Goal: Task Accomplishment & Management: Manage account settings

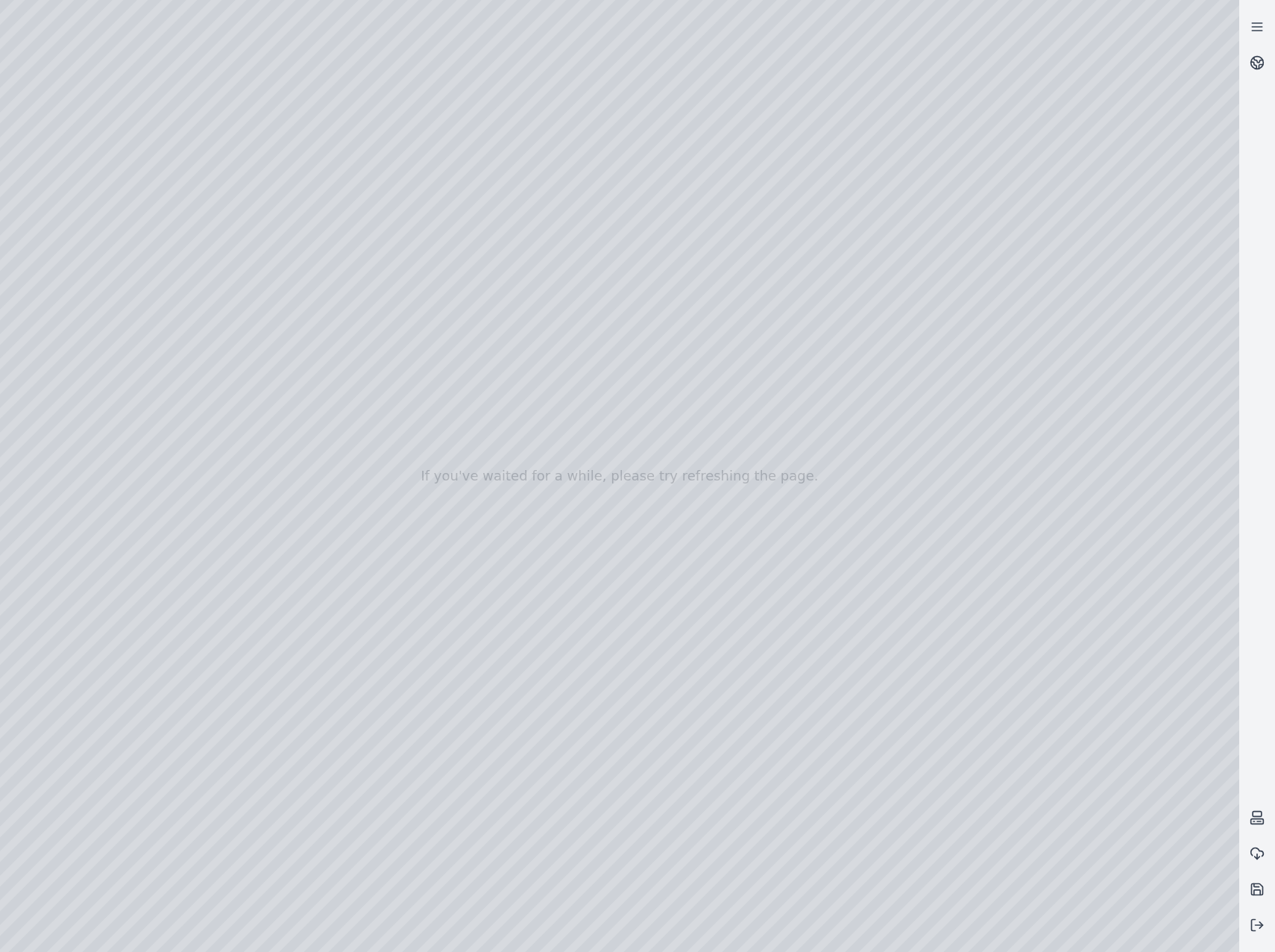
click at [429, 312] on div at bounding box center [619, 476] width 1239 height 952
drag, startPoint x: 801, startPoint y: 432, endPoint x: 839, endPoint y: 436, distance: 38.2
drag, startPoint x: 547, startPoint y: 417, endPoint x: 709, endPoint y: 432, distance: 162.7
drag, startPoint x: 593, startPoint y: 438, endPoint x: 1404, endPoint y: 427, distance: 811.1
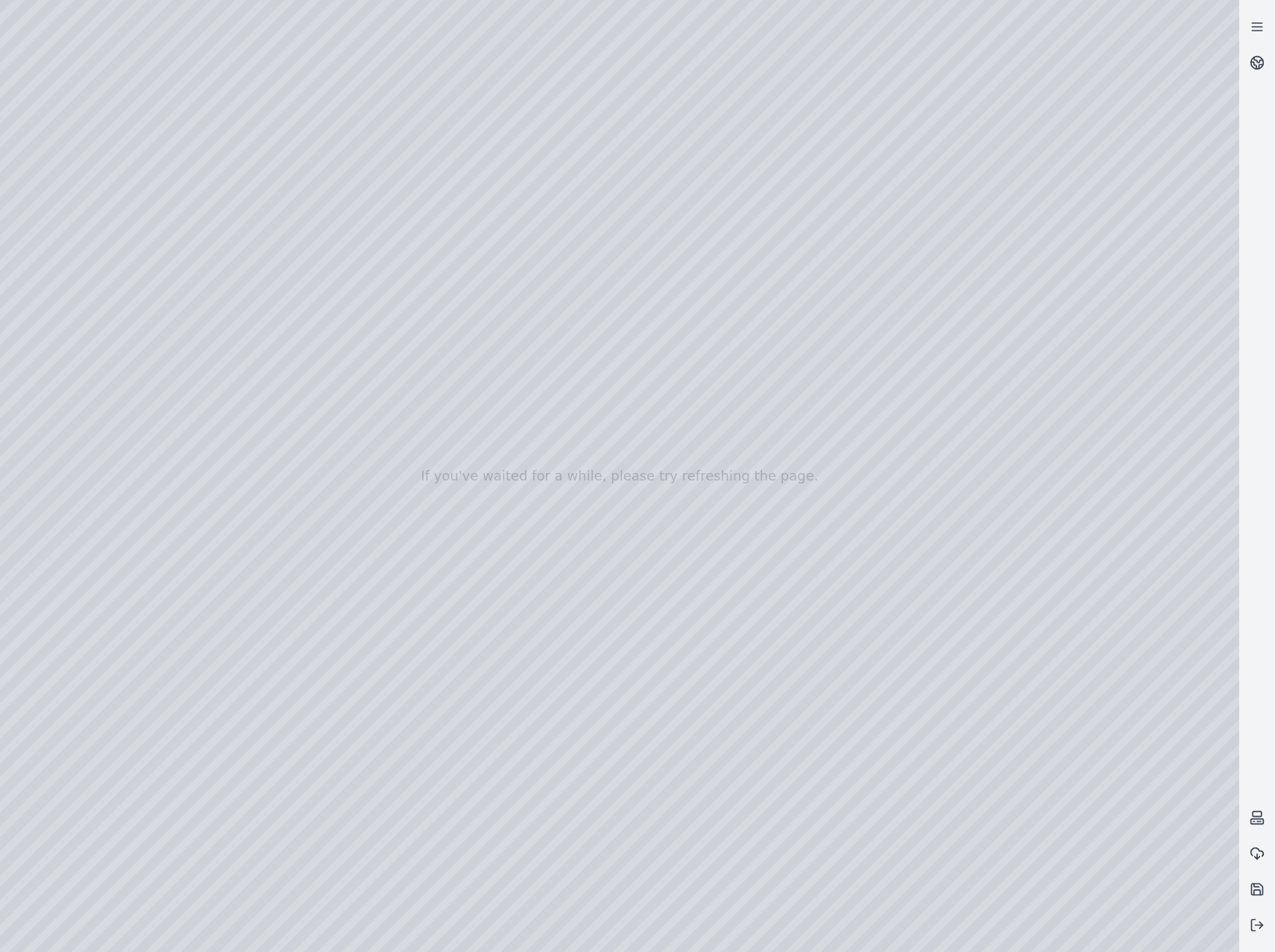
drag, startPoint x: 791, startPoint y: 435, endPoint x: 1147, endPoint y: 335, distance: 369.8
drag, startPoint x: 881, startPoint y: 492, endPoint x: 843, endPoint y: 484, distance: 38.8
click at [906, 410] on div at bounding box center [619, 476] width 1239 height 952
click at [378, 313] on div at bounding box center [619, 476] width 1239 height 952
click at [386, 345] on div at bounding box center [619, 476] width 1239 height 952
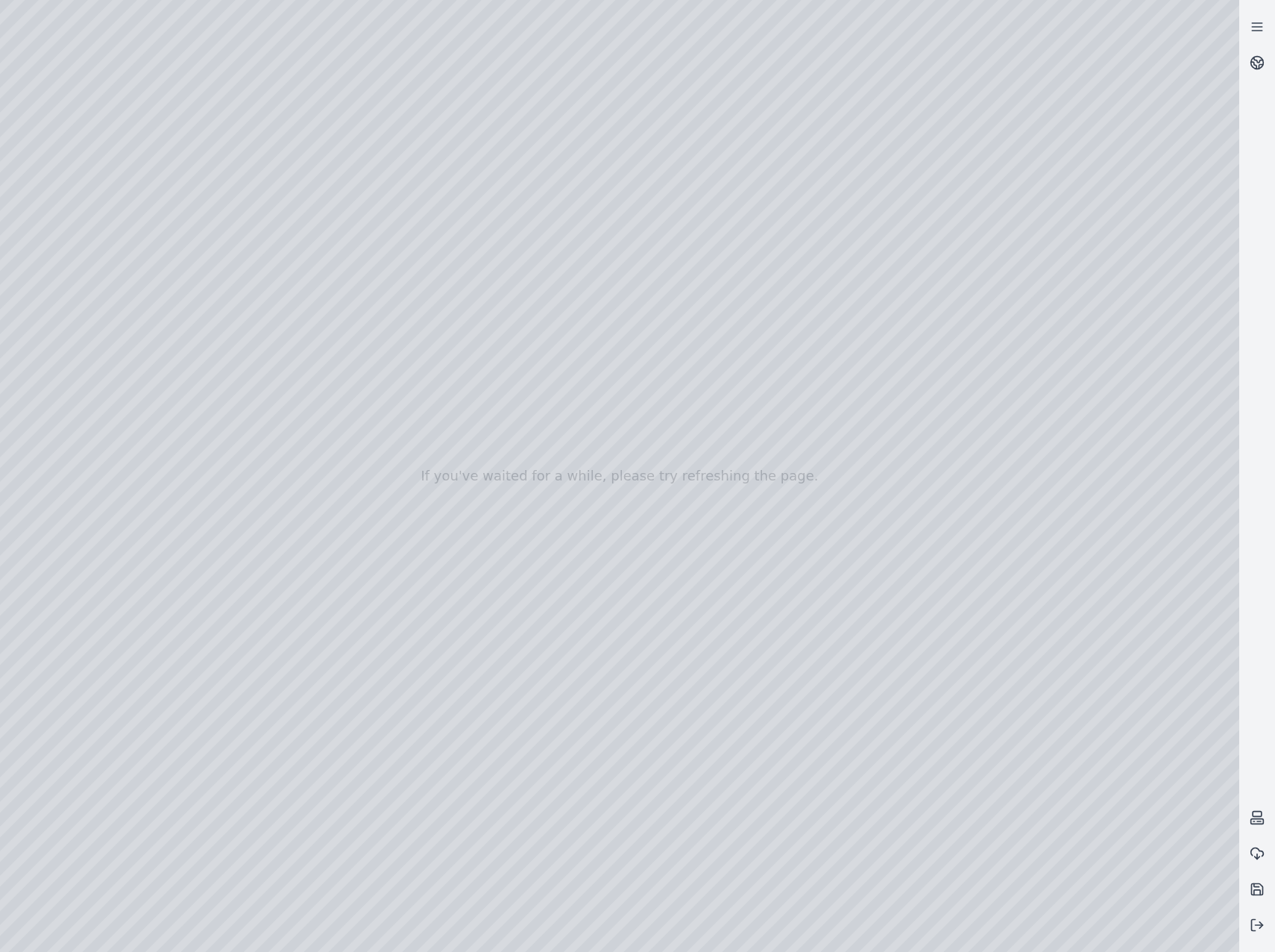
click at [1216, 24] on div at bounding box center [619, 476] width 1239 height 952
click at [868, 281] on div at bounding box center [619, 476] width 1239 height 952
click at [91, 235] on div at bounding box center [619, 476] width 1239 height 952
click at [273, 160] on div at bounding box center [619, 476] width 1239 height 952
click at [831, 482] on div at bounding box center [619, 476] width 1239 height 952
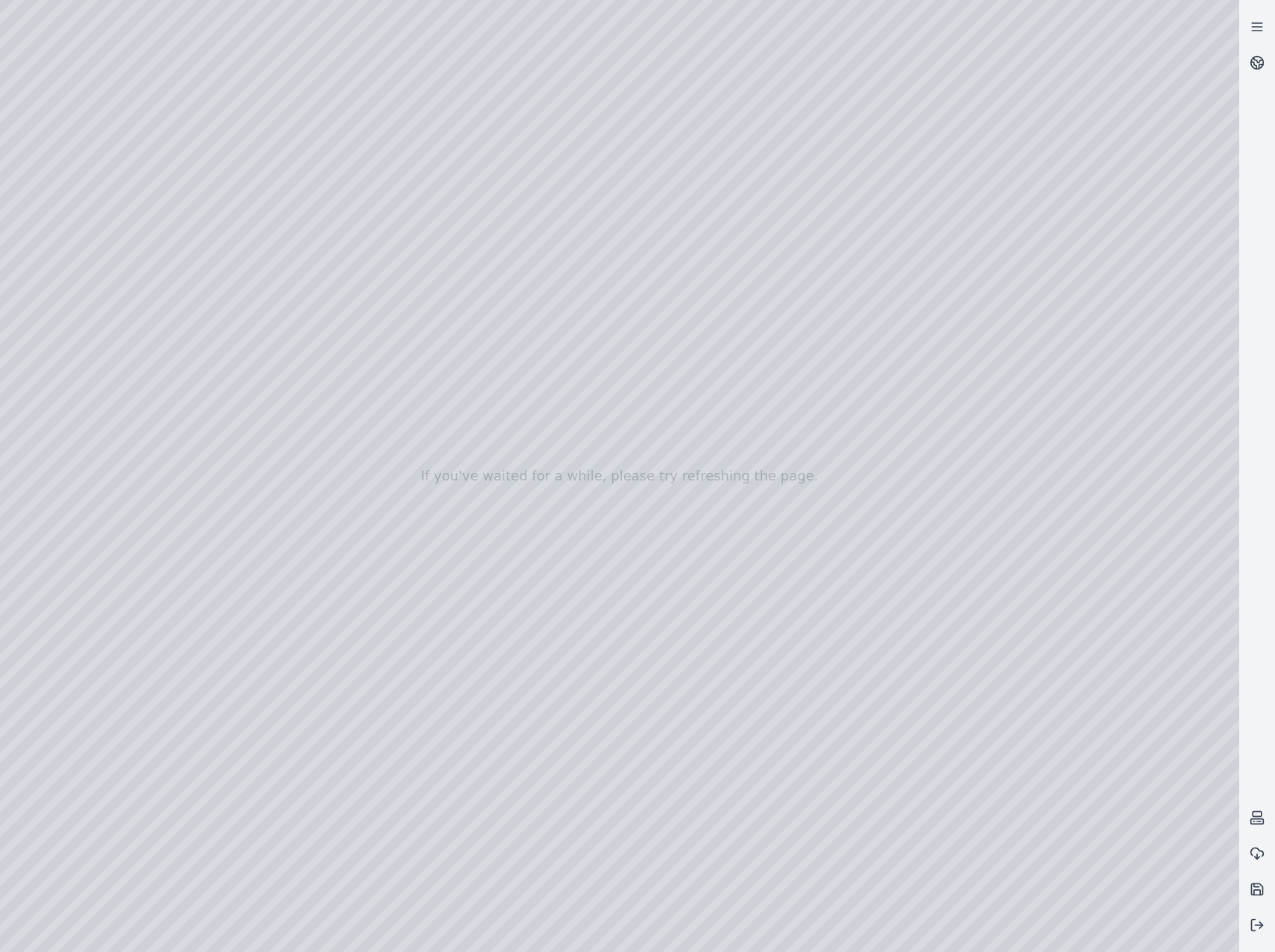
drag, startPoint x: 922, startPoint y: 678, endPoint x: 839, endPoint y: 680, distance: 83.0
drag, startPoint x: 981, startPoint y: 674, endPoint x: 735, endPoint y: 504, distance: 299.0
click at [285, 187] on div at bounding box center [619, 476] width 1239 height 952
click at [279, 234] on div at bounding box center [619, 476] width 1239 height 952
click at [229, 271] on div at bounding box center [619, 476] width 1239 height 952
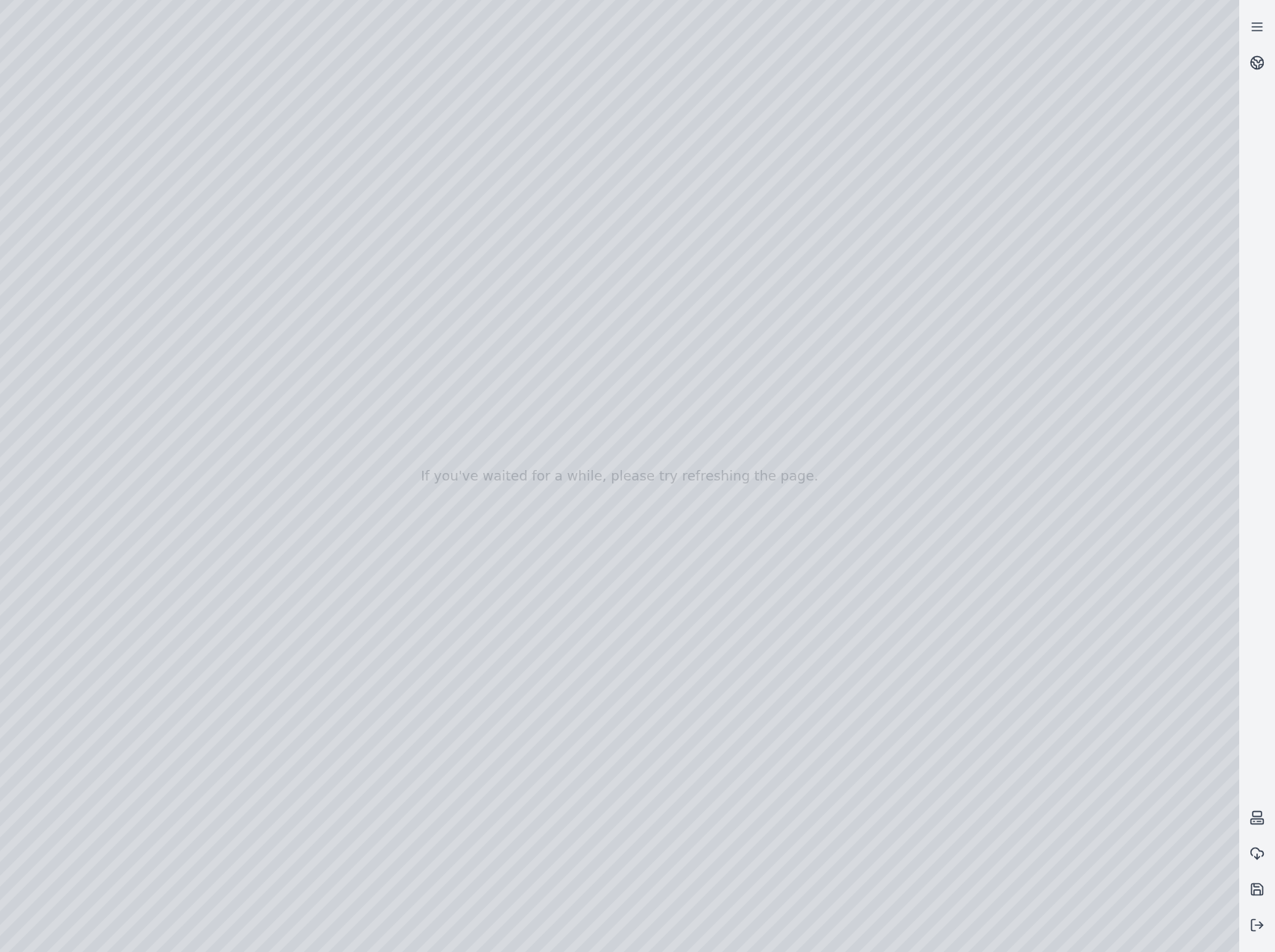
click at [264, 312] on div at bounding box center [619, 476] width 1239 height 952
drag, startPoint x: 1123, startPoint y: 714, endPoint x: 614, endPoint y: 442, distance: 577.1
click at [1256, 933] on button at bounding box center [1257, 925] width 36 height 36
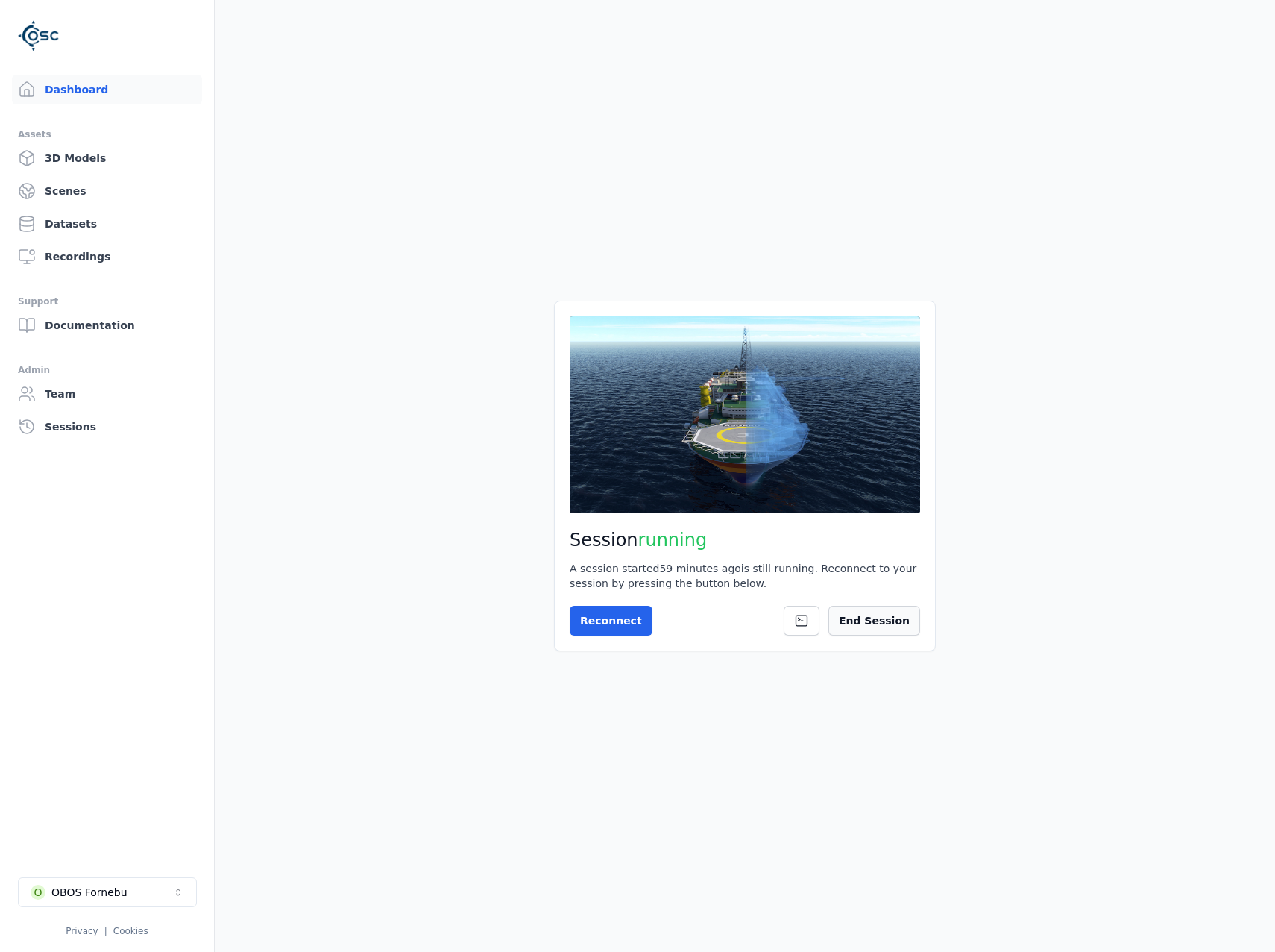
click at [892, 624] on button "End Session" at bounding box center [875, 620] width 91 height 30
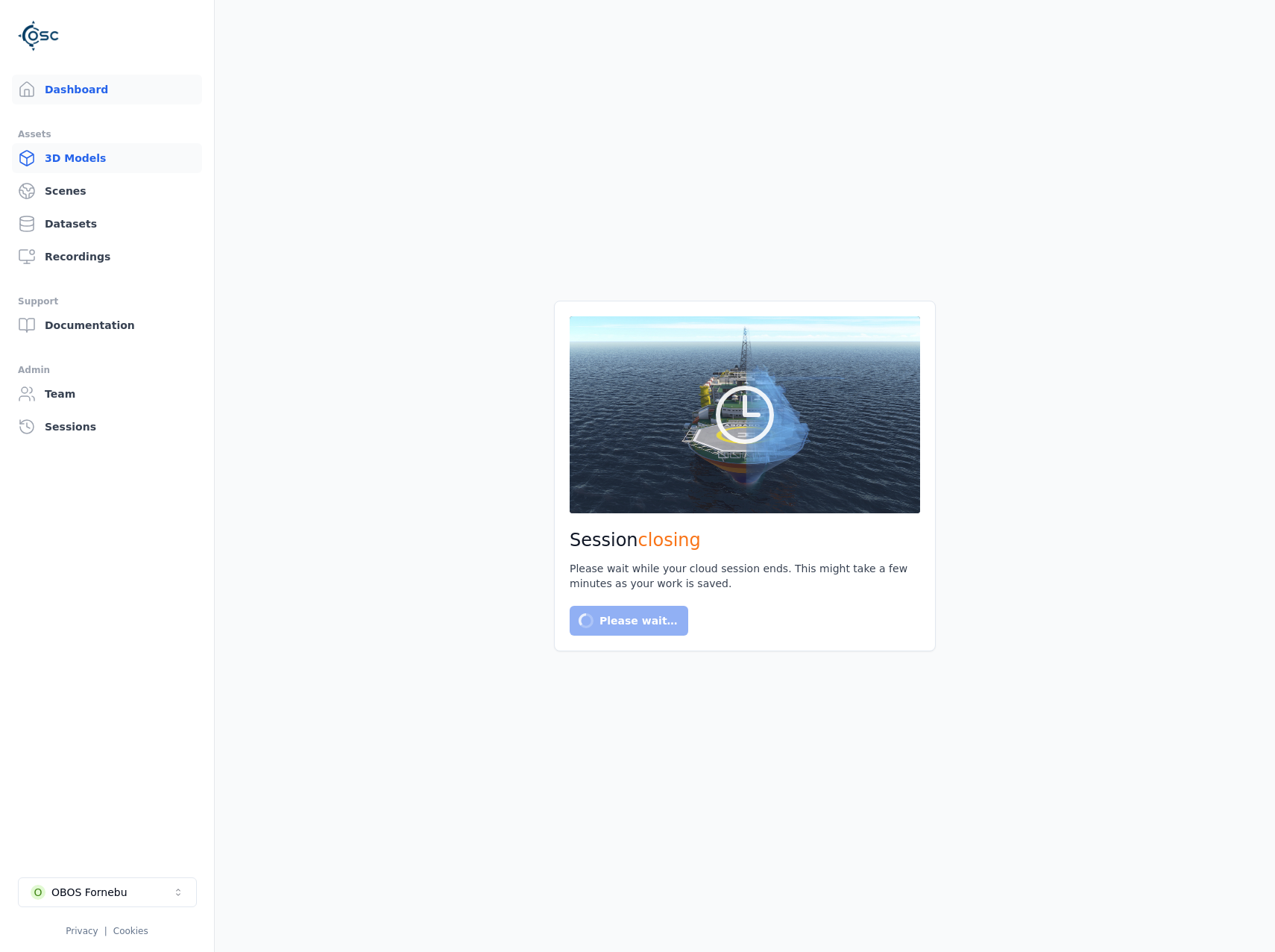
click at [74, 172] on link "3D Models" at bounding box center [106, 158] width 190 height 30
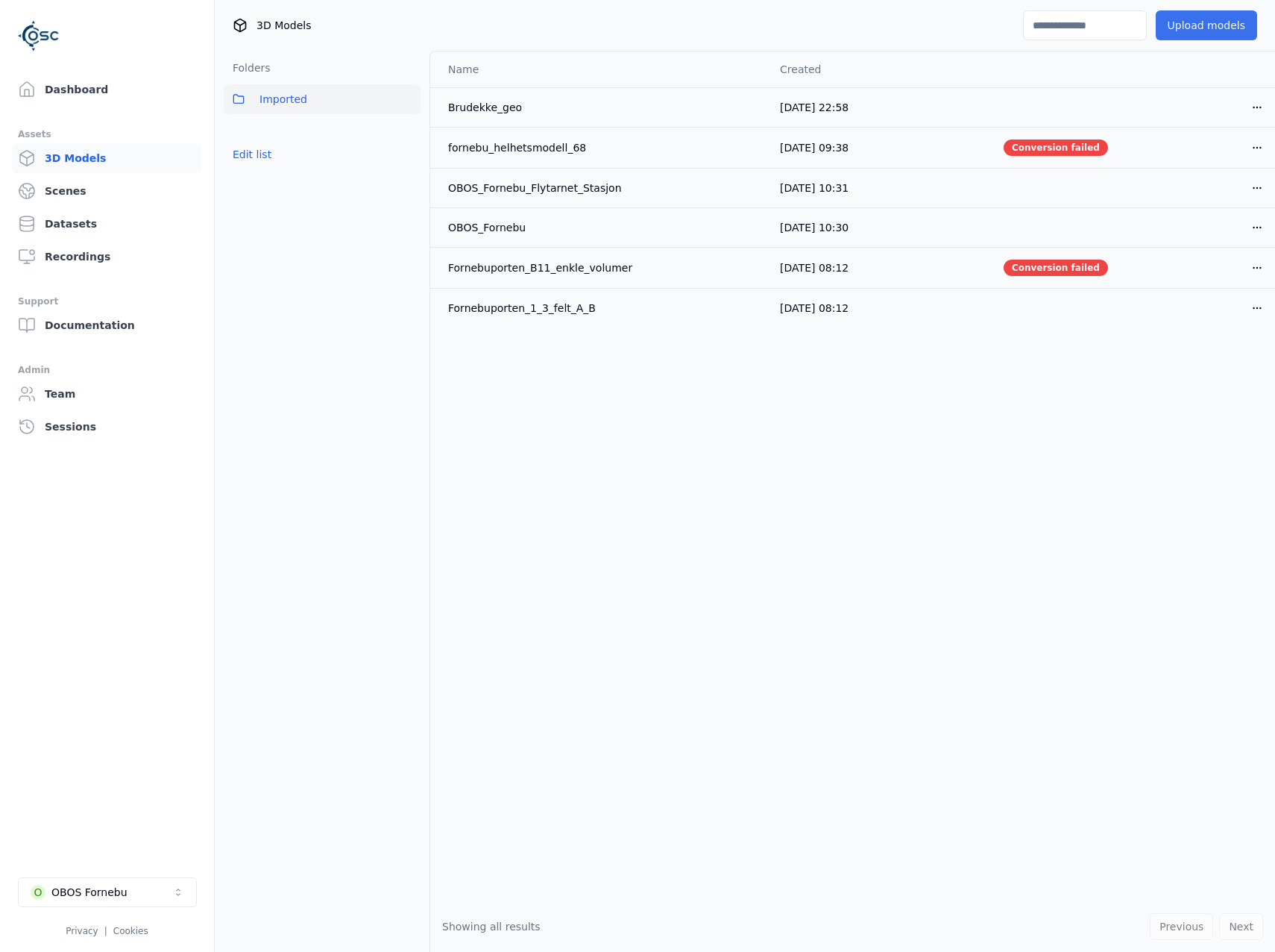
click at [1203, 28] on button "Upload models" at bounding box center [1206, 26] width 101 height 30
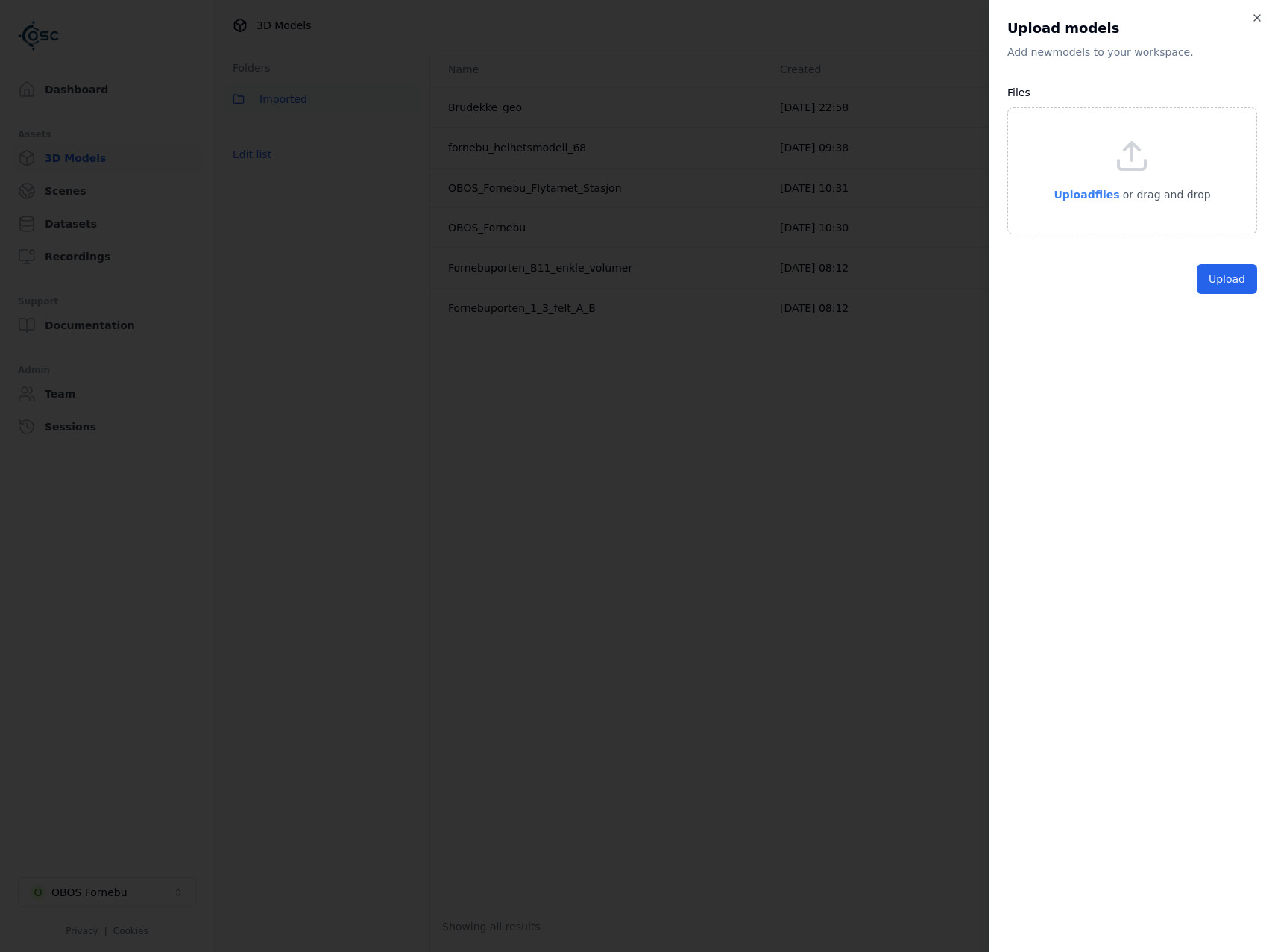
click at [1093, 201] on span "Upload files" at bounding box center [1087, 195] width 66 height 12
click at [1245, 316] on button "Upload" at bounding box center [1227, 313] width 61 height 30
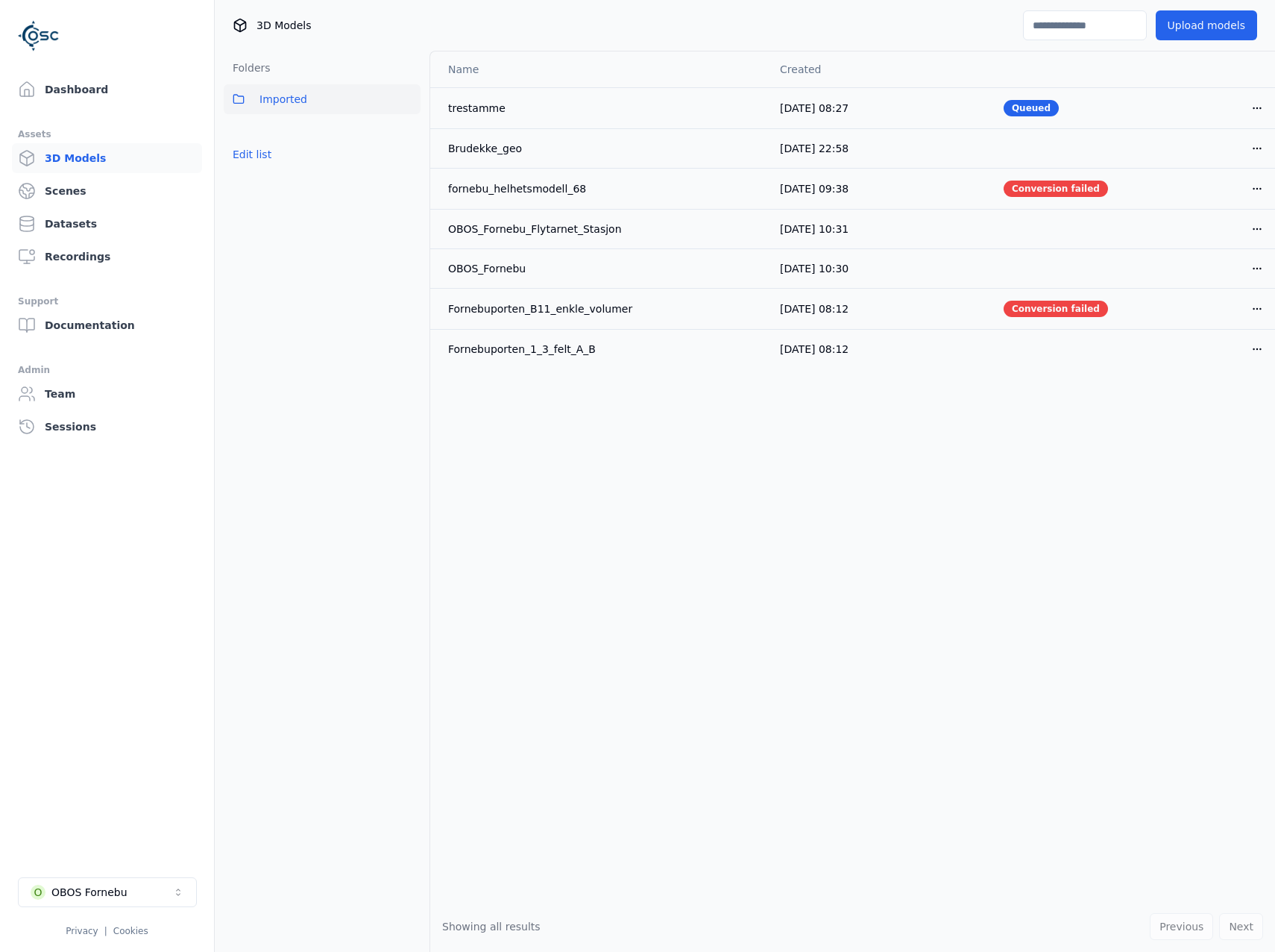
click at [127, 514] on ul "Dashboard Assets 3D Models Scenes Datasets Recordings Support Documentation Adm…" at bounding box center [106, 507] width 178 height 866
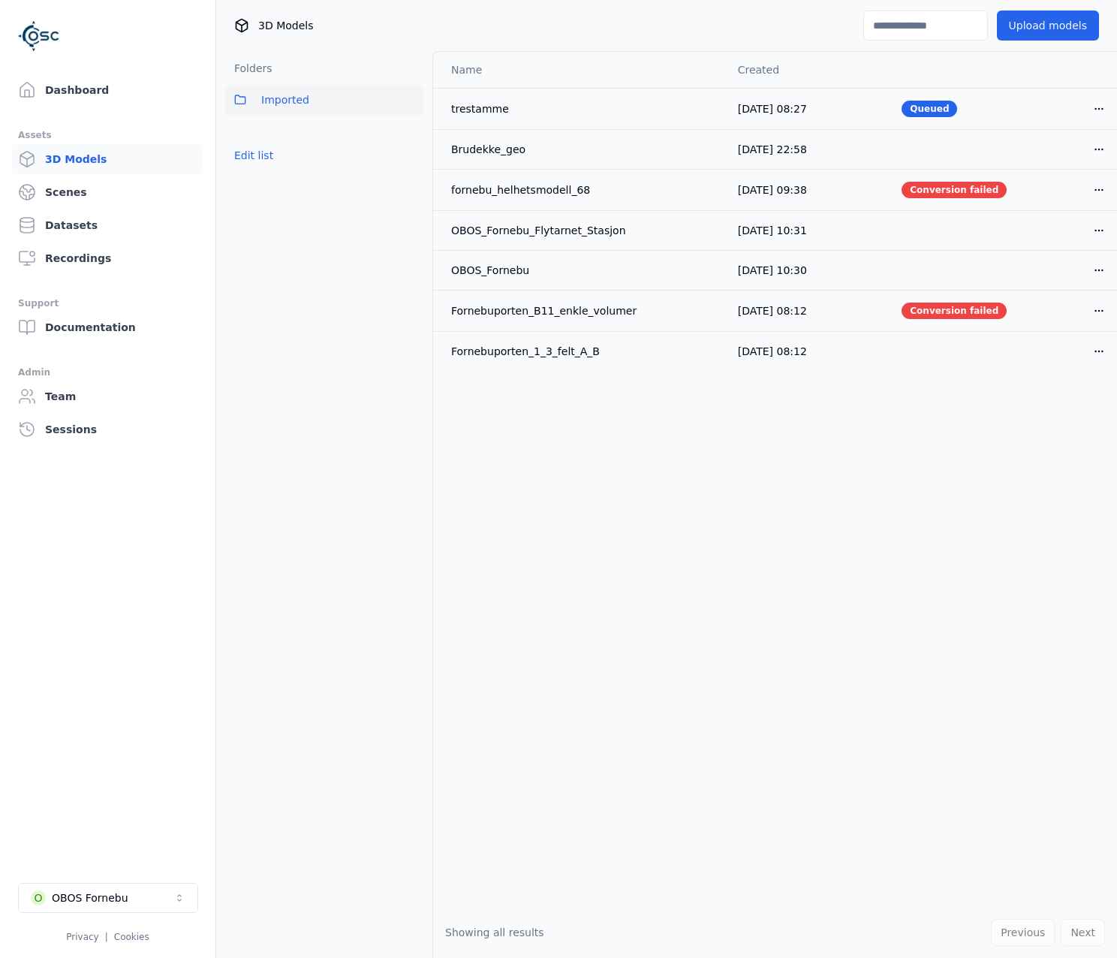
drag, startPoint x: 396, startPoint y: 432, endPoint x: 384, endPoint y: 323, distance: 110.3
click at [398, 430] on div "Folders Imported Edit list" at bounding box center [324, 504] width 216 height 907
click at [68, 72] on div "Dashboard Assets 3D Models Scenes Datasets Recordings Support Documentation Adm…" at bounding box center [108, 479] width 216 height 958
click at [80, 90] on link "Dashboard" at bounding box center [107, 90] width 191 height 30
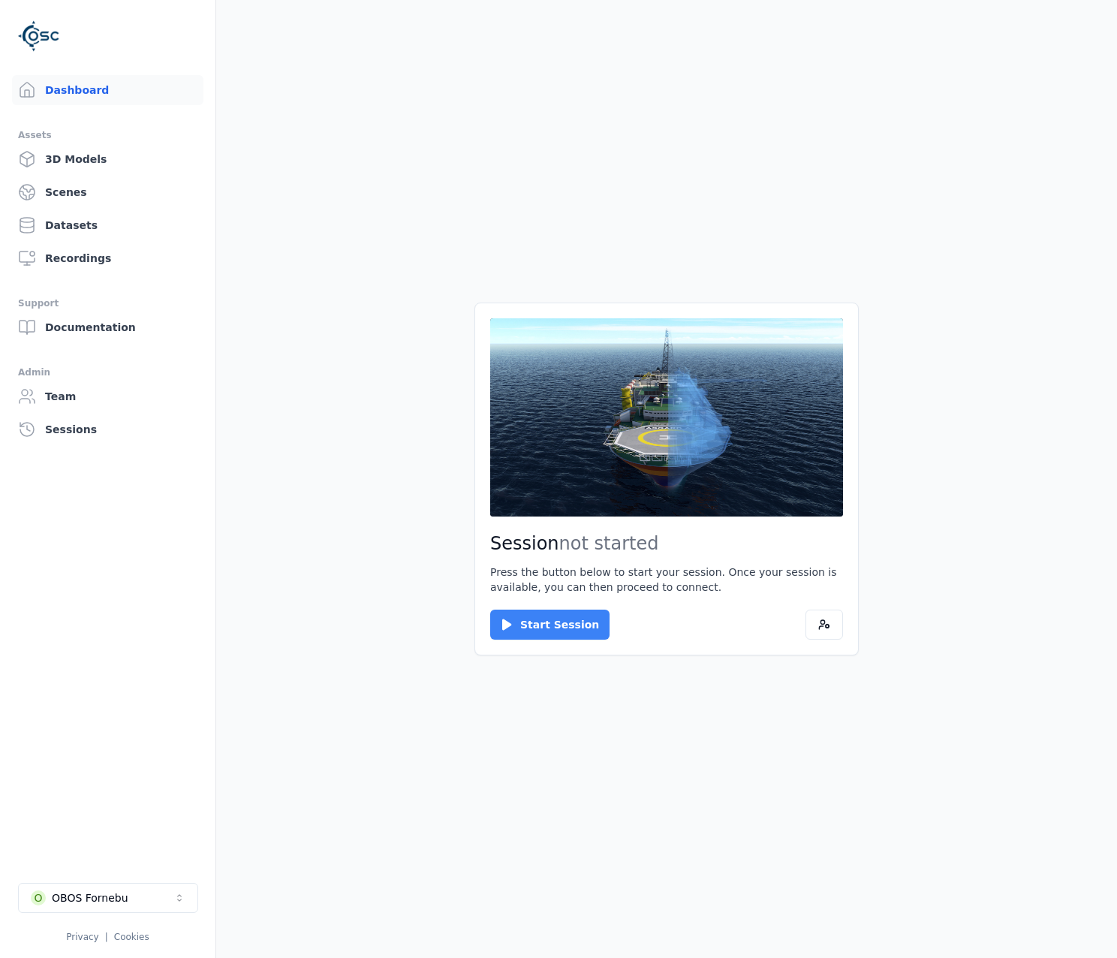
click at [561, 636] on button "Start Session" at bounding box center [549, 624] width 119 height 30
click at [538, 616] on button "Connect" at bounding box center [524, 624] width 69 height 30
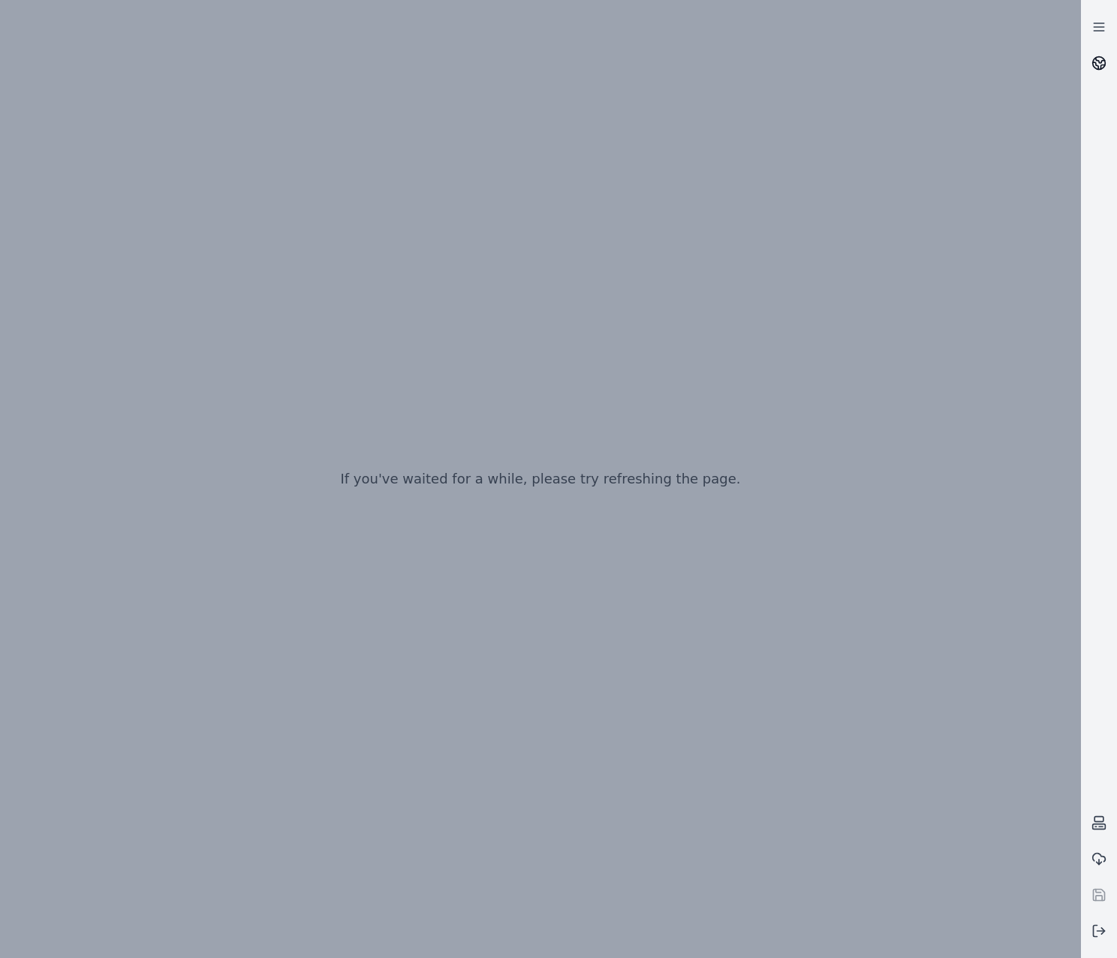
click at [1091, 68] on link at bounding box center [1099, 63] width 36 height 36
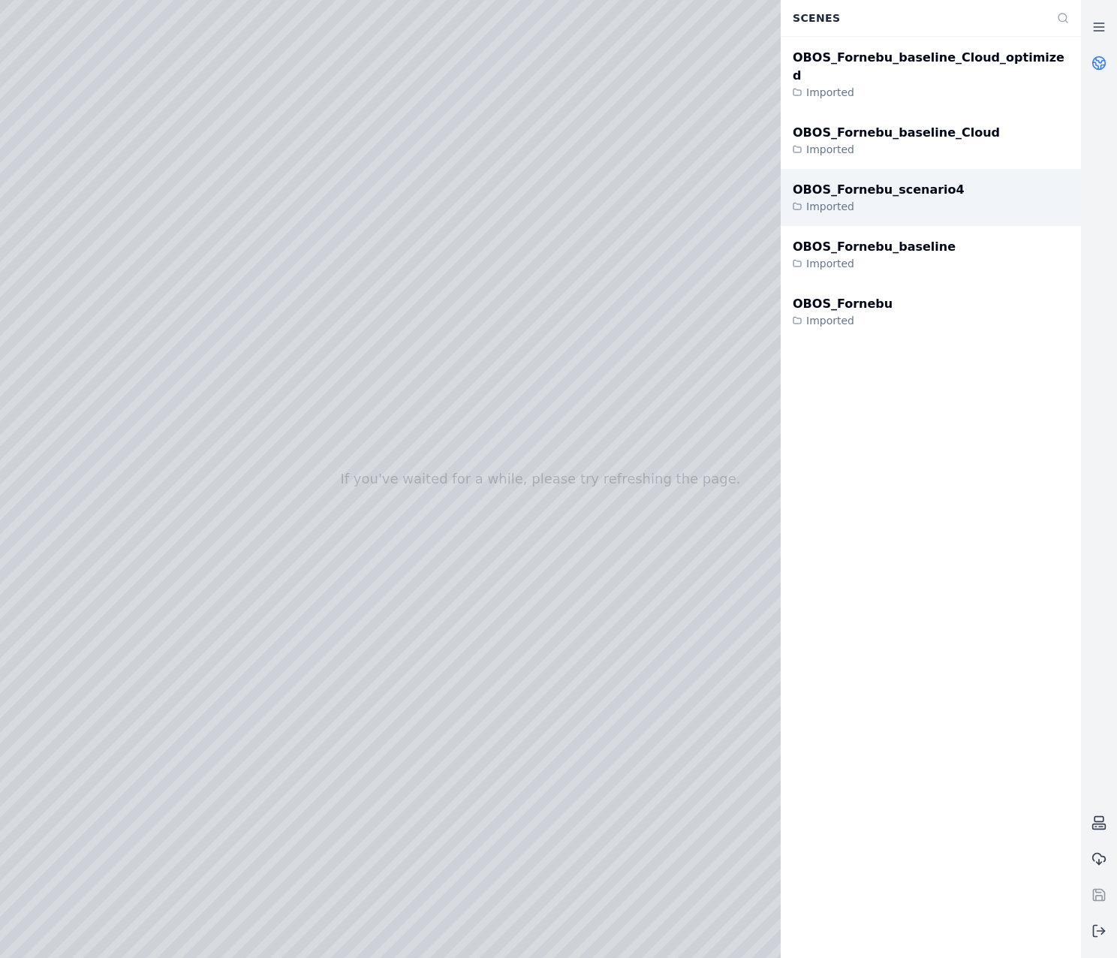
click at [928, 199] on div "Imported" at bounding box center [879, 206] width 172 height 15
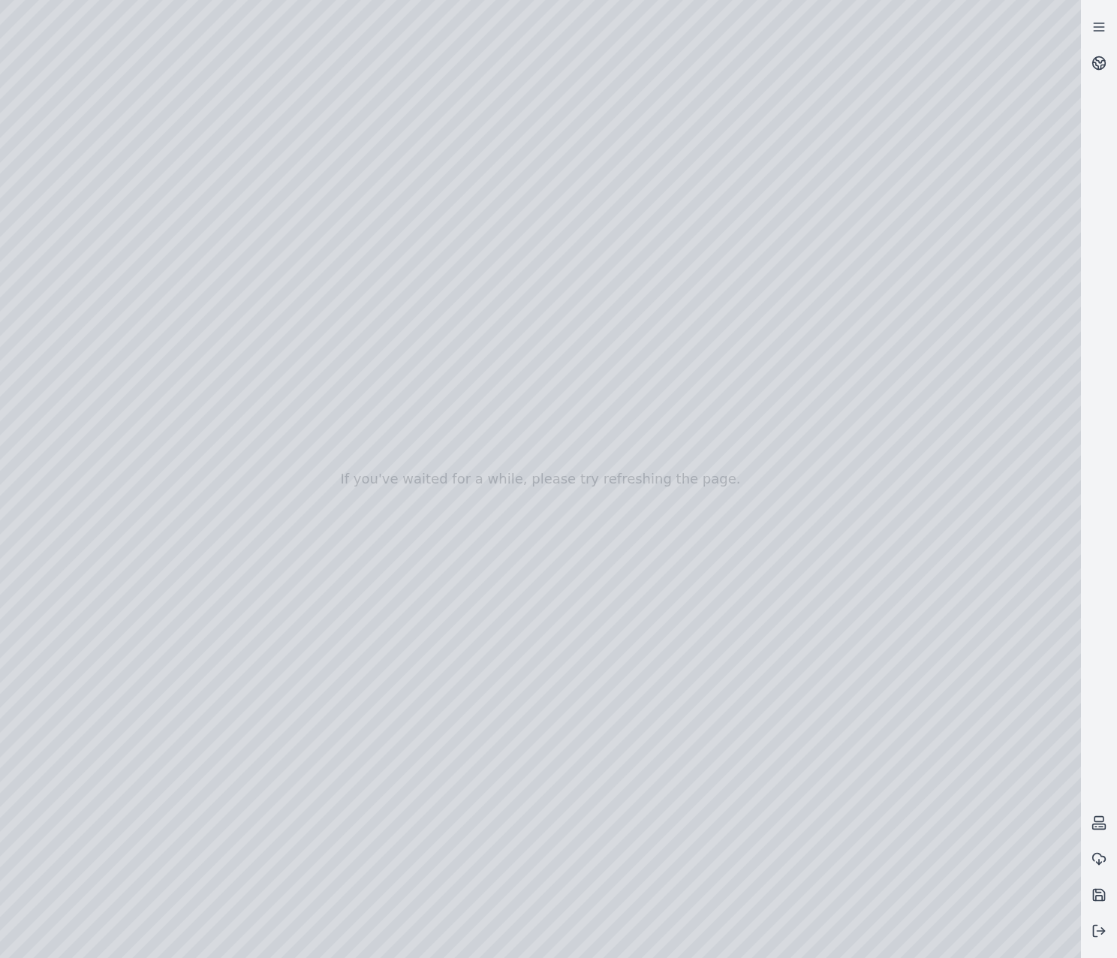
drag, startPoint x: 606, startPoint y: 684, endPoint x: 603, endPoint y: 709, distance: 25.0
drag, startPoint x: 814, startPoint y: 641, endPoint x: 301, endPoint y: 580, distance: 517.0
drag, startPoint x: 767, startPoint y: 618, endPoint x: 143, endPoint y: 609, distance: 624.5
drag, startPoint x: 567, startPoint y: 649, endPoint x: 293, endPoint y: 607, distance: 277.1
drag, startPoint x: 703, startPoint y: 657, endPoint x: 667, endPoint y: 687, distance: 46.9
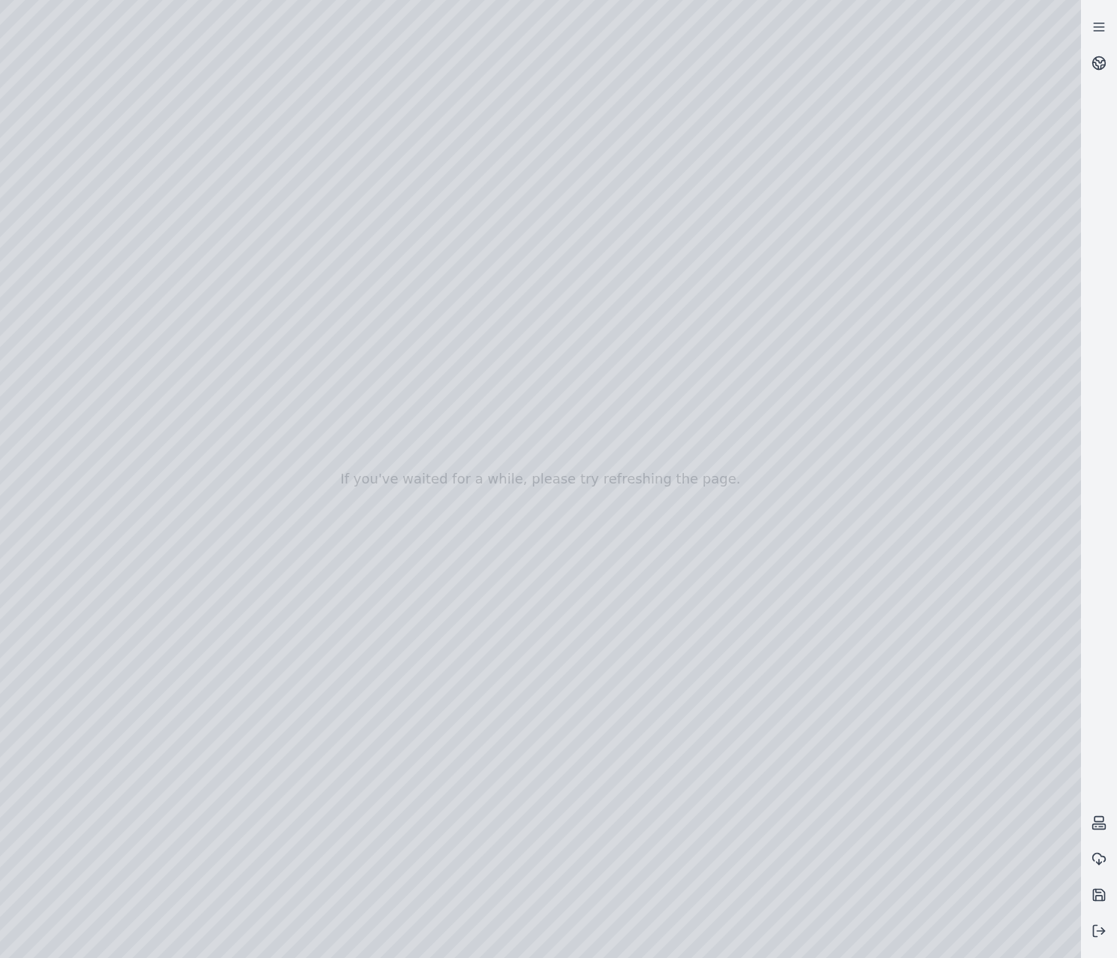
drag, startPoint x: 859, startPoint y: 461, endPoint x: 754, endPoint y: 619, distance: 190.5
click at [109, 204] on div at bounding box center [540, 479] width 1081 height 958
click at [124, 227] on div at bounding box center [540, 479] width 1081 height 958
click at [248, 859] on div at bounding box center [540, 479] width 1081 height 958
click at [124, 317] on div at bounding box center [540, 479] width 1081 height 958
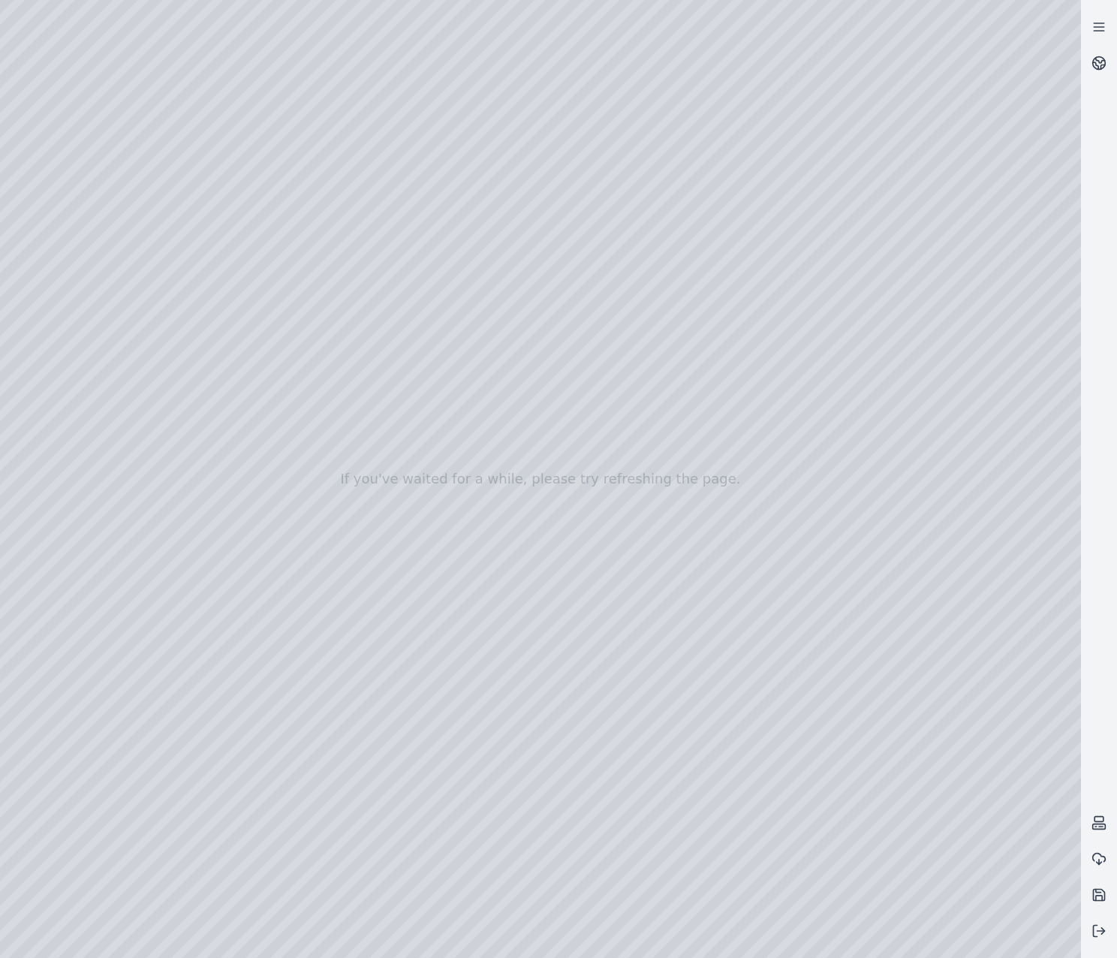
click at [263, 227] on div at bounding box center [540, 479] width 1081 height 958
click at [192, 70] on div at bounding box center [540, 479] width 1081 height 958
click at [99, 378] on div at bounding box center [540, 479] width 1081 height 958
click at [103, 266] on div at bounding box center [540, 479] width 1081 height 958
click at [381, 182] on div at bounding box center [540, 479] width 1081 height 958
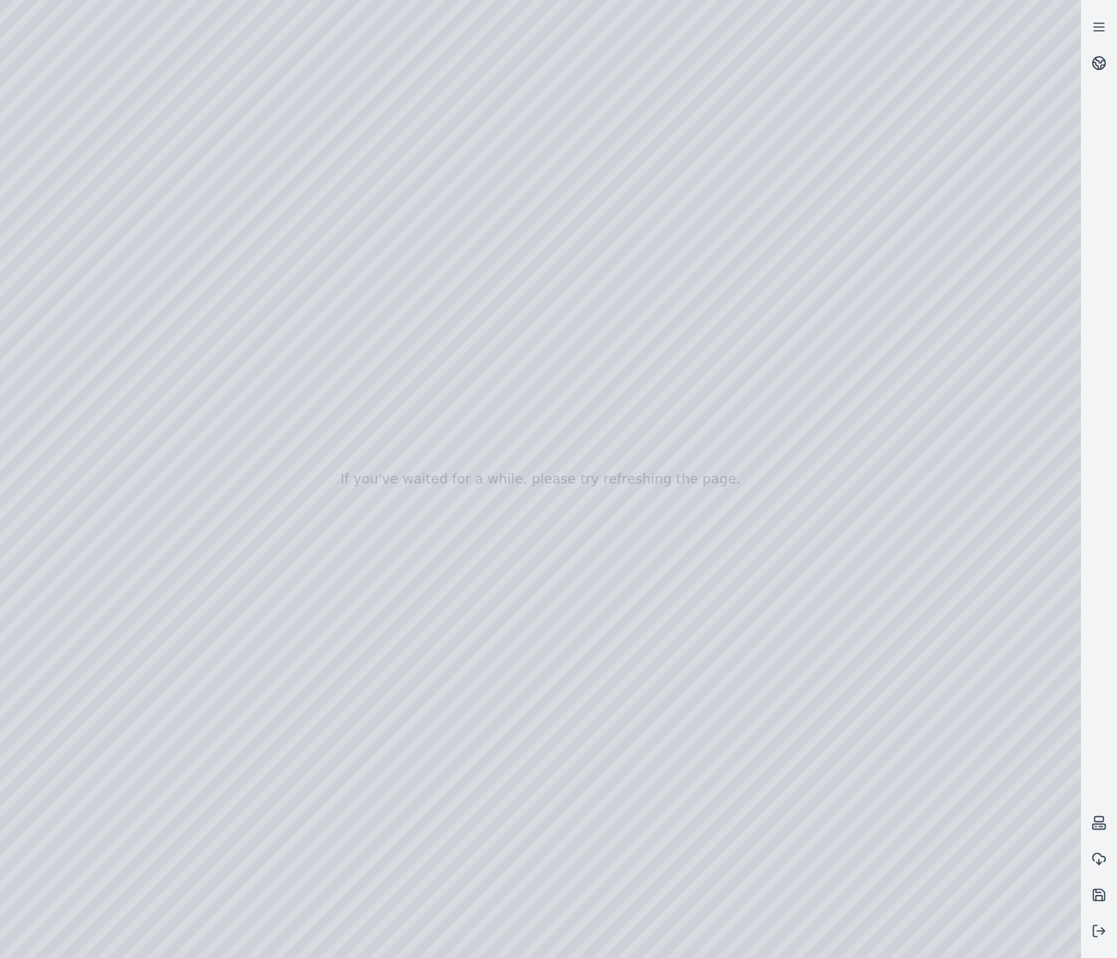
click at [392, 152] on div at bounding box center [540, 479] width 1081 height 958
click at [314, 251] on div at bounding box center [540, 479] width 1081 height 958
drag, startPoint x: 303, startPoint y: 257, endPoint x: 732, endPoint y: 252, distance: 428.6
click at [730, 252] on div at bounding box center [540, 479] width 1081 height 958
click at [733, 305] on div at bounding box center [540, 479] width 1081 height 958
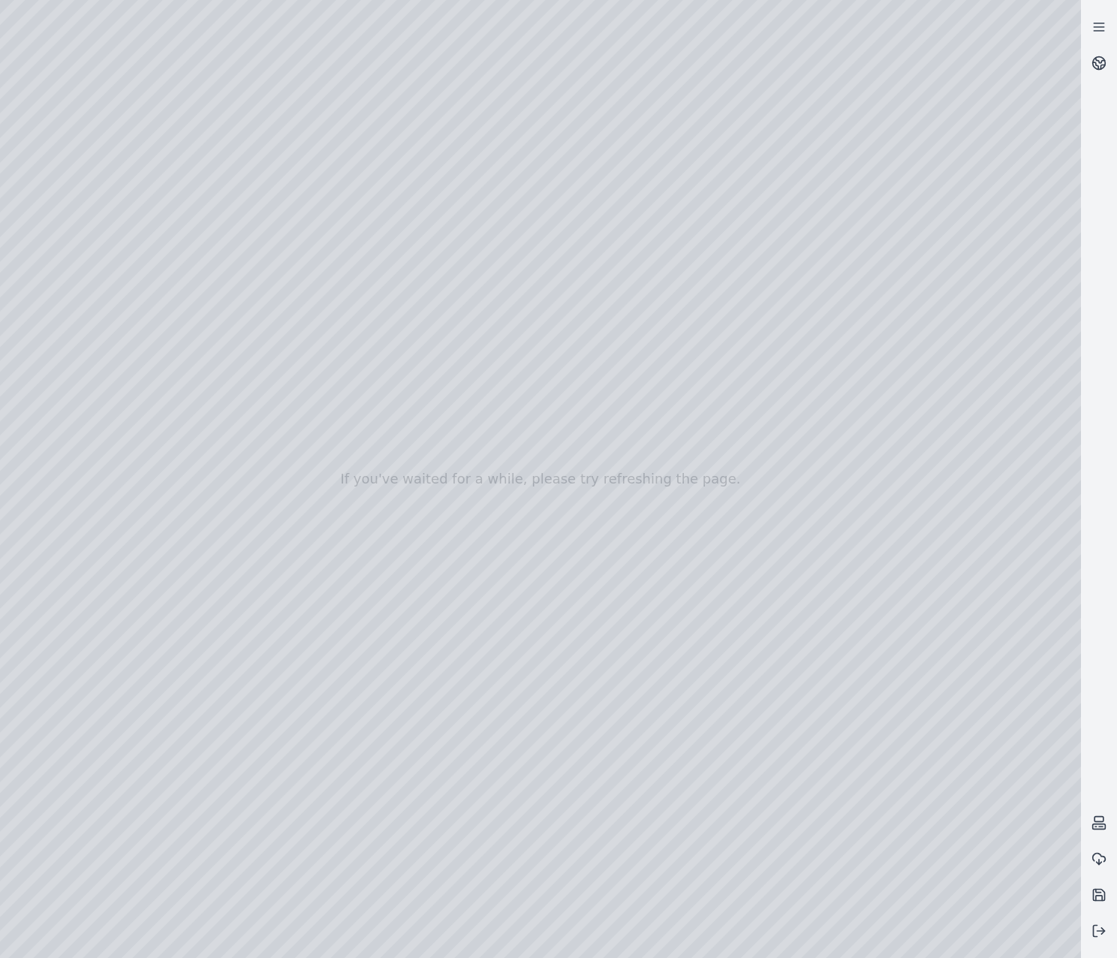
click at [766, 300] on div at bounding box center [540, 479] width 1081 height 958
drag, startPoint x: 709, startPoint y: 230, endPoint x: 691, endPoint y: 614, distance: 384.0
click at [691, 614] on div at bounding box center [540, 479] width 1081 height 958
drag, startPoint x: 709, startPoint y: 771, endPoint x: 719, endPoint y: 620, distance: 151.2
drag, startPoint x: 730, startPoint y: 608, endPoint x: 686, endPoint y: 570, distance: 58.5
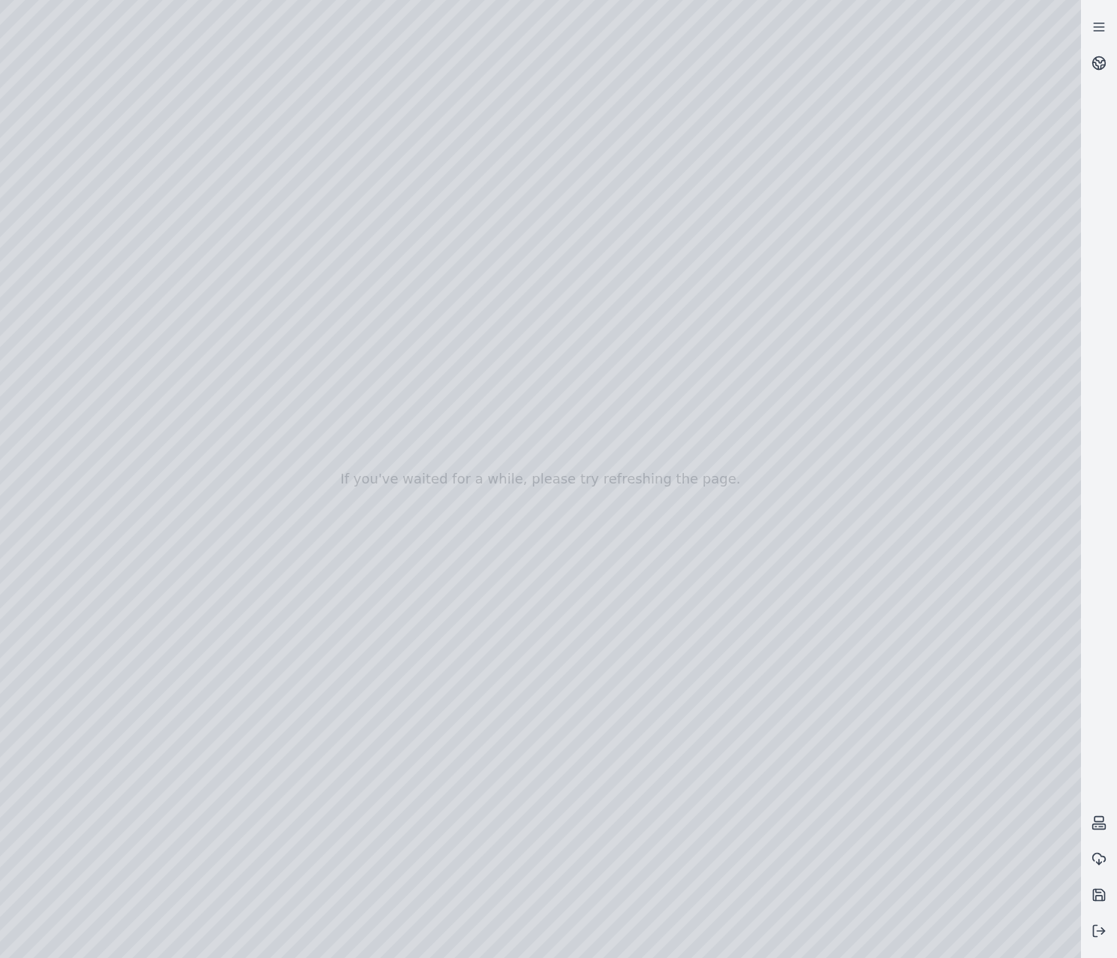
drag, startPoint x: 739, startPoint y: 682, endPoint x: 693, endPoint y: 656, distance: 52.8
drag, startPoint x: 662, startPoint y: 490, endPoint x: 686, endPoint y: 787, distance: 298.2
click at [686, 787] on div at bounding box center [540, 479] width 1081 height 958
drag, startPoint x: 709, startPoint y: 832, endPoint x: 813, endPoint y: 687, distance: 178.7
click at [813, 687] on div at bounding box center [540, 479] width 1081 height 958
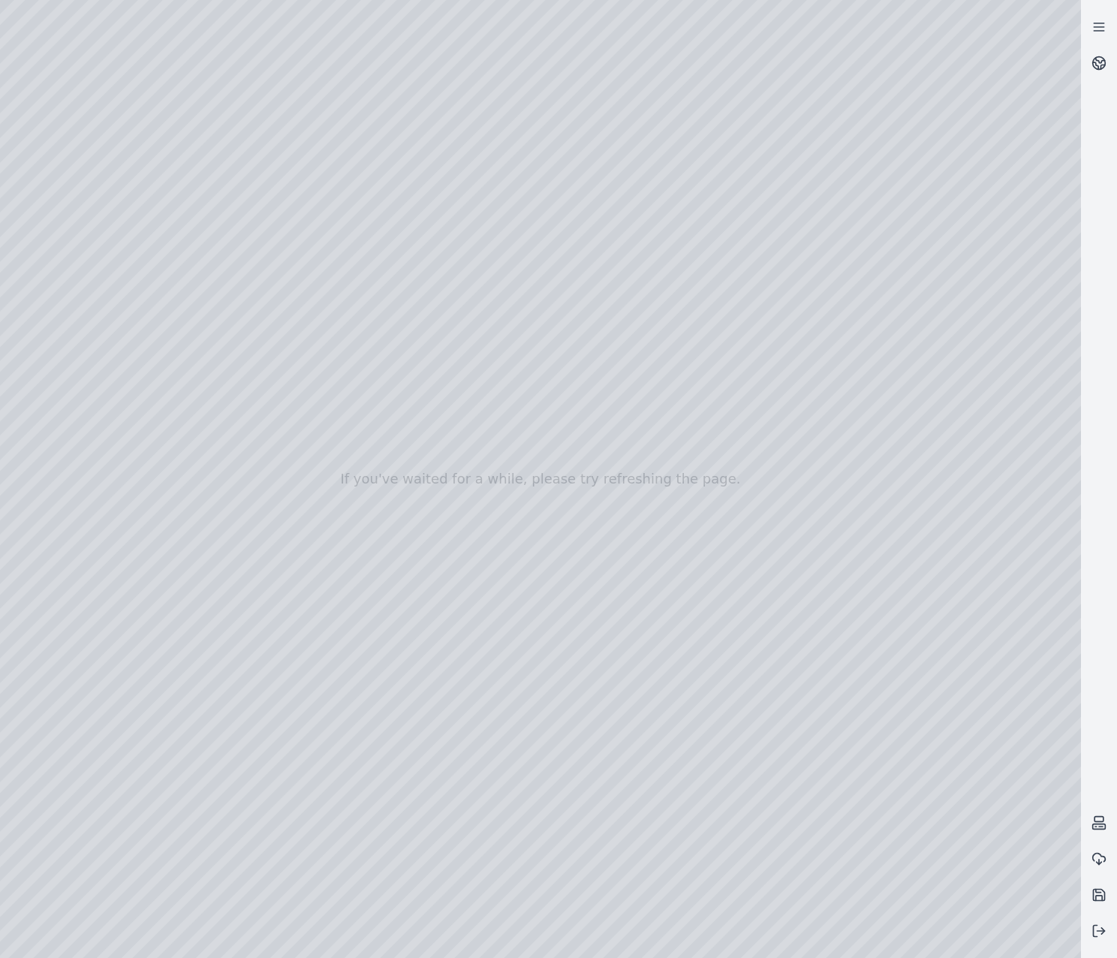
drag, startPoint x: 794, startPoint y: 639, endPoint x: 750, endPoint y: 814, distance: 180.4
click at [733, 800] on div at bounding box center [540, 479] width 1081 height 958
drag, startPoint x: 812, startPoint y: 841, endPoint x: 822, endPoint y: 832, distance: 13.8
click at [822, 832] on div at bounding box center [540, 479] width 1081 height 958
drag, startPoint x: 812, startPoint y: 835, endPoint x: 835, endPoint y: 800, distance: 41.9
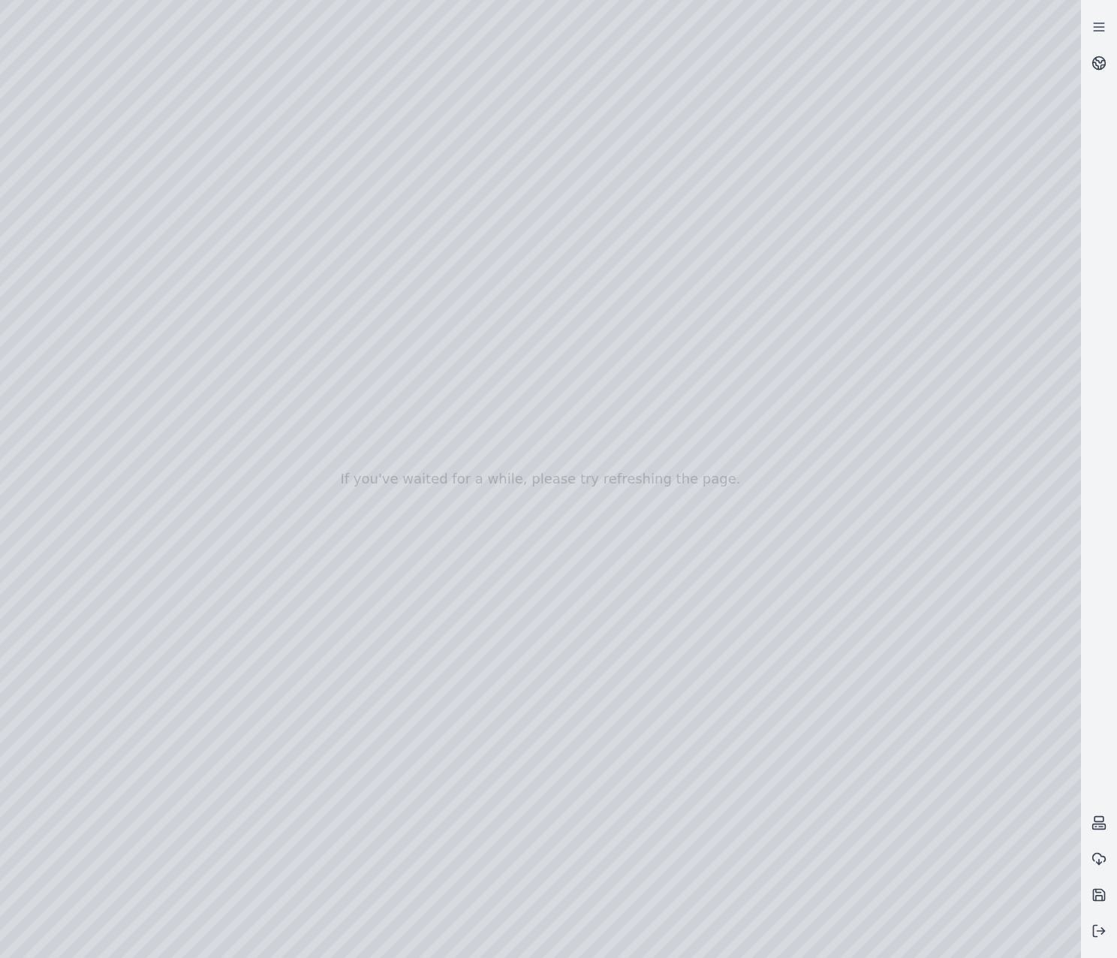
click at [835, 800] on div at bounding box center [540, 479] width 1081 height 958
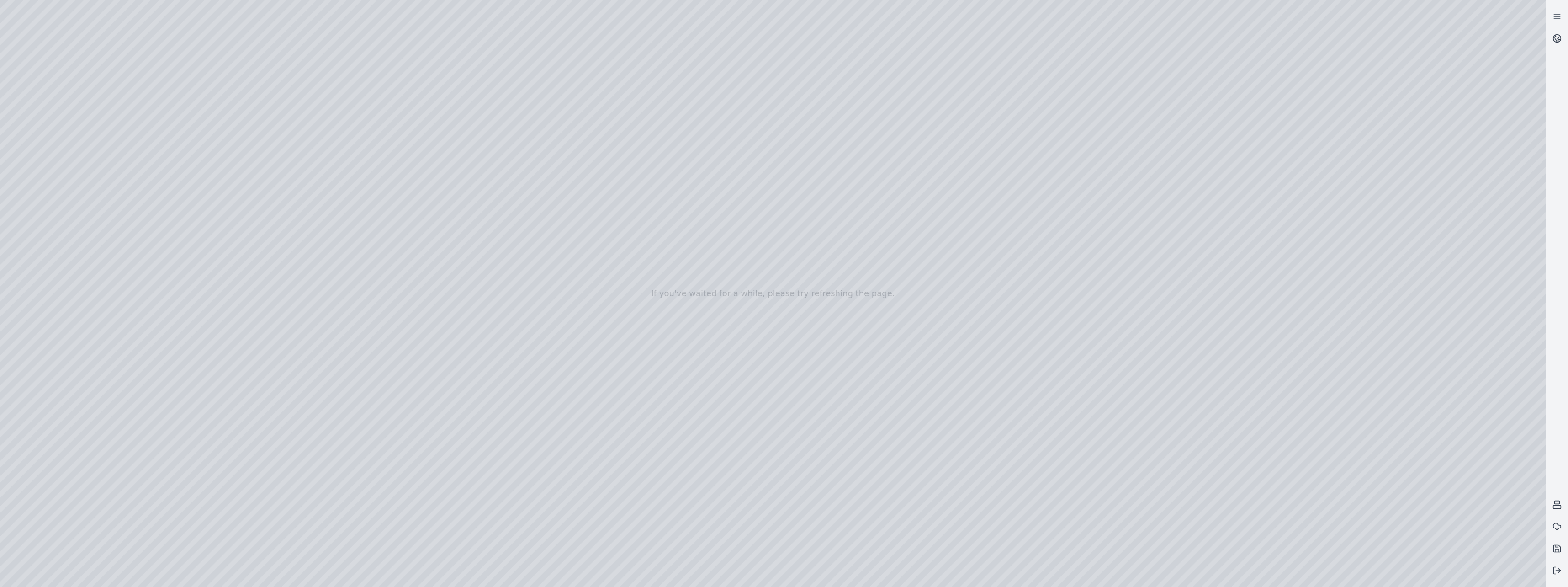
drag, startPoint x: 861, startPoint y: 454, endPoint x: 868, endPoint y: 474, distance: 21.2
drag, startPoint x: 886, startPoint y: 357, endPoint x: 1043, endPoint y: 233, distance: 200.1
click at [1043, 233] on div at bounding box center [773, 294] width 1546 height 587
drag, startPoint x: 1009, startPoint y: 87, endPoint x: 962, endPoint y: 508, distance: 423.6
click at [962, 508] on div at bounding box center [773, 294] width 1546 height 587
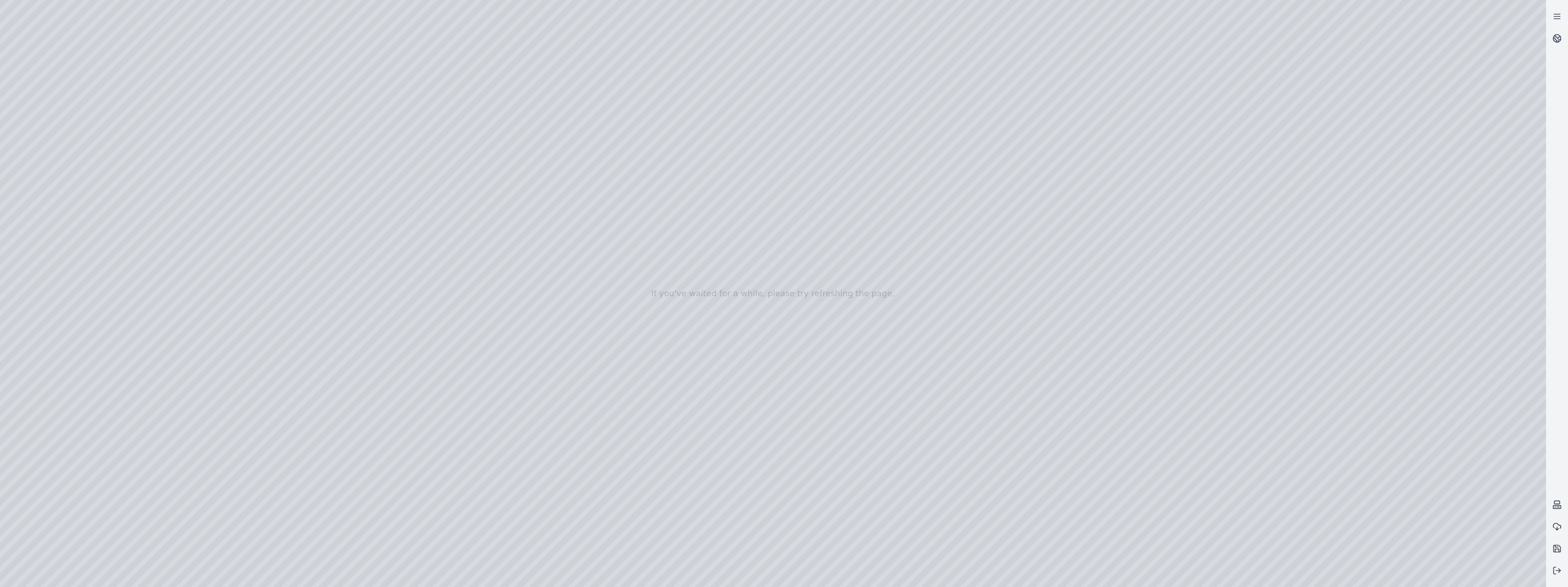
drag, startPoint x: 957, startPoint y: 530, endPoint x: 1087, endPoint y: 248, distance: 310.5
click at [1087, 248] on div at bounding box center [773, 294] width 1546 height 587
drag, startPoint x: 706, startPoint y: 289, endPoint x: 878, endPoint y: 300, distance: 172.4
drag, startPoint x: 809, startPoint y: 334, endPoint x: 779, endPoint y: 334, distance: 30.0
drag, startPoint x: 559, startPoint y: 304, endPoint x: 912, endPoint y: 276, distance: 354.1
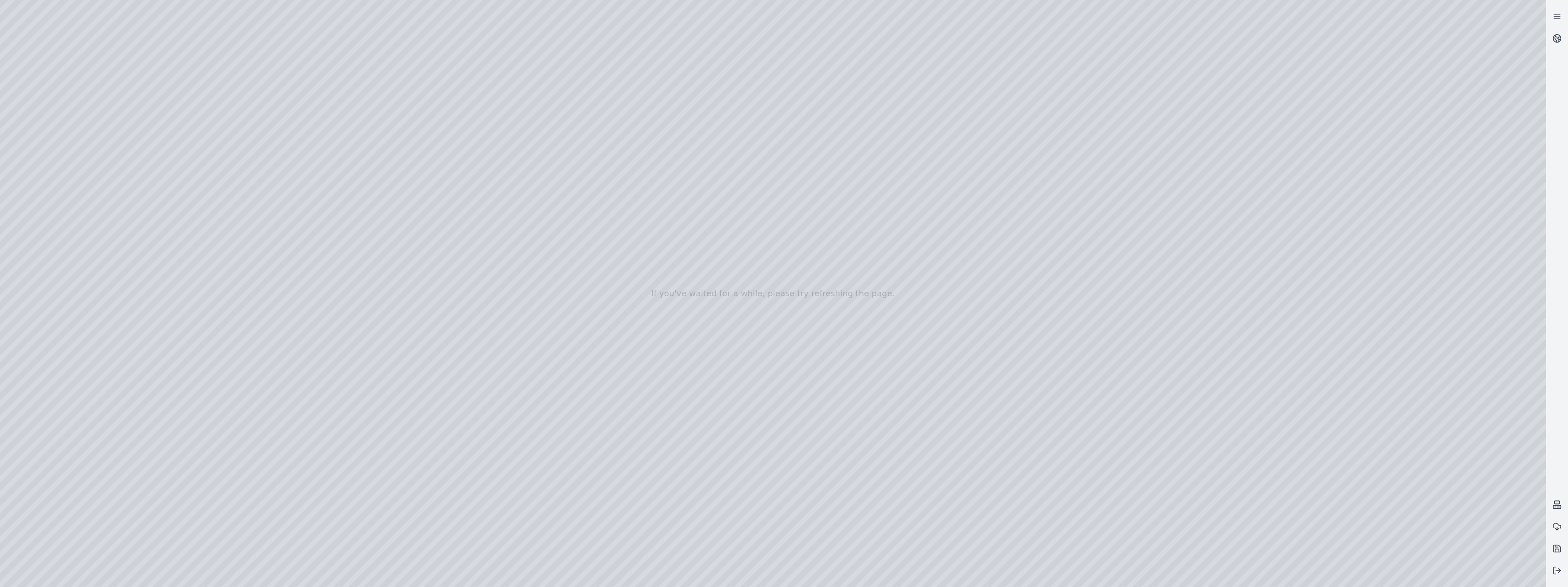
drag, startPoint x: 915, startPoint y: 440, endPoint x: 810, endPoint y: 415, distance: 107.9
drag, startPoint x: 774, startPoint y: 234, endPoint x: 1144, endPoint y: 261, distance: 371.0
click at [1144, 261] on div at bounding box center [773, 294] width 1546 height 587
drag, startPoint x: 1180, startPoint y: 150, endPoint x: 1147, endPoint y: 432, distance: 283.9
click at [1147, 432] on div at bounding box center [773, 294] width 1546 height 587
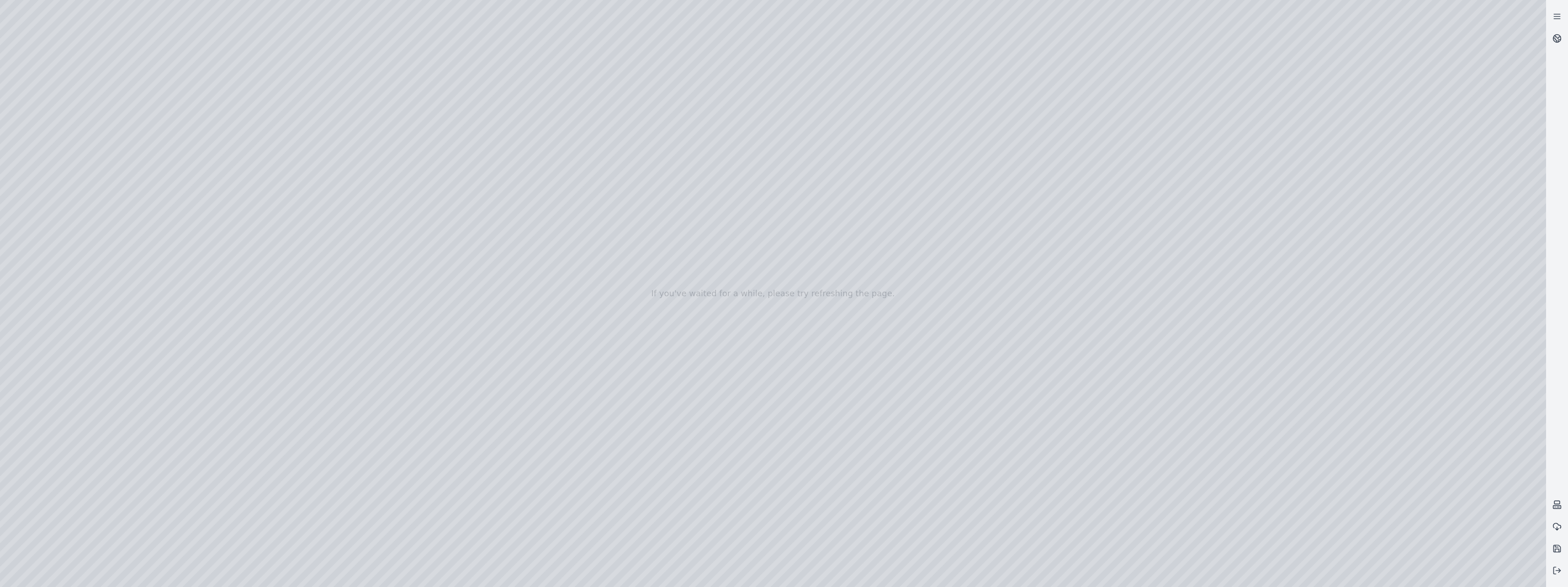
drag, startPoint x: 984, startPoint y: 507, endPoint x: 998, endPoint y: 548, distance: 43.3
drag, startPoint x: 979, startPoint y: 230, endPoint x: 1169, endPoint y: 483, distance: 316.4
click at [1169, 483] on div at bounding box center [773, 294] width 1546 height 587
drag, startPoint x: 1051, startPoint y: 441, endPoint x: 887, endPoint y: 286, distance: 225.7
drag, startPoint x: 1186, startPoint y: 402, endPoint x: 971, endPoint y: 219, distance: 282.3
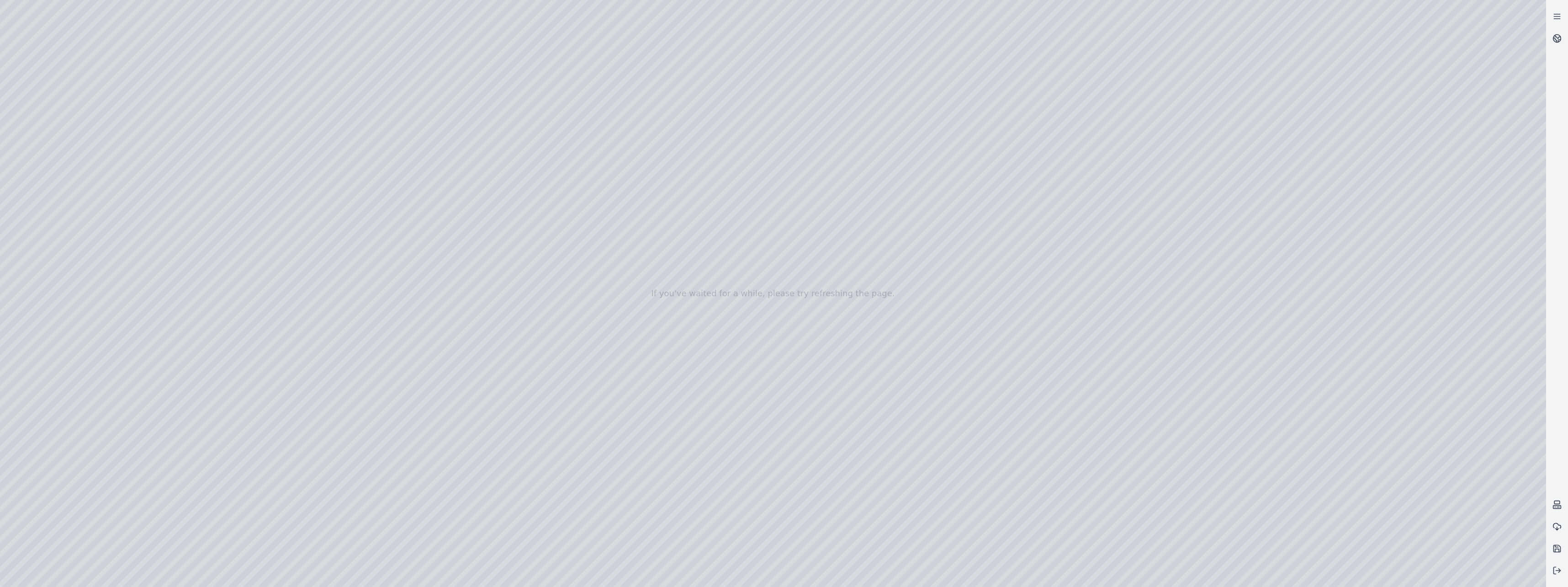
click at [971, 219] on div at bounding box center [773, 294] width 1546 height 587
drag, startPoint x: 1127, startPoint y: 432, endPoint x: 1078, endPoint y: 413, distance: 52.6
drag, startPoint x: 1063, startPoint y: 409, endPoint x: 811, endPoint y: 321, distance: 266.9
drag, startPoint x: 1356, startPoint y: 520, endPoint x: 853, endPoint y: 428, distance: 511.3
click at [853, 428] on div at bounding box center [773, 294] width 1546 height 587
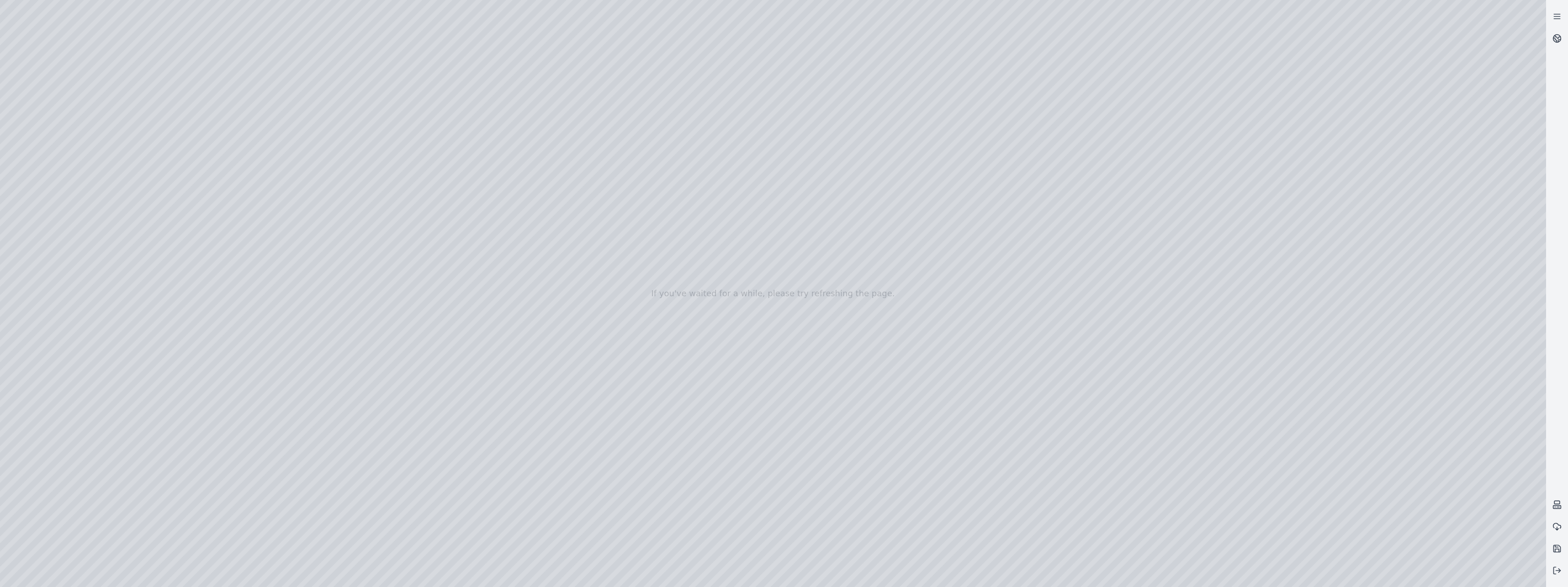
drag, startPoint x: 936, startPoint y: 358, endPoint x: 1045, endPoint y: 213, distance: 181.4
click at [1045, 213] on div at bounding box center [773, 294] width 1546 height 587
drag, startPoint x: 1094, startPoint y: 387, endPoint x: 922, endPoint y: 317, distance: 185.7
drag, startPoint x: 977, startPoint y: 373, endPoint x: 1006, endPoint y: 377, distance: 29.3
drag, startPoint x: 816, startPoint y: 130, endPoint x: 761, endPoint y: 127, distance: 55.1
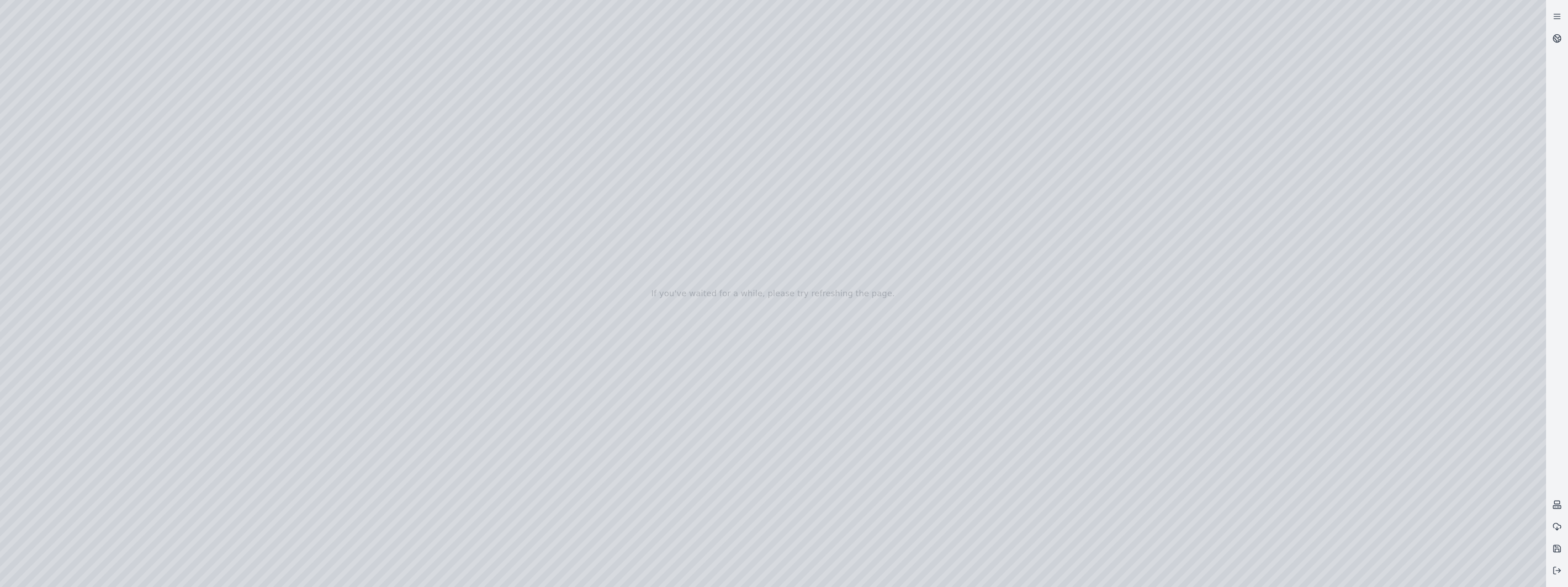
click at [761, 127] on div at bounding box center [773, 294] width 1546 height 587
click at [785, 397] on div at bounding box center [773, 294] width 1546 height 587
drag, startPoint x: 180, startPoint y: 149, endPoint x: 668, endPoint y: 164, distance: 488.2
click at [668, 164] on div at bounding box center [773, 294] width 1546 height 587
drag, startPoint x: 663, startPoint y: 96, endPoint x: 684, endPoint y: 280, distance: 185.2
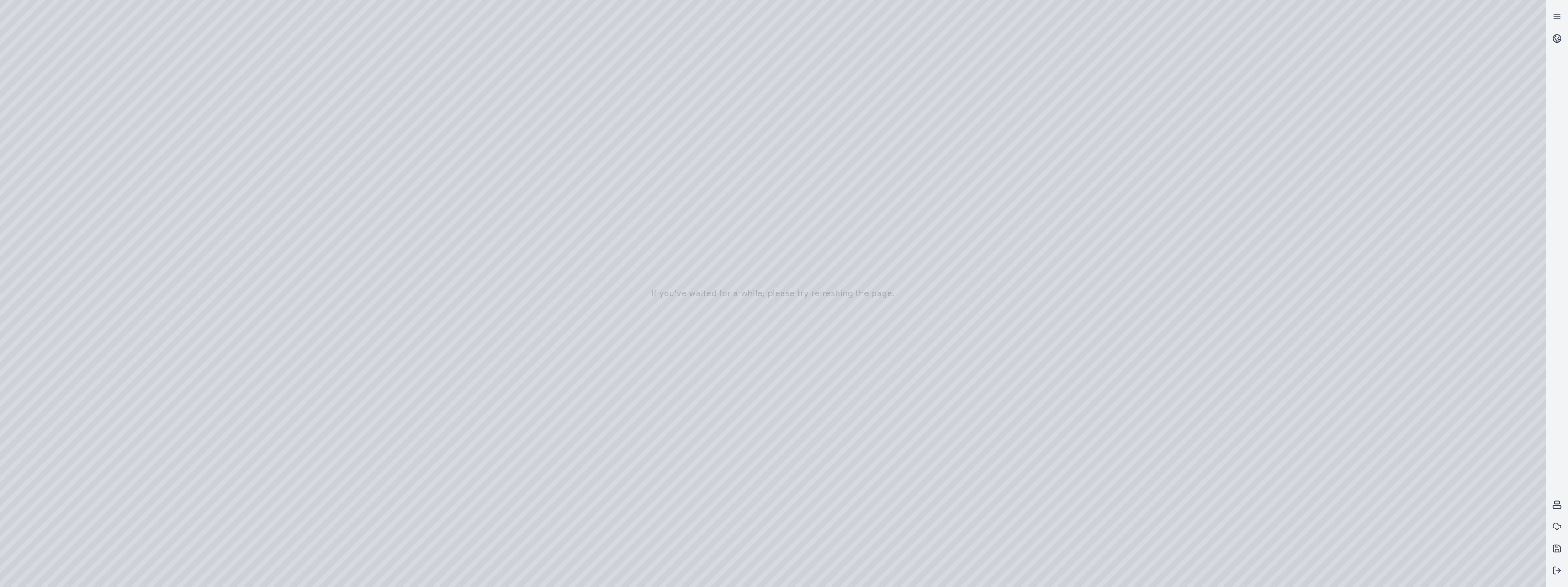
click at [684, 280] on div at bounding box center [773, 294] width 1546 height 587
drag, startPoint x: 675, startPoint y: 253, endPoint x: 686, endPoint y: 396, distance: 143.4
click at [686, 396] on div at bounding box center [773, 294] width 1546 height 587
drag, startPoint x: 704, startPoint y: 419, endPoint x: 791, endPoint y: 280, distance: 164.0
click at [791, 280] on div at bounding box center [773, 294] width 1546 height 587
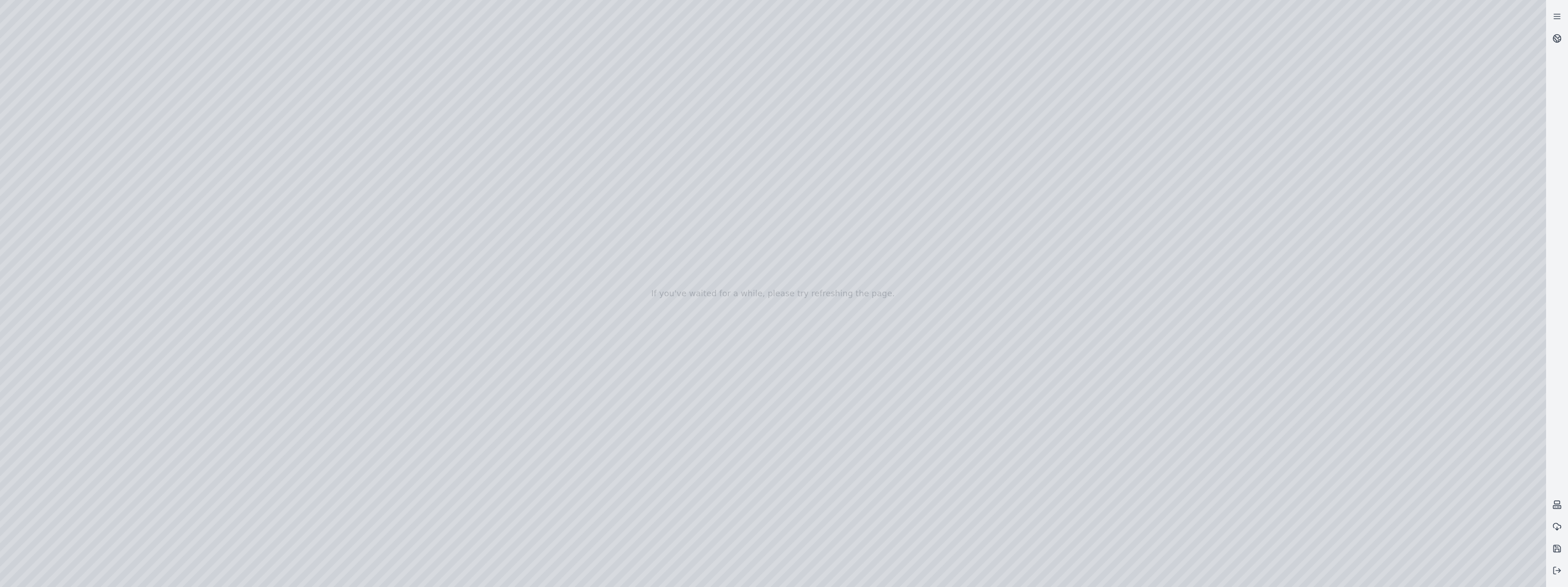
drag, startPoint x: 808, startPoint y: 289, endPoint x: 724, endPoint y: 286, distance: 84.1
click at [724, 286] on div at bounding box center [773, 294] width 1546 height 587
drag, startPoint x: 666, startPoint y: 218, endPoint x: 686, endPoint y: 436, distance: 218.9
click at [686, 436] on div at bounding box center [773, 294] width 1546 height 587
drag, startPoint x: 702, startPoint y: 427, endPoint x: 730, endPoint y: 360, distance: 72.6
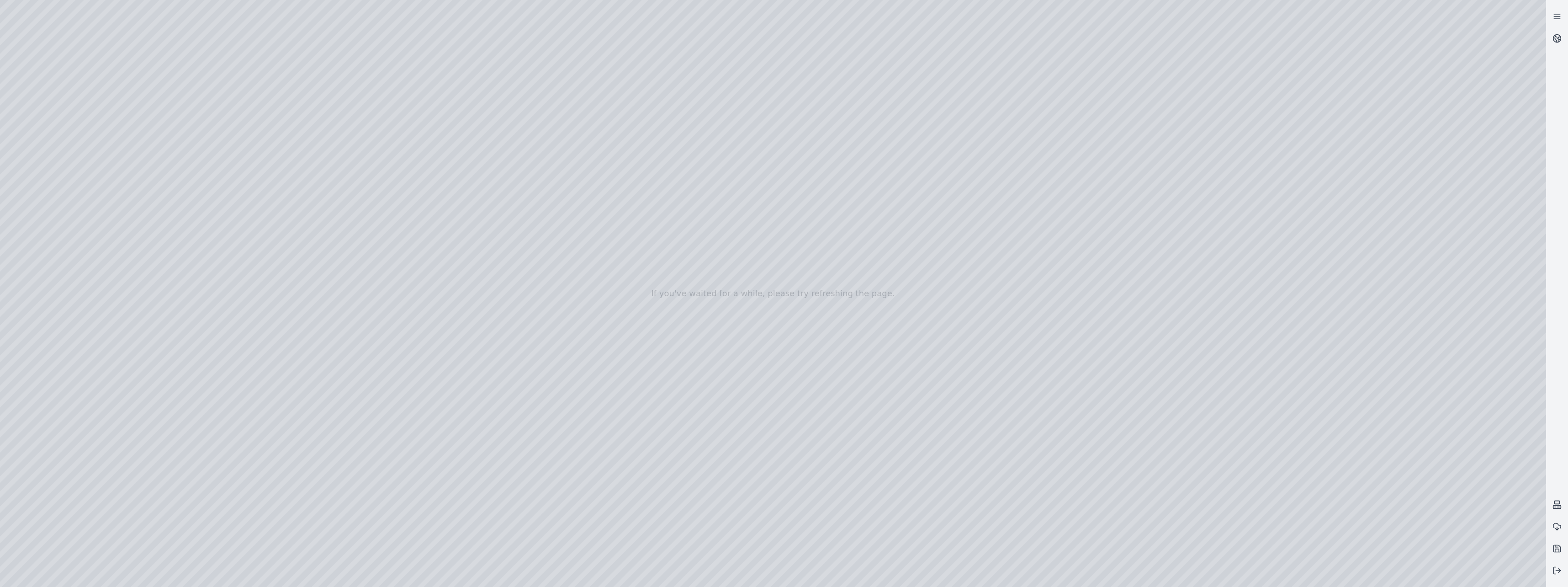
click at [730, 360] on div at bounding box center [773, 294] width 1546 height 587
click at [772, 541] on div at bounding box center [773, 294] width 1546 height 587
click at [721, 399] on div at bounding box center [773, 294] width 1546 height 587
click at [713, 394] on div at bounding box center [773, 294] width 1546 height 587
drag, startPoint x: 730, startPoint y: 308, endPoint x: 817, endPoint y: 164, distance: 168.2
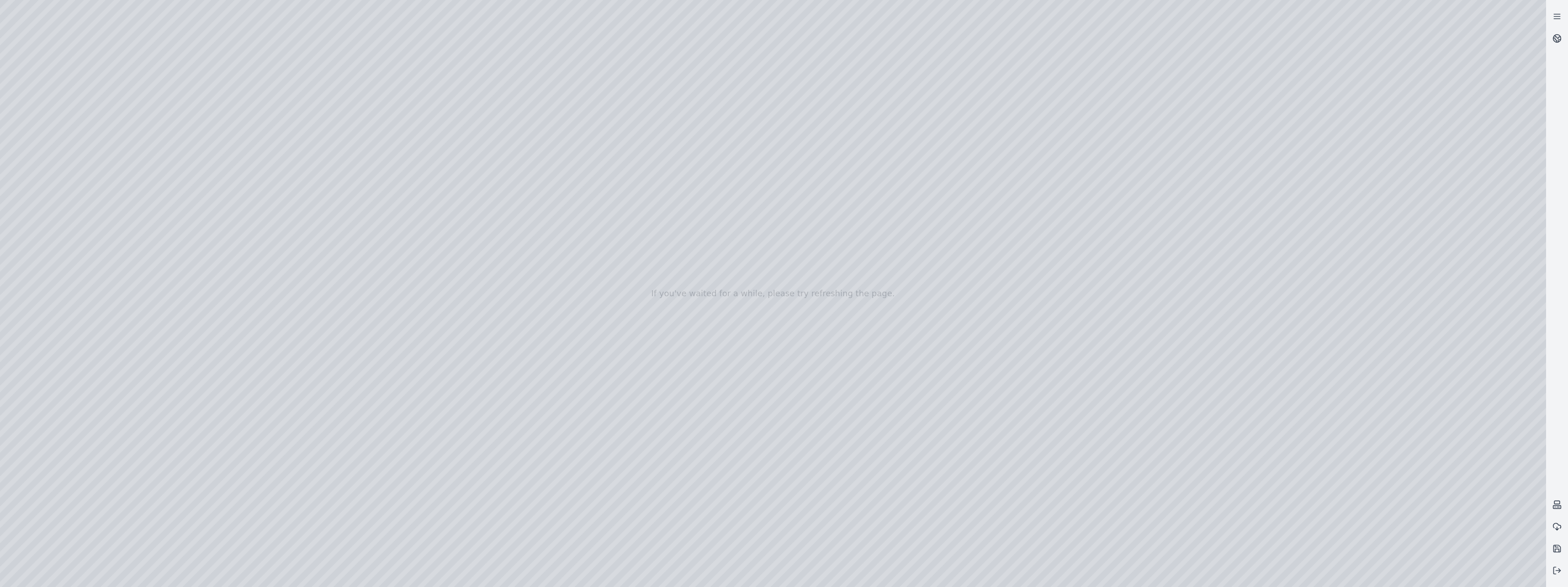
click at [817, 164] on div at bounding box center [773, 294] width 1546 height 587
click at [785, 102] on div at bounding box center [773, 294] width 1546 height 587
click at [777, 164] on div at bounding box center [773, 294] width 1546 height 587
click at [779, 156] on div at bounding box center [773, 294] width 1546 height 587
click at [782, 147] on div at bounding box center [773, 294] width 1546 height 587
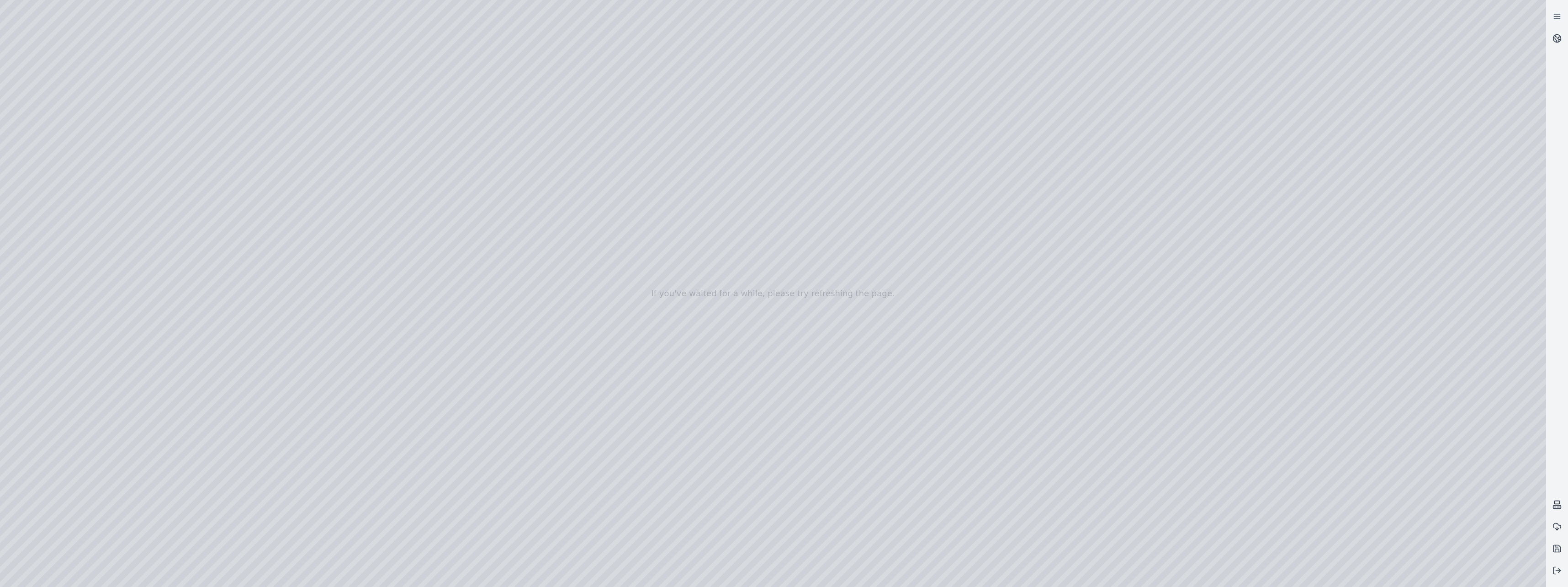
click at [786, 151] on div at bounding box center [773, 294] width 1546 height 587
click at [803, 153] on div at bounding box center [773, 294] width 1546 height 587
click at [836, 158] on div at bounding box center [773, 294] width 1546 height 587
click at [783, 159] on div at bounding box center [773, 294] width 1546 height 587
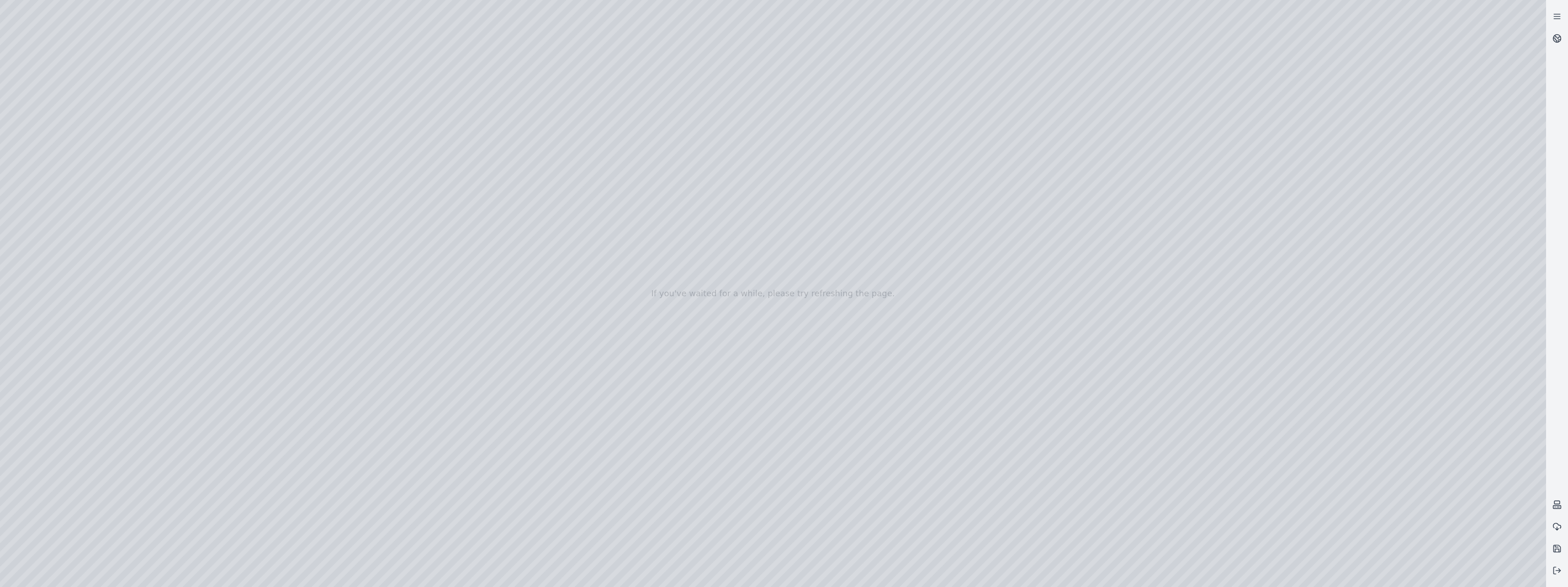
drag, startPoint x: 784, startPoint y: 103, endPoint x: 782, endPoint y: 141, distance: 38.1
click at [782, 141] on div at bounding box center [773, 294] width 1546 height 587
drag, startPoint x: 786, startPoint y: 123, endPoint x: 763, endPoint y: 332, distance: 210.3
click at [763, 332] on div at bounding box center [773, 294] width 1546 height 587
drag, startPoint x: 738, startPoint y: 317, endPoint x: 798, endPoint y: 217, distance: 116.6
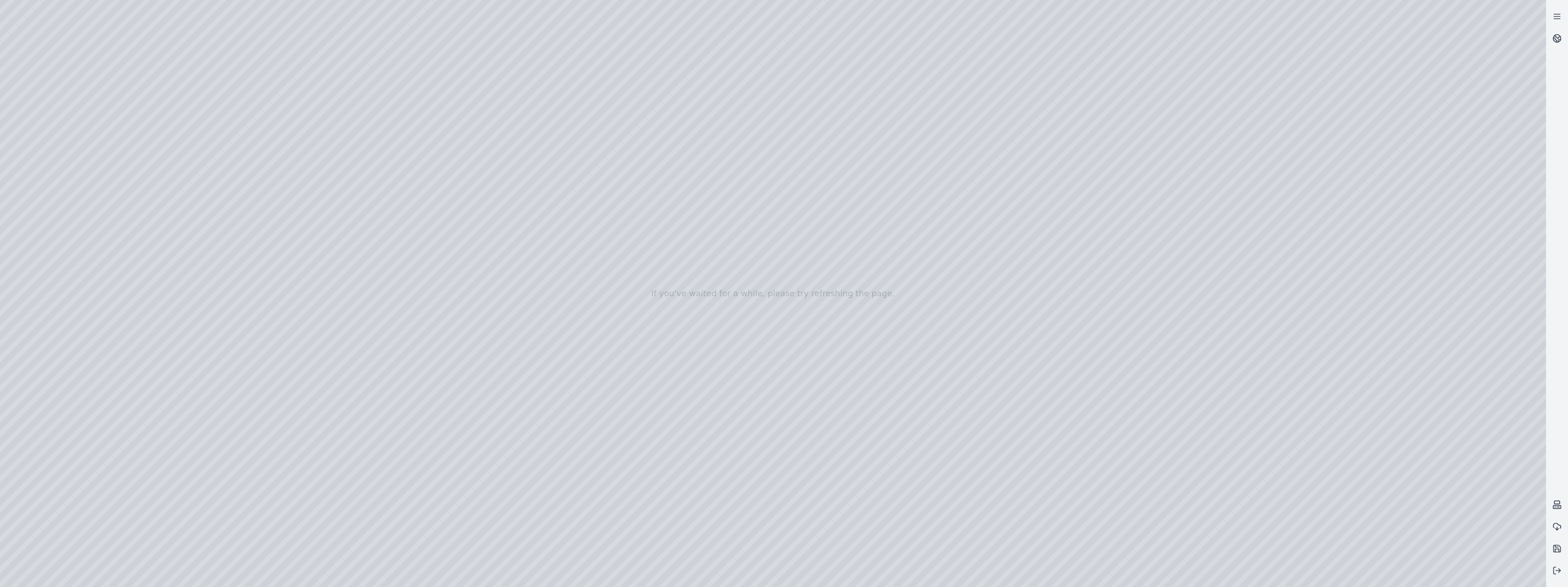
click at [798, 217] on div at bounding box center [773, 294] width 1546 height 587
drag, startPoint x: 771, startPoint y: 144, endPoint x: 735, endPoint y: 406, distance: 264.5
click at [735, 406] on div at bounding box center [773, 294] width 1546 height 587
drag, startPoint x: 779, startPoint y: 409, endPoint x: 817, endPoint y: 263, distance: 150.9
click at [817, 263] on div at bounding box center [773, 294] width 1546 height 587
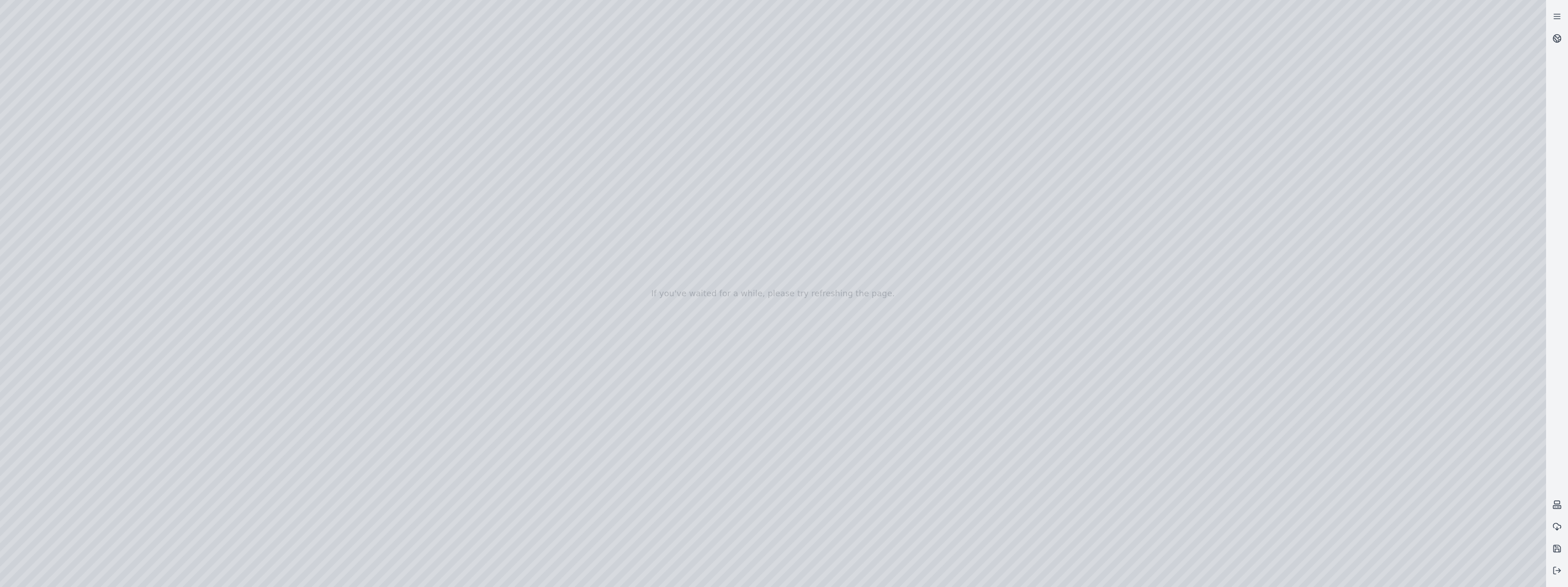
drag, startPoint x: 860, startPoint y: 274, endPoint x: 732, endPoint y: 251, distance: 130.0
click at [732, 251] on div at bounding box center [773, 294] width 1546 height 587
drag, startPoint x: 643, startPoint y: 170, endPoint x: 659, endPoint y: 526, distance: 356.4
click at [659, 526] on div at bounding box center [773, 294] width 1546 height 587
drag, startPoint x: 693, startPoint y: 521, endPoint x: 785, endPoint y: 292, distance: 246.8
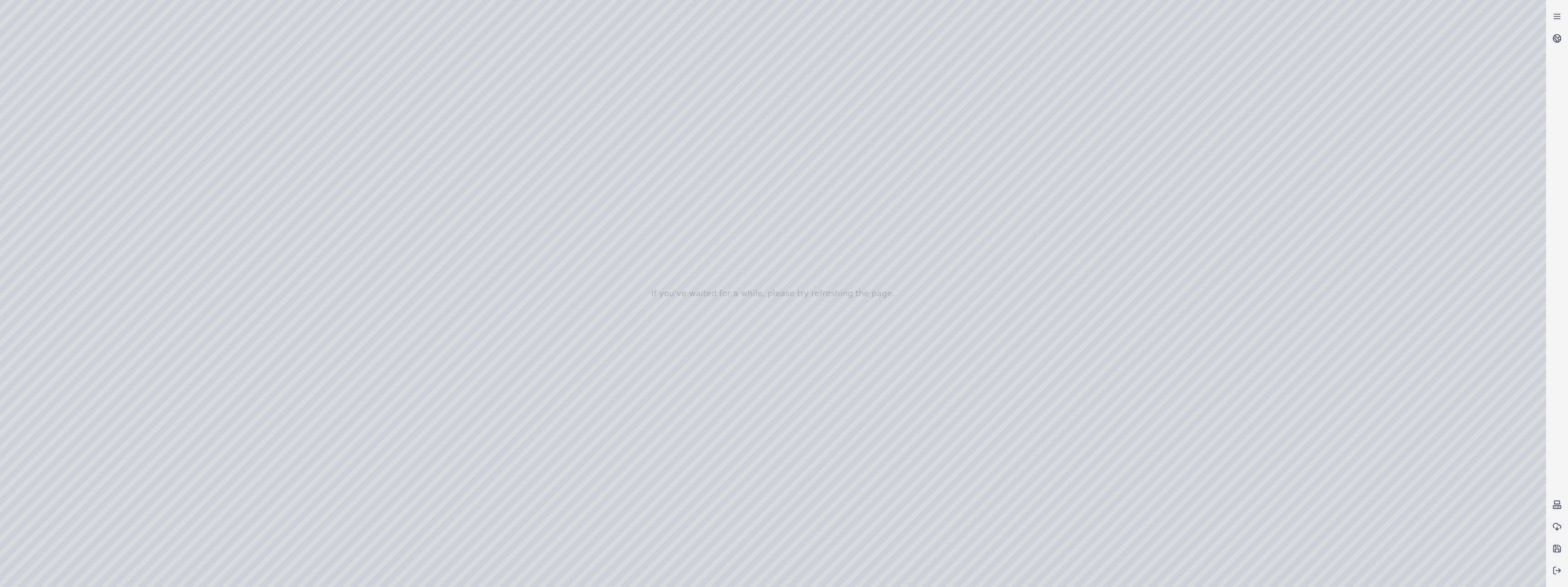
click at [785, 292] on div at bounding box center [773, 294] width 1546 height 587
click at [1508, 247] on div at bounding box center [773, 294] width 1546 height 587
drag, startPoint x: 735, startPoint y: 261, endPoint x: 735, endPoint y: 294, distance: 33.0
click at [735, 294] on div at bounding box center [773, 294] width 1546 height 587
drag, startPoint x: 735, startPoint y: 276, endPoint x: 735, endPoint y: 586, distance: 310.0
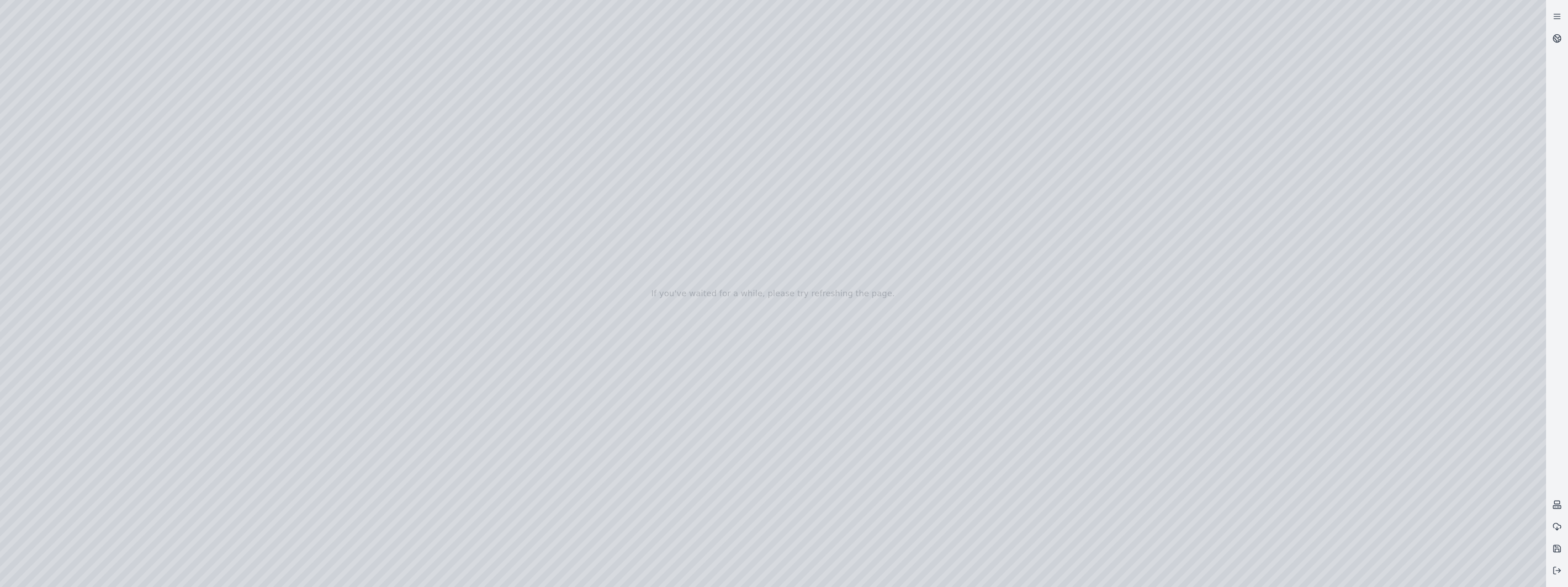
click at [735, 586] on div at bounding box center [773, 294] width 1546 height 587
drag, startPoint x: 881, startPoint y: 547, endPoint x: 739, endPoint y: 496, distance: 150.9
drag, startPoint x: 863, startPoint y: 518, endPoint x: 797, endPoint y: 512, distance: 66.3
drag, startPoint x: 999, startPoint y: 488, endPoint x: 794, endPoint y: 435, distance: 211.7
drag, startPoint x: 529, startPoint y: 248, endPoint x: 914, endPoint y: 300, distance: 388.5
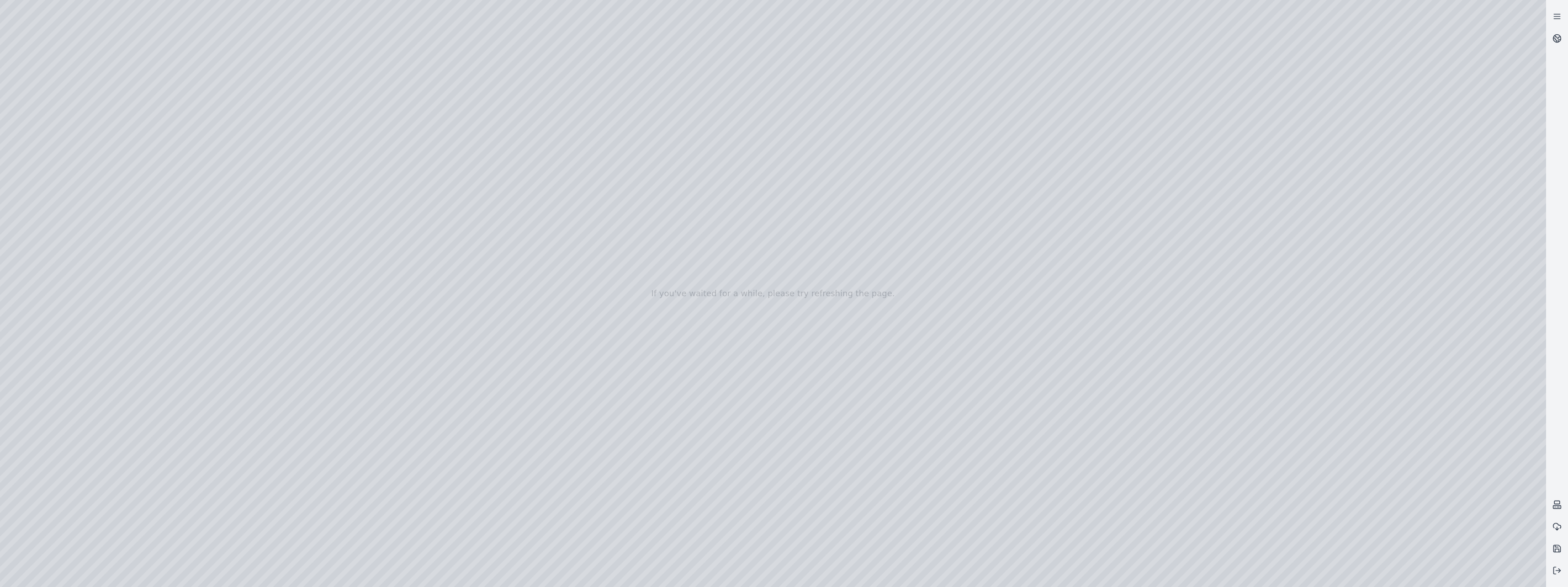
click at [914, 300] on div at bounding box center [773, 294] width 1546 height 587
drag, startPoint x: 858, startPoint y: 134, endPoint x: 839, endPoint y: 501, distance: 367.5
click at [839, 501] on div at bounding box center [773, 294] width 1546 height 587
drag, startPoint x: 875, startPoint y: 514, endPoint x: 1227, endPoint y: 376, distance: 378.1
click at [1227, 376] on div at bounding box center [773, 294] width 1546 height 587
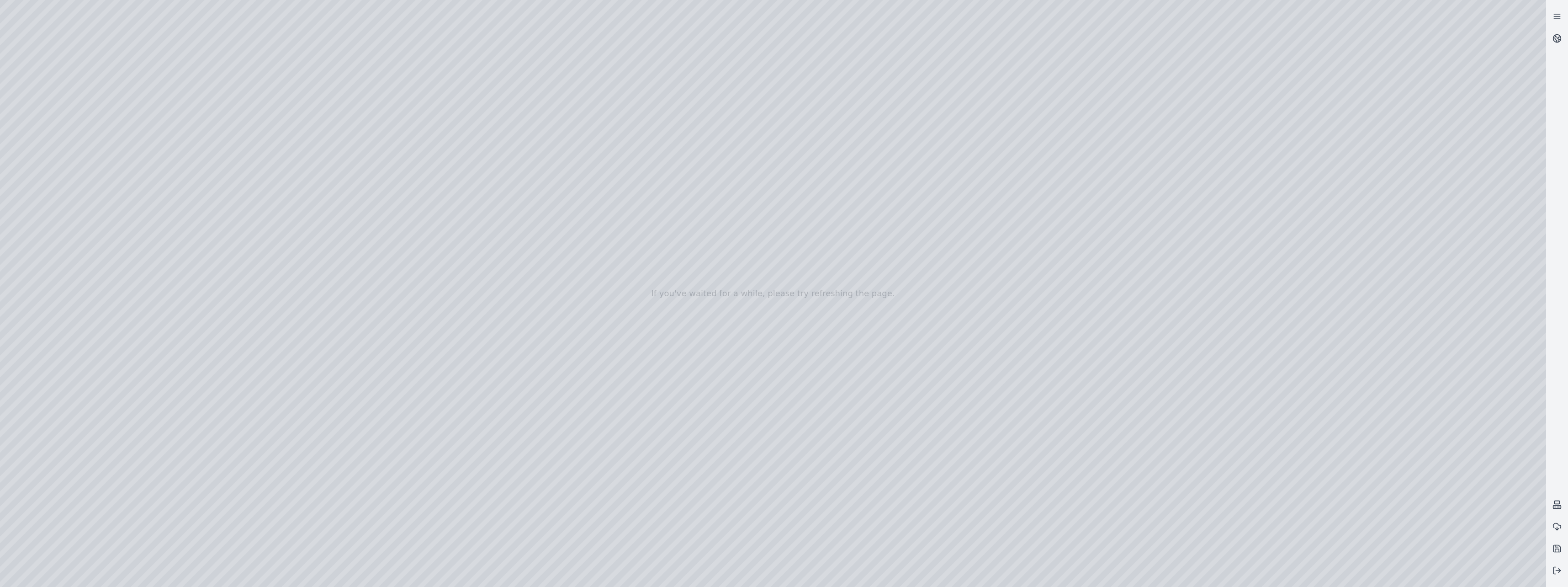
drag, startPoint x: 1219, startPoint y: 279, endPoint x: 1135, endPoint y: 509, distance: 244.9
click at [1135, 509] on div at bounding box center [773, 294] width 1546 height 587
drag, startPoint x: 1181, startPoint y: 557, endPoint x: 841, endPoint y: 298, distance: 427.4
click at [841, 298] on div at bounding box center [773, 294] width 1546 height 587
drag, startPoint x: 807, startPoint y: 271, endPoint x: 796, endPoint y: 411, distance: 140.4
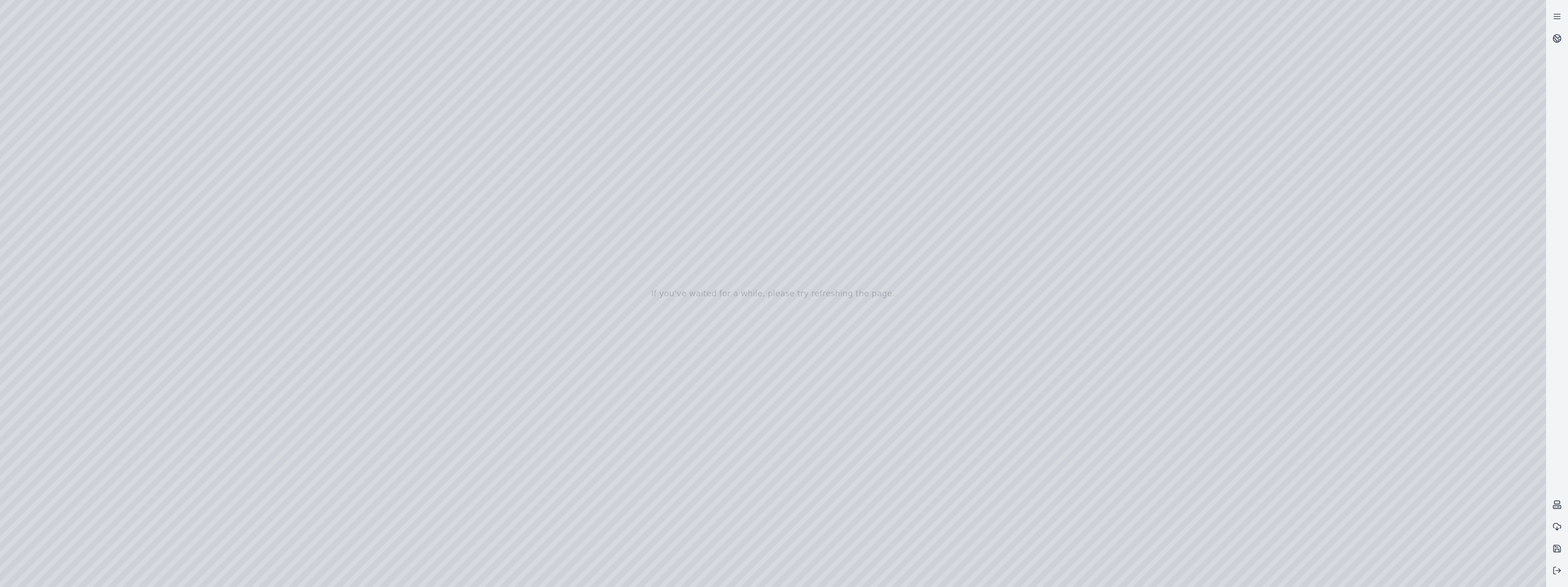
click at [788, 387] on div at bounding box center [773, 294] width 1546 height 587
drag, startPoint x: 803, startPoint y: 406, endPoint x: 805, endPoint y: 241, distance: 165.0
click at [805, 241] on div at bounding box center [773, 294] width 1546 height 587
drag, startPoint x: 798, startPoint y: 342, endPoint x: 820, endPoint y: 382, distance: 45.7
drag, startPoint x: 805, startPoint y: 261, endPoint x: 809, endPoint y: 206, distance: 55.1
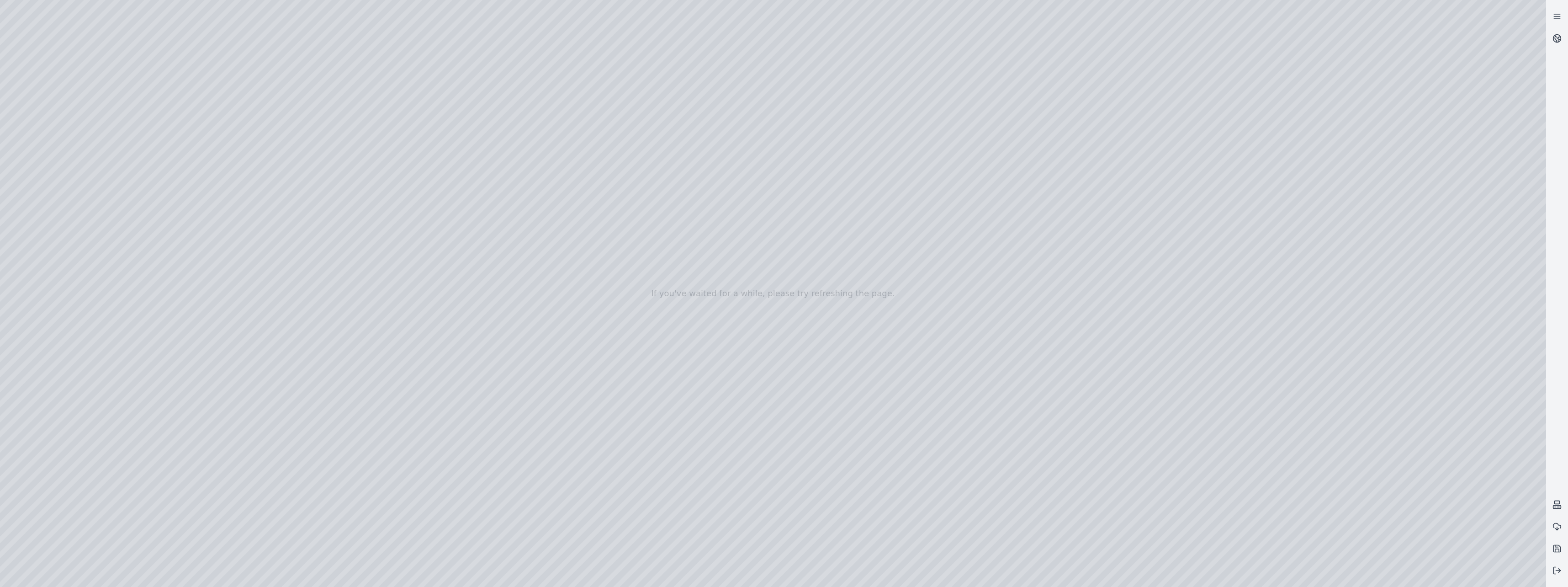
click at [809, 206] on div at bounding box center [773, 294] width 1546 height 587
drag, startPoint x: 814, startPoint y: 214, endPoint x: 860, endPoint y: 58, distance: 162.6
click at [860, 58] on div at bounding box center [773, 294] width 1546 height 587
drag, startPoint x: 826, startPoint y: 207, endPoint x: 802, endPoint y: 216, distance: 25.6
drag, startPoint x: 1009, startPoint y: 236, endPoint x: 534, endPoint y: 292, distance: 478.3
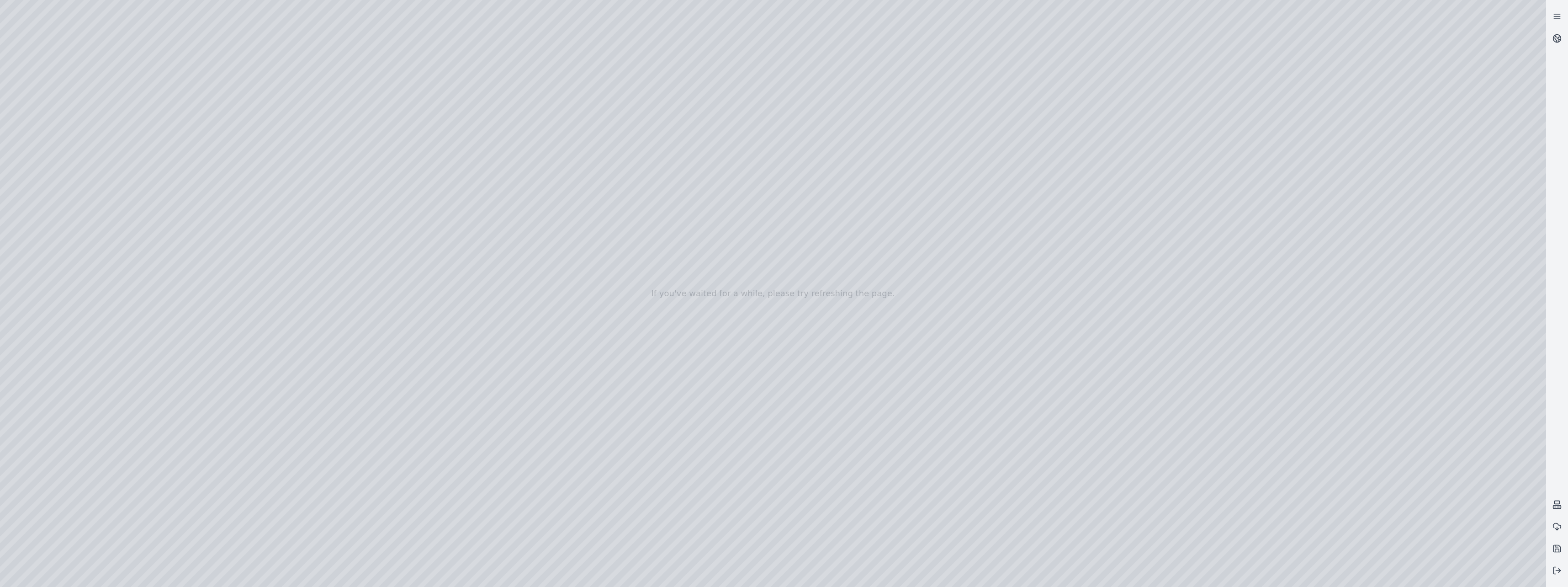
drag, startPoint x: 816, startPoint y: 184, endPoint x: 844, endPoint y: 403, distance: 220.8
drag, startPoint x: 818, startPoint y: 260, endPoint x: 842, endPoint y: 89, distance: 172.7
click at [842, 89] on div at bounding box center [773, 294] width 1546 height 587
drag, startPoint x: 841, startPoint y: 171, endPoint x: 1124, endPoint y: 422, distance: 378.3
click at [1113, 432] on div at bounding box center [773, 294] width 1546 height 587
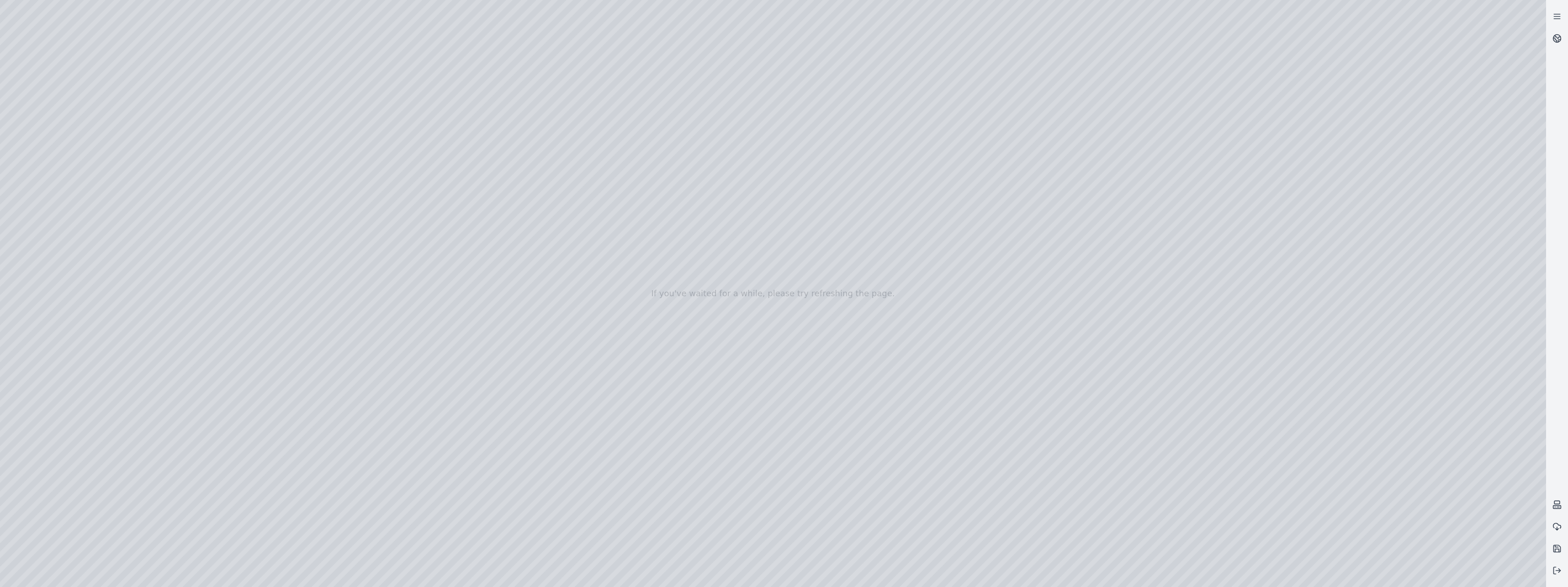
drag, startPoint x: 1128, startPoint y: 308, endPoint x: 1245, endPoint y: 404, distance: 151.3
click at [1245, 404] on div at bounding box center [773, 294] width 1546 height 587
drag, startPoint x: 1227, startPoint y: 300, endPoint x: 1290, endPoint y: 195, distance: 122.4
click at [1290, 195] on div at bounding box center [773, 294] width 1546 height 587
drag, startPoint x: 1311, startPoint y: 241, endPoint x: 755, endPoint y: 343, distance: 565.3
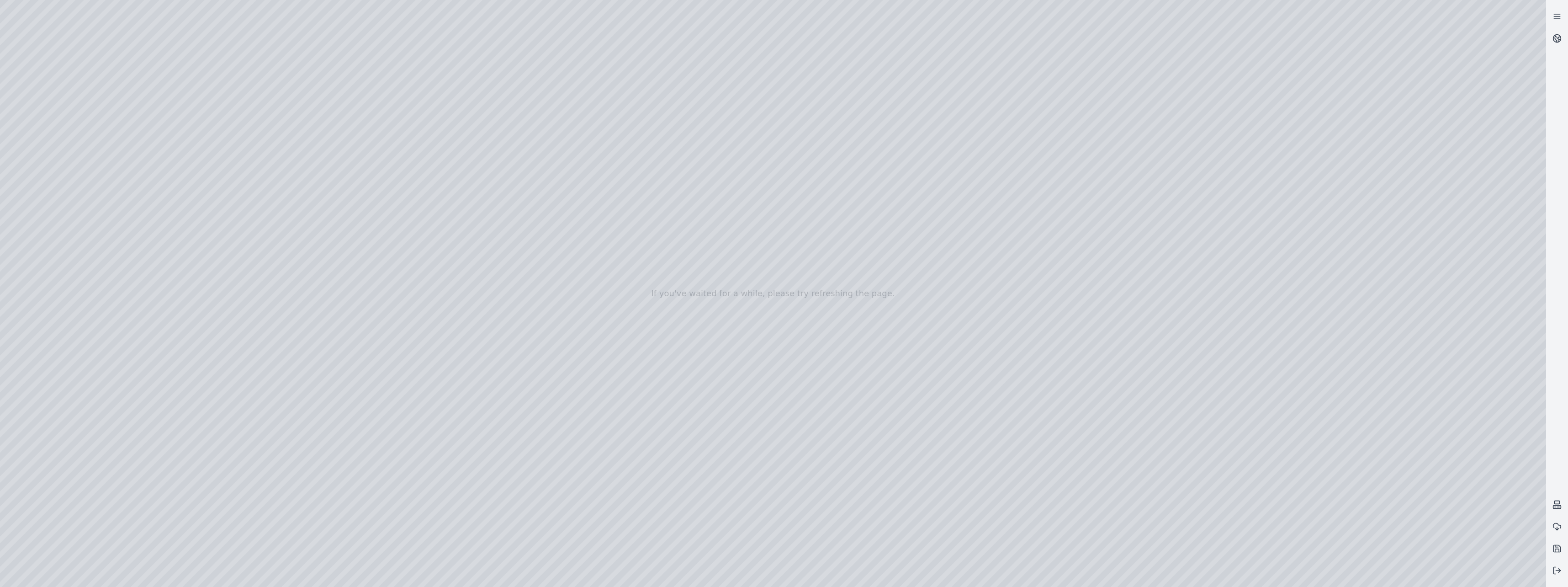
click at [755, 343] on div at bounding box center [773, 294] width 1546 height 587
drag, startPoint x: 725, startPoint y: 440, endPoint x: 634, endPoint y: 430, distance: 91.5
drag, startPoint x: 817, startPoint y: 452, endPoint x: 687, endPoint y: 315, distance: 188.9
drag, startPoint x: 661, startPoint y: 131, endPoint x: 675, endPoint y: 431, distance: 300.3
click at [675, 431] on div at bounding box center [773, 294] width 1546 height 587
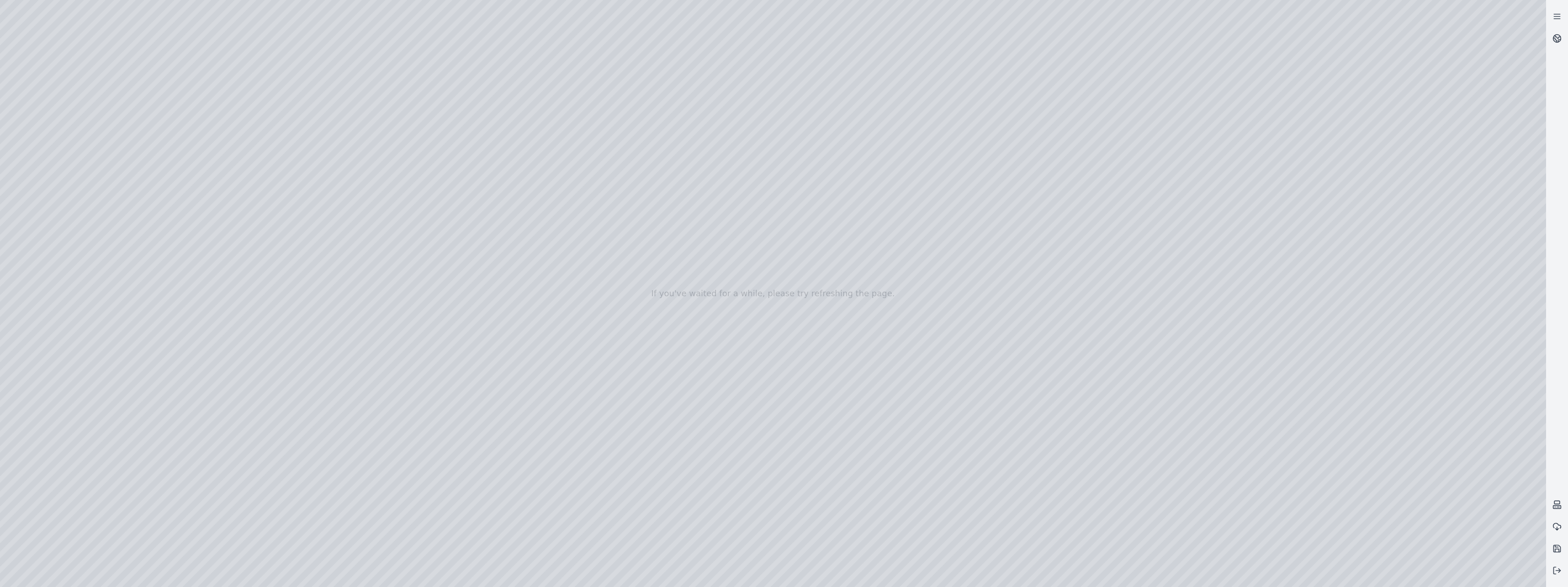
drag, startPoint x: 653, startPoint y: 498, endPoint x: 889, endPoint y: 449, distance: 241.0
click at [889, 449] on div at bounding box center [773, 294] width 1546 height 587
drag, startPoint x: 944, startPoint y: 378, endPoint x: 747, endPoint y: 334, distance: 201.9
click at [747, 334] on div at bounding box center [773, 294] width 1546 height 587
drag, startPoint x: 699, startPoint y: 218, endPoint x: 681, endPoint y: 487, distance: 269.6
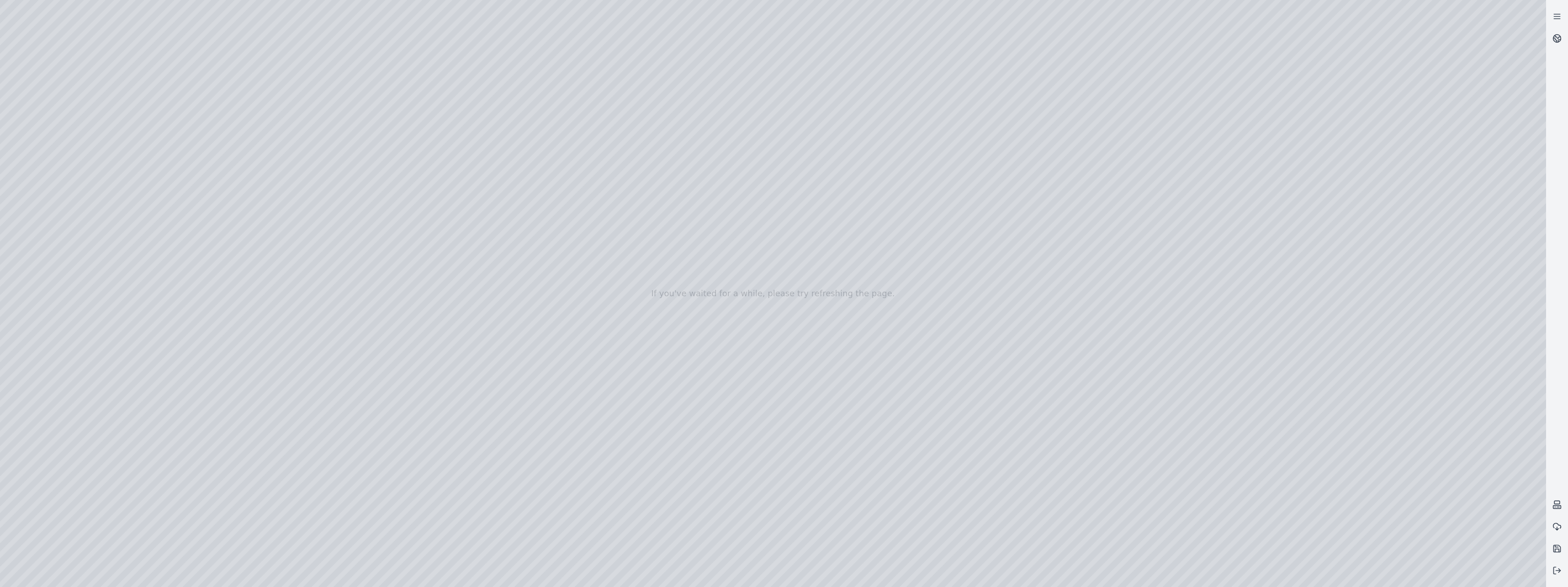
click at [681, 487] on div at bounding box center [773, 294] width 1546 height 587
drag, startPoint x: 691, startPoint y: 565, endPoint x: 981, endPoint y: 437, distance: 317.0
click at [981, 437] on div at bounding box center [773, 294] width 1546 height 587
drag, startPoint x: 1017, startPoint y: 365, endPoint x: 767, endPoint y: 289, distance: 261.3
click at [767, 289] on div at bounding box center [773, 294] width 1546 height 587
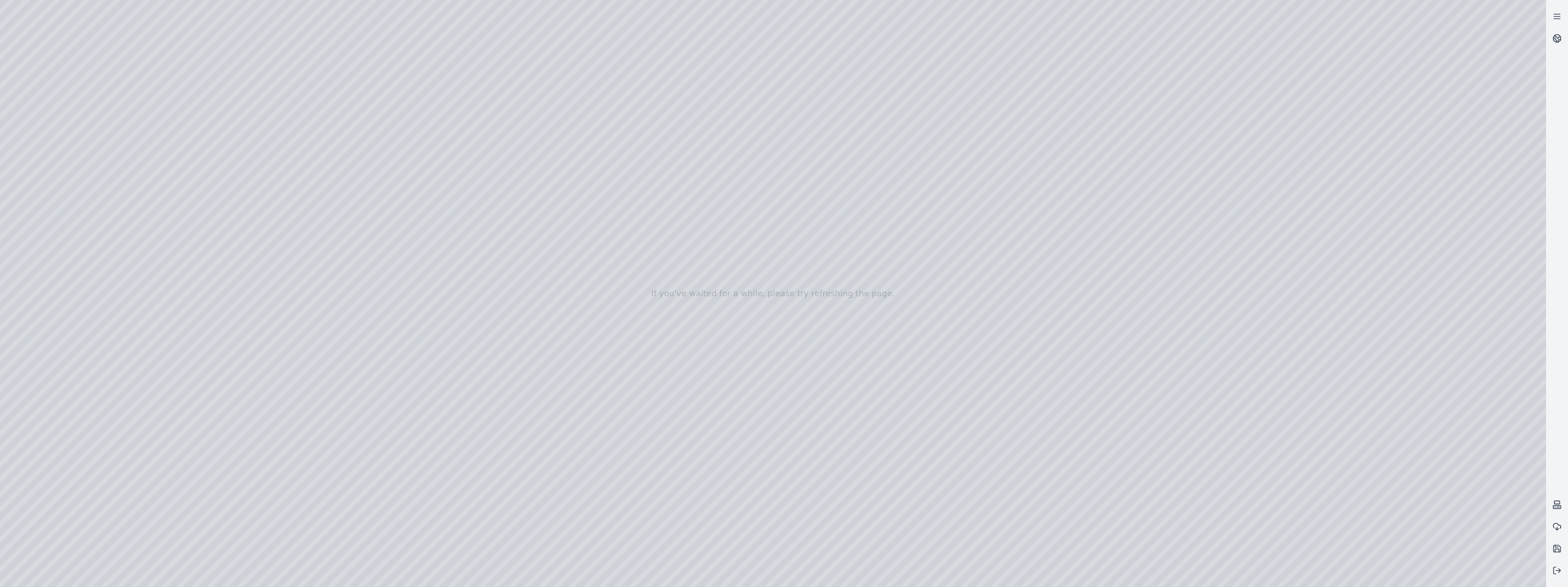
drag, startPoint x: 723, startPoint y: 199, endPoint x: 698, endPoint y: 468, distance: 270.2
click at [701, 432] on div at bounding box center [773, 294] width 1546 height 587
drag, startPoint x: 700, startPoint y: 508, endPoint x: 901, endPoint y: 424, distance: 217.8
click at [901, 424] on div at bounding box center [773, 294] width 1546 height 587
drag, startPoint x: 979, startPoint y: 391, endPoint x: 780, endPoint y: 333, distance: 207.3
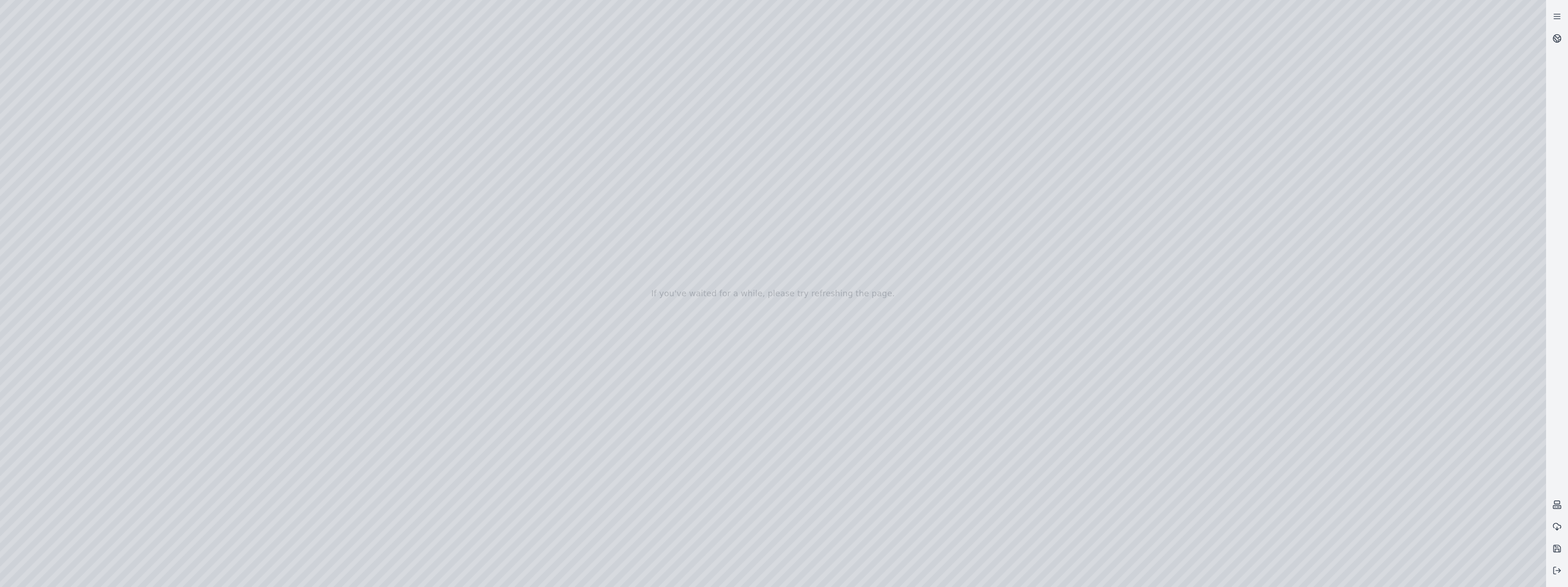
click at [780, 333] on div at bounding box center [773, 294] width 1546 height 587
drag, startPoint x: 733, startPoint y: 230, endPoint x: 701, endPoint y: 468, distance: 240.1
click at [701, 468] on div at bounding box center [773, 294] width 1546 height 587
drag, startPoint x: 699, startPoint y: 532, endPoint x: 871, endPoint y: 479, distance: 180.0
drag, startPoint x: 713, startPoint y: 554, endPoint x: 1029, endPoint y: 393, distance: 354.7
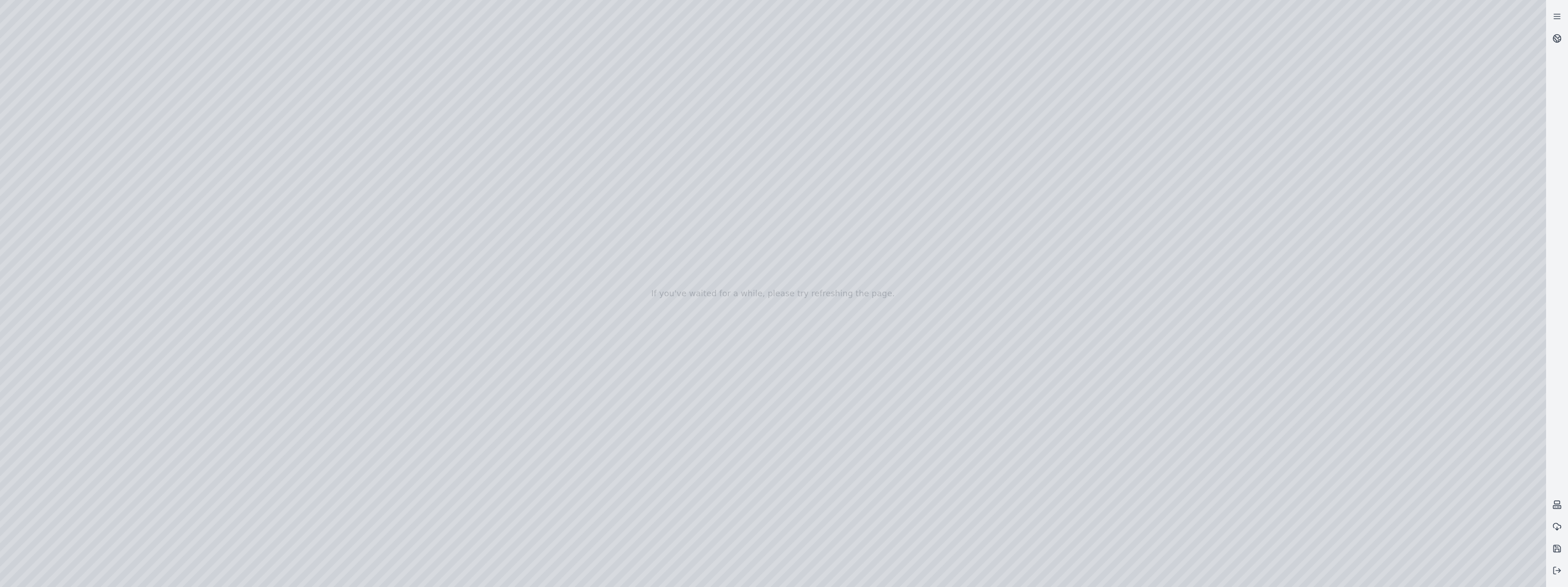
click at [1029, 393] on div at bounding box center [773, 294] width 1546 height 587
drag, startPoint x: 999, startPoint y: 358, endPoint x: 1057, endPoint y: 340, distance: 60.7
drag, startPoint x: 617, startPoint y: 492, endPoint x: 577, endPoint y: 494, distance: 40.0
drag, startPoint x: 705, startPoint y: 490, endPoint x: 679, endPoint y: 486, distance: 26.3
click at [803, 369] on div at bounding box center [773, 294] width 1546 height 587
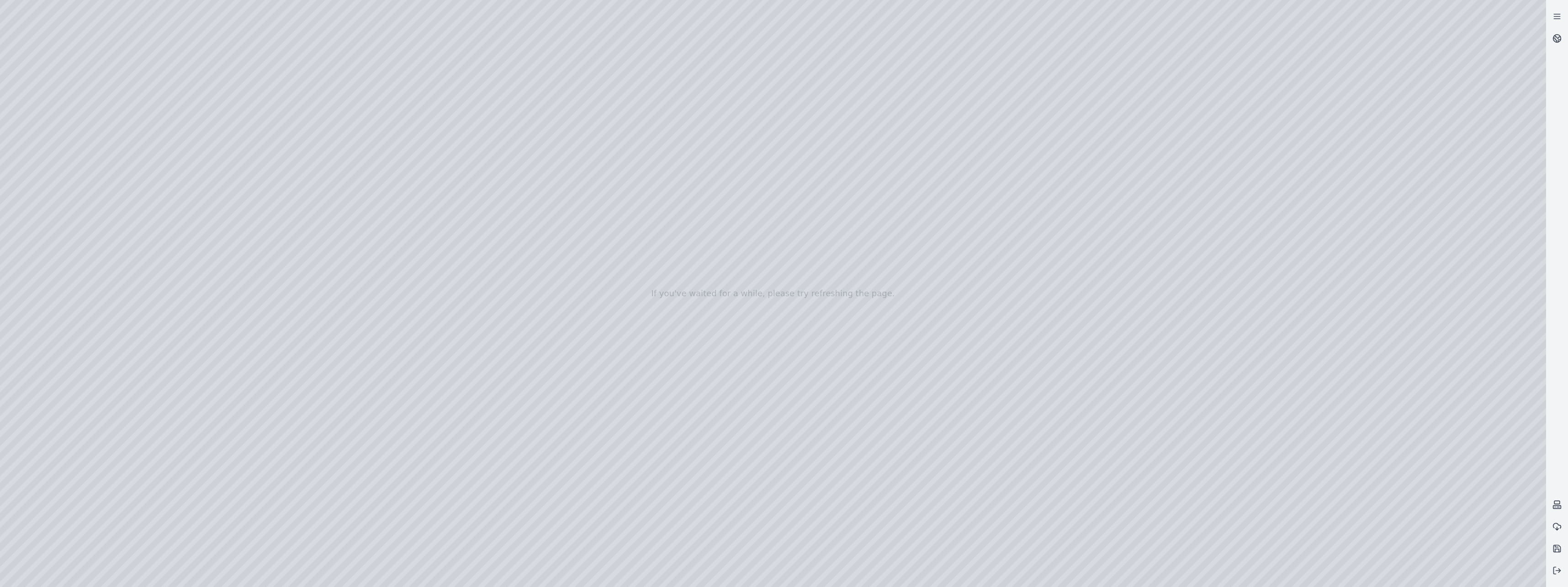
click at [810, 379] on div at bounding box center [773, 294] width 1546 height 587
click at [802, 384] on div at bounding box center [773, 294] width 1546 height 587
click at [814, 376] on div at bounding box center [773, 294] width 1546 height 587
drag, startPoint x: 670, startPoint y: 351, endPoint x: 631, endPoint y: 426, distance: 84.5
drag, startPoint x: 631, startPoint y: 424, endPoint x: 624, endPoint y: 484, distance: 60.4
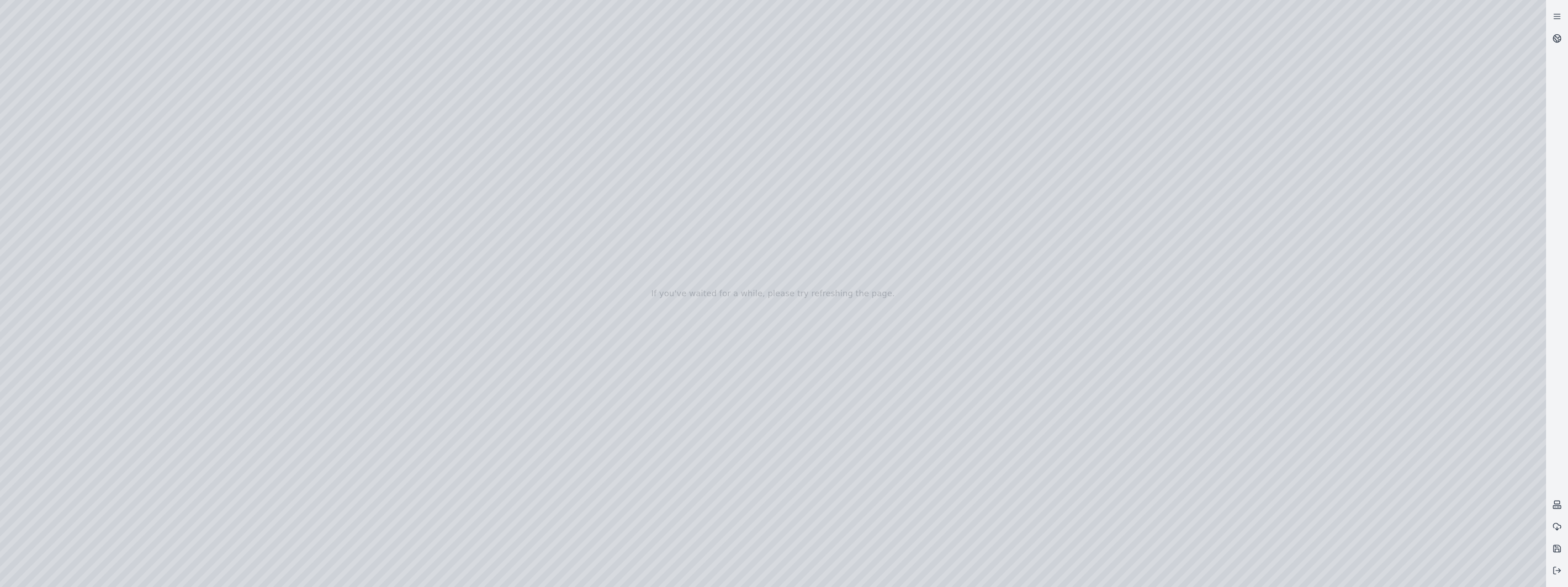
drag, startPoint x: 651, startPoint y: 312, endPoint x: 583, endPoint y: 93, distance: 229.3
click at [583, 93] on div at bounding box center [773, 294] width 1546 height 587
drag, startPoint x: 602, startPoint y: 133, endPoint x: 557, endPoint y: 3, distance: 137.6
click at [557, 3] on div at bounding box center [773, 294] width 1546 height 587
click at [768, 538] on div at bounding box center [773, 294] width 1546 height 587
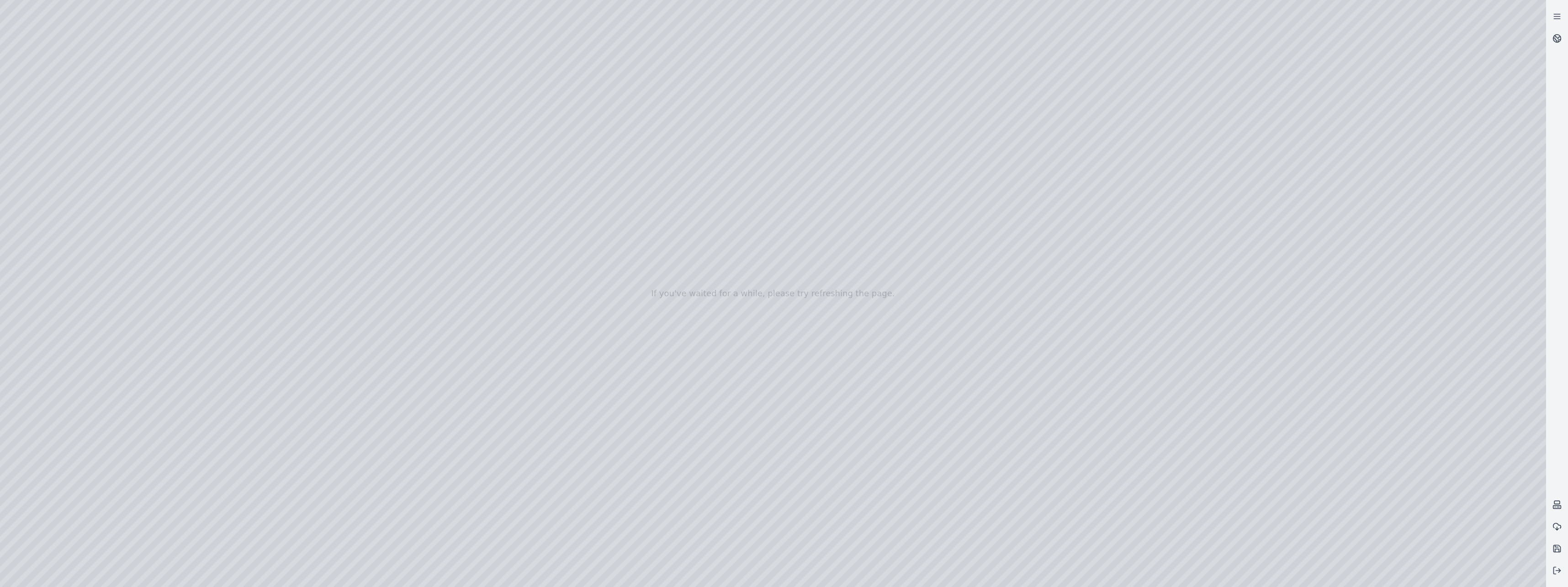
click at [581, 74] on div at bounding box center [773, 294] width 1546 height 587
click at [584, 72] on div at bounding box center [773, 294] width 1546 height 587
click at [624, 156] on div at bounding box center [773, 294] width 1546 height 587
click at [615, 154] on div at bounding box center [773, 294] width 1546 height 587
click at [618, 153] on div at bounding box center [773, 294] width 1546 height 587
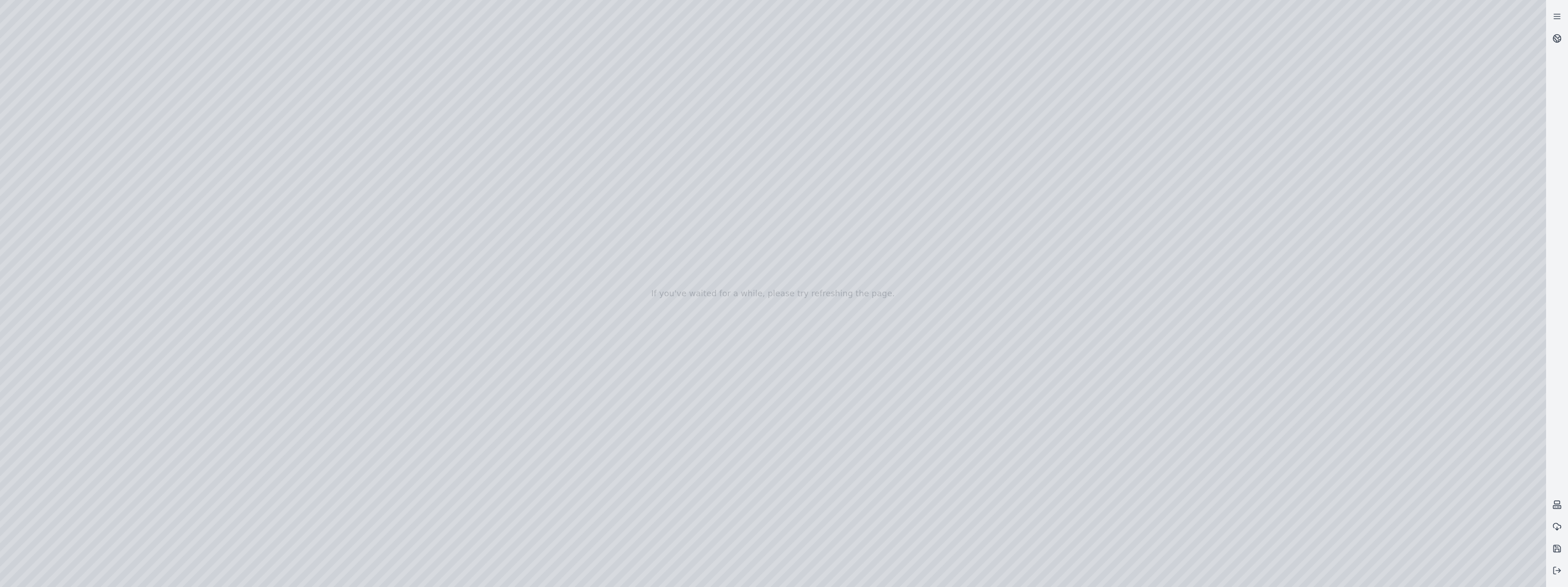
click at [617, 160] on div at bounding box center [773, 294] width 1546 height 587
click at [637, 184] on div at bounding box center [773, 294] width 1546 height 587
click at [626, 193] on div at bounding box center [773, 294] width 1546 height 587
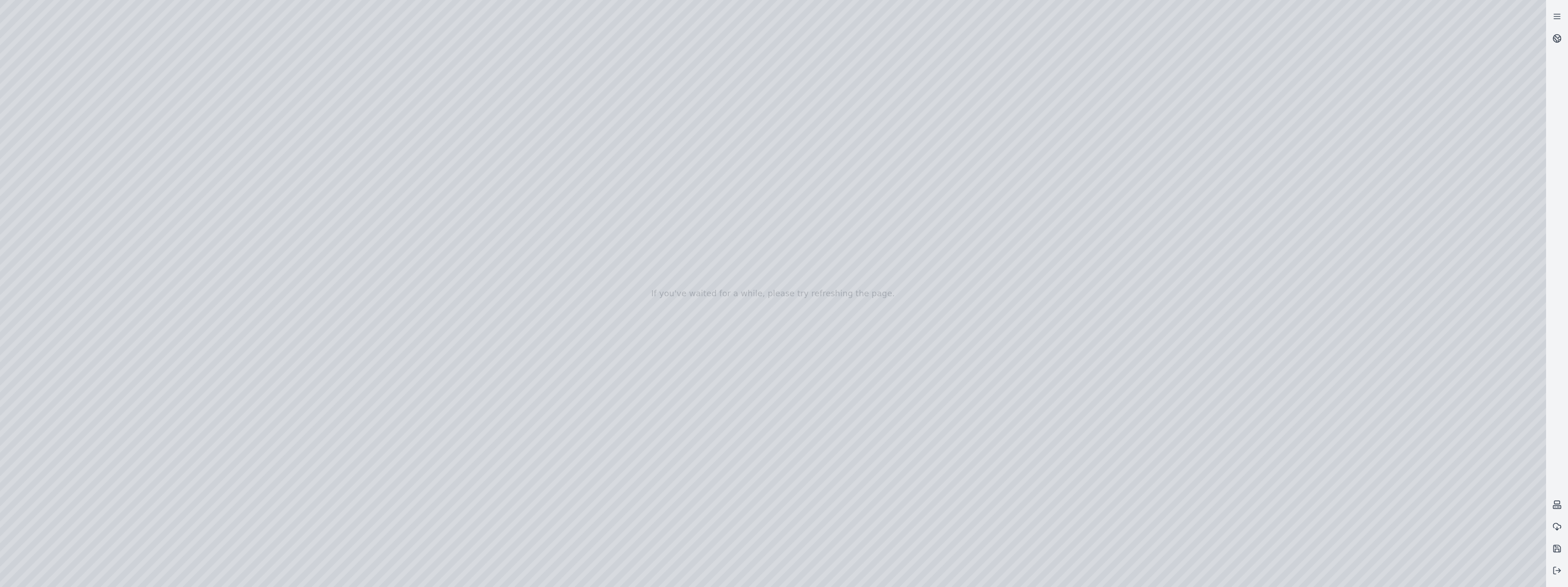
click at [625, 180] on div at bounding box center [773, 294] width 1546 height 587
click at [635, 199] on div at bounding box center [773, 294] width 1546 height 587
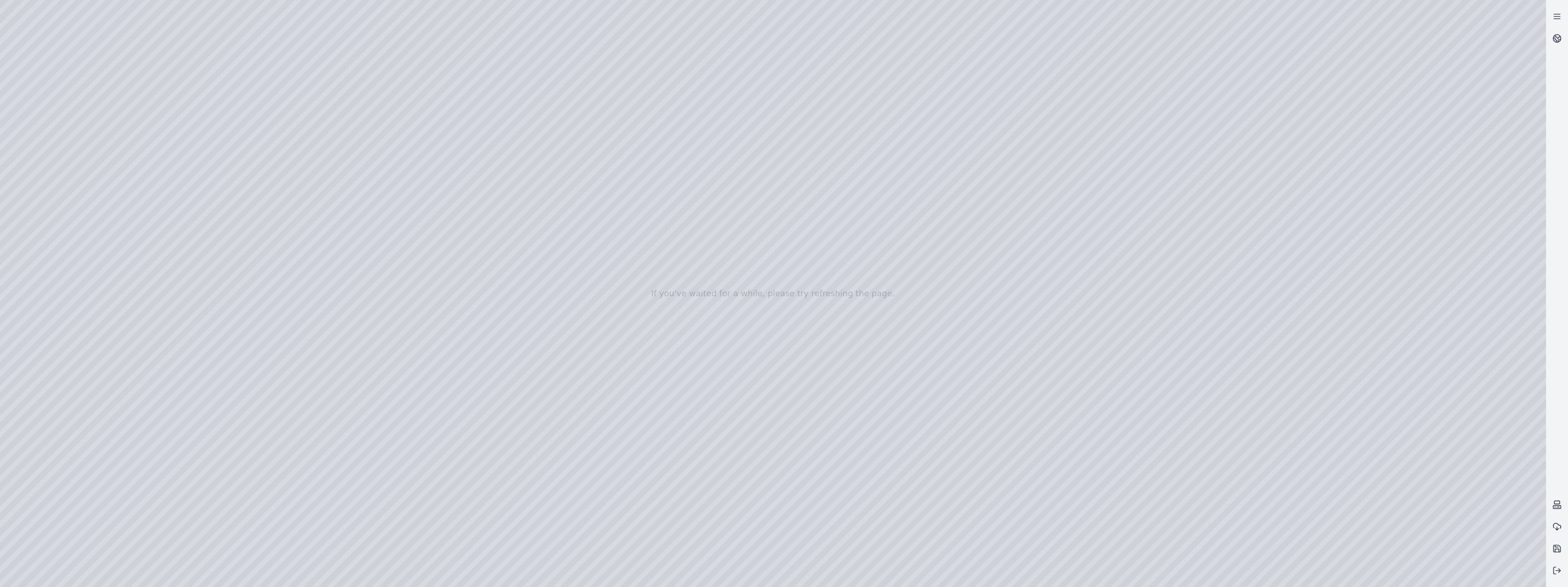
click at [768, 366] on div at bounding box center [773, 294] width 1546 height 587
click at [1558, 572] on icon at bounding box center [1556, 570] width 9 height 9
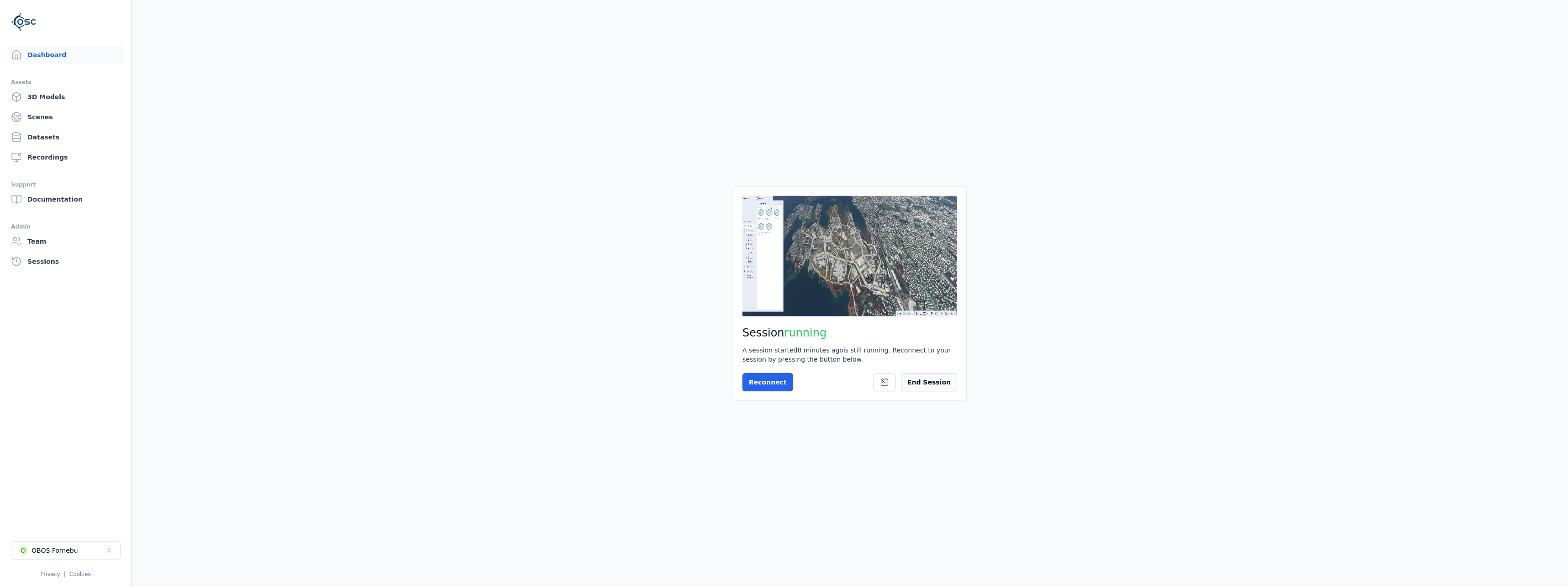
click at [940, 377] on button "End Session" at bounding box center [929, 382] width 56 height 18
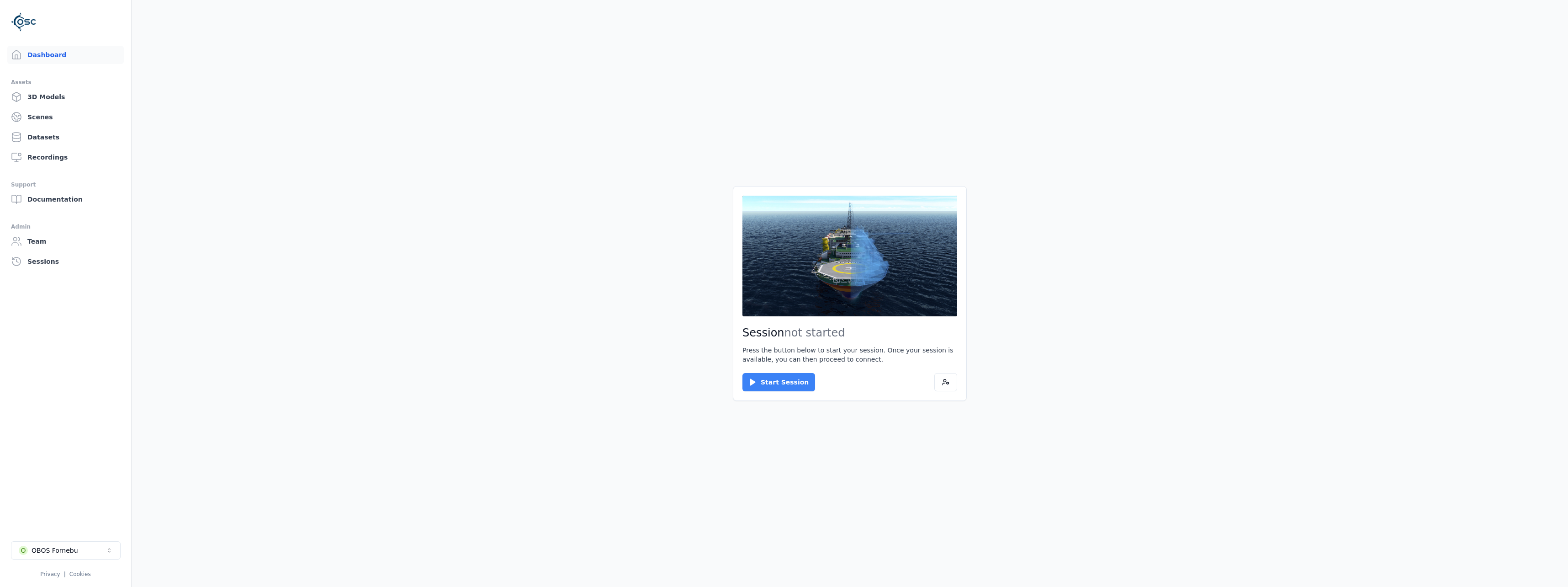
click at [748, 382] on icon at bounding box center [752, 382] width 9 height 9
click at [757, 380] on button "Connect" at bounding box center [763, 382] width 42 height 18
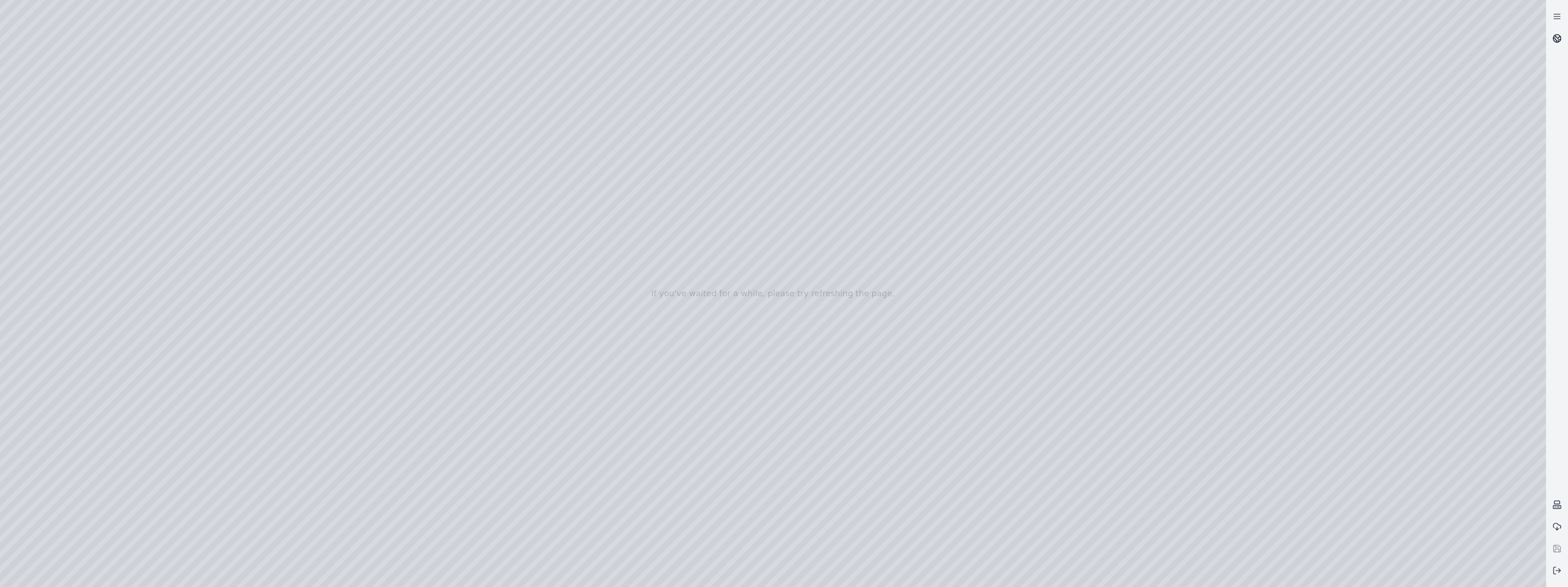
click at [1558, 40] on icon at bounding box center [1559, 41] width 2 height 2
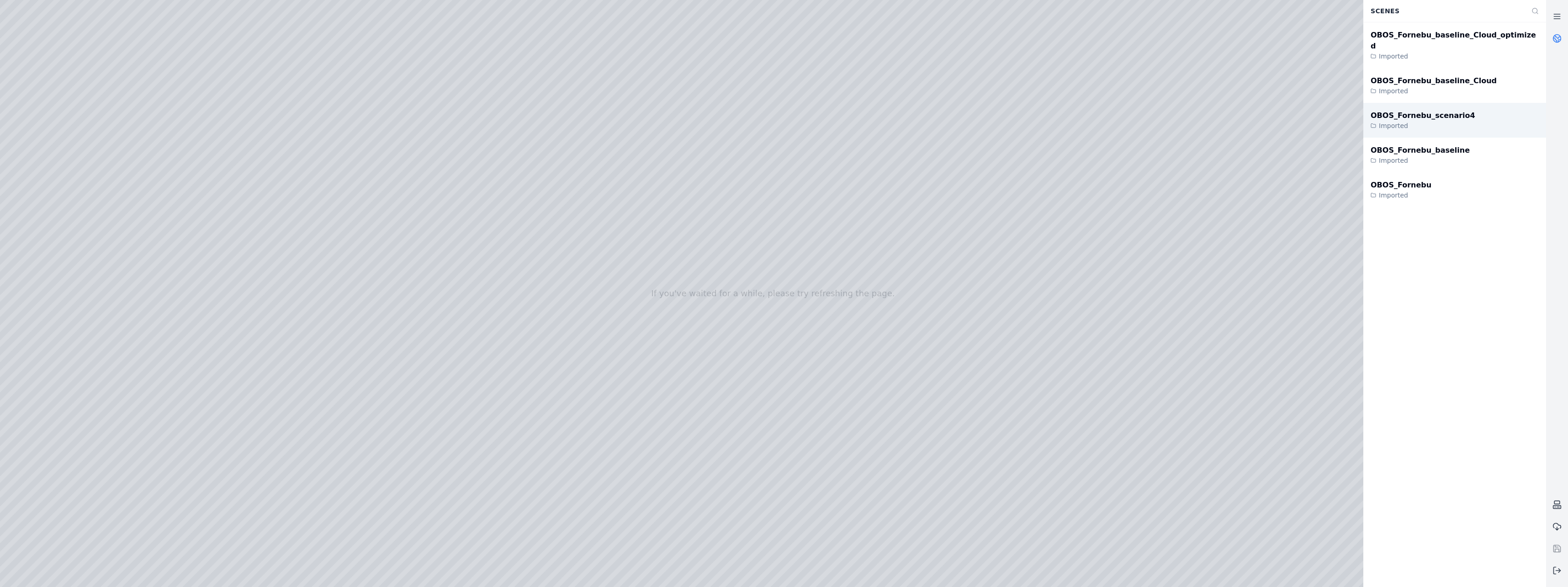
click at [1468, 105] on div "OBOS_Fornebu_scenario4 Imported" at bounding box center [1455, 120] width 183 height 35
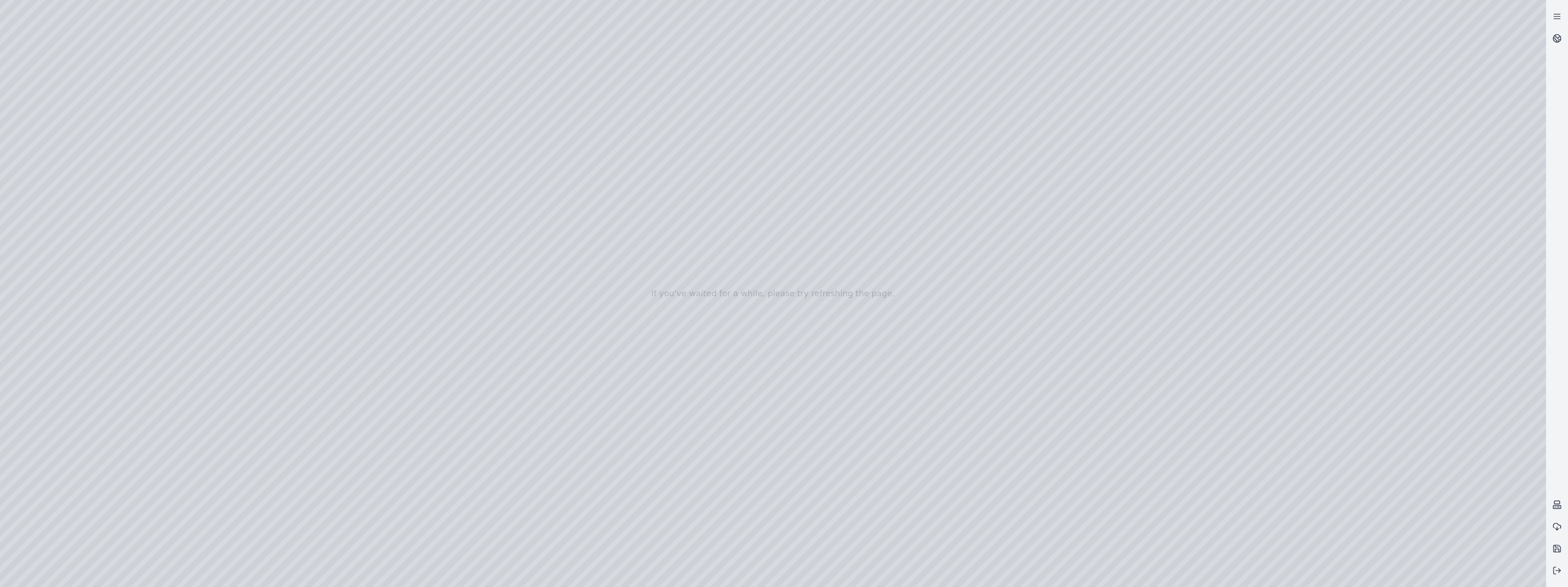
drag, startPoint x: 862, startPoint y: 369, endPoint x: 861, endPoint y: 394, distance: 25.0
drag, startPoint x: 1077, startPoint y: 393, endPoint x: 548, endPoint y: 234, distance: 552.4
drag, startPoint x: 1136, startPoint y: 351, endPoint x: 611, endPoint y: 451, distance: 534.4
click at [43, 130] on div at bounding box center [773, 294] width 1546 height 587
click at [52, 147] on div at bounding box center [773, 294] width 1546 height 587
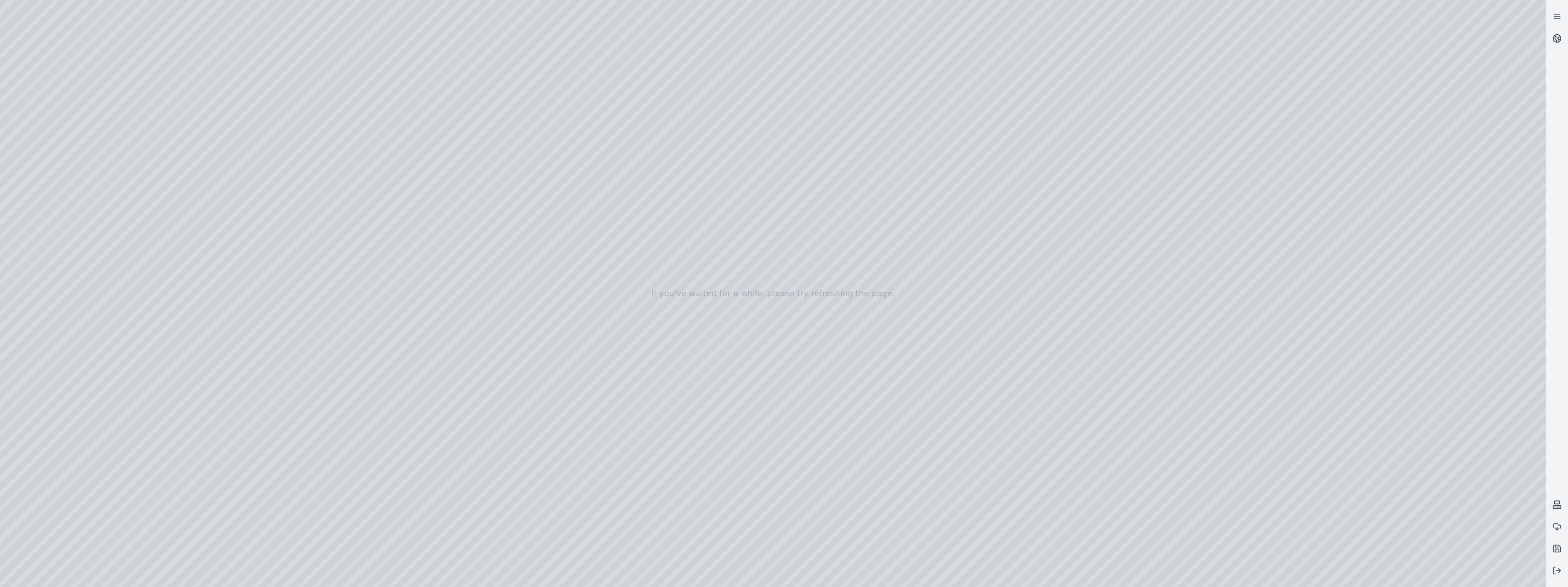
click at [151, 525] on div at bounding box center [773, 294] width 1546 height 587
click at [47, 166] on div at bounding box center [773, 294] width 1546 height 587
click at [254, 211] on div at bounding box center [773, 294] width 1546 height 587
click at [48, 243] on div at bounding box center [773, 294] width 1546 height 587
click at [58, 180] on div at bounding box center [773, 294] width 1546 height 587
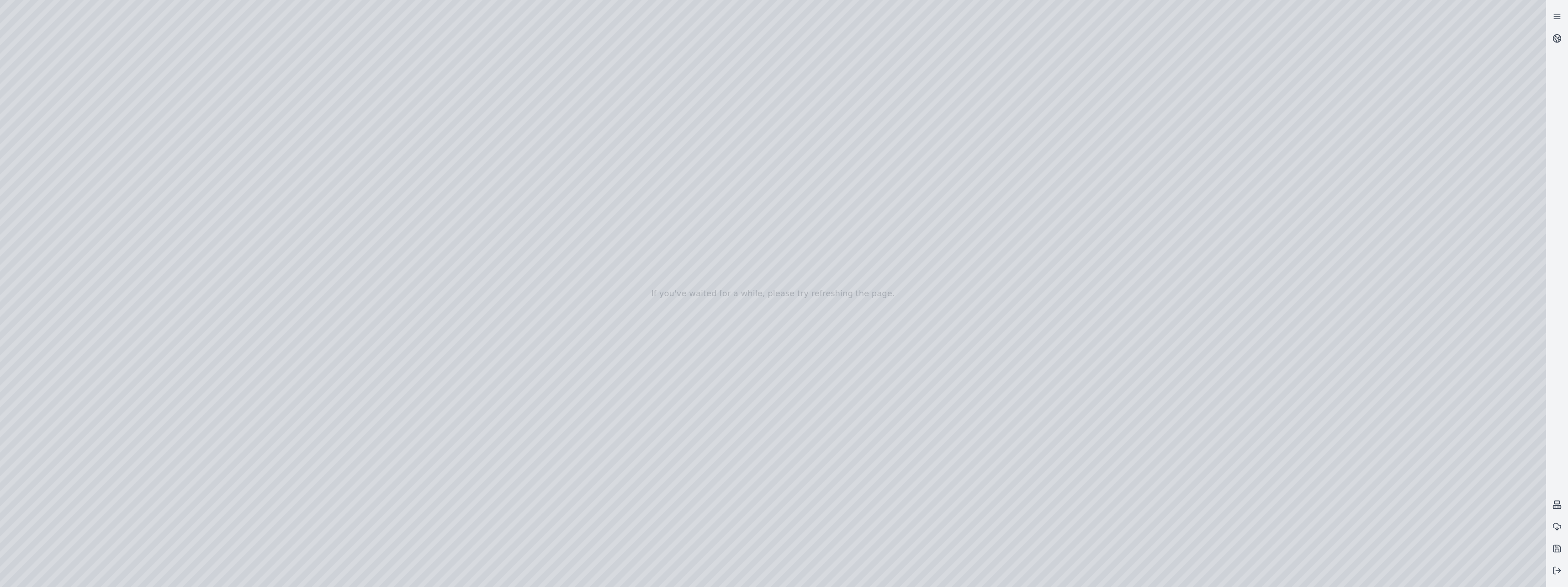
click at [287, 88] on div at bounding box center [773, 294] width 1546 height 587
click at [268, 85] on div at bounding box center [773, 294] width 1546 height 587
click at [192, 149] on div at bounding box center [773, 294] width 1546 height 587
drag, startPoint x: 201, startPoint y: 156, endPoint x: 730, endPoint y: 296, distance: 547.2
click at [730, 296] on div at bounding box center [773, 294] width 1546 height 587
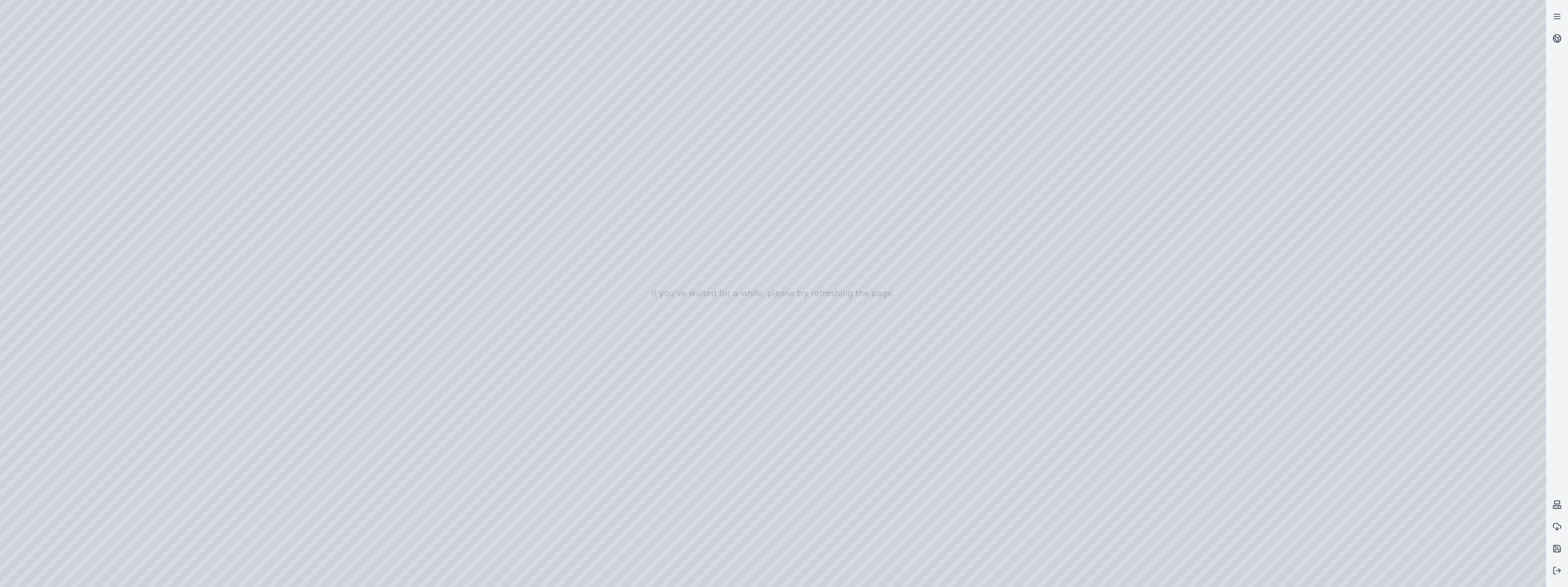
click at [696, 295] on div at bounding box center [773, 294] width 1546 height 587
drag, startPoint x: 187, startPoint y: 156, endPoint x: 703, endPoint y: 54, distance: 526.0
click at [703, 54] on div at bounding box center [773, 294] width 1546 height 587
drag, startPoint x: 612, startPoint y: 373, endPoint x: 621, endPoint y: 336, distance: 38.1
drag, startPoint x: 683, startPoint y: 39, endPoint x: 713, endPoint y: 324, distance: 286.6
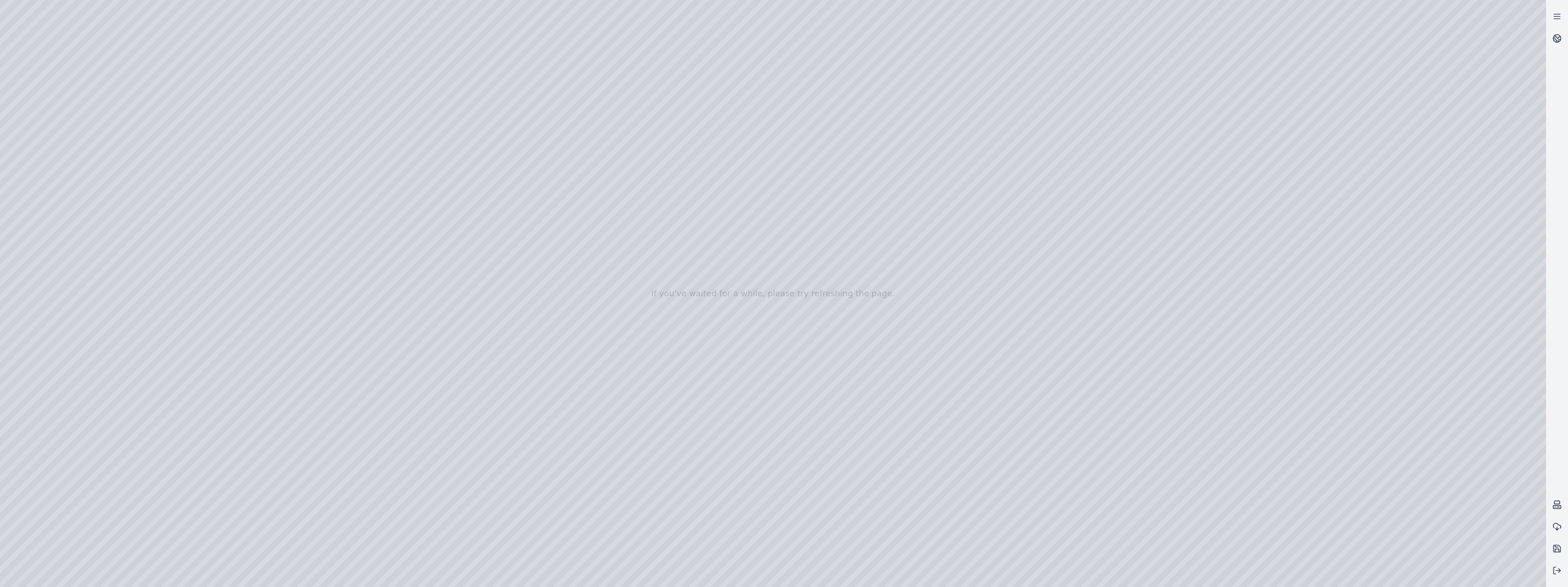
click at [713, 324] on div at bounding box center [773, 294] width 1546 height 587
drag, startPoint x: 715, startPoint y: 322, endPoint x: 763, endPoint y: 159, distance: 169.9
click at [763, 159] on div at bounding box center [773, 294] width 1546 height 587
drag, startPoint x: 757, startPoint y: 273, endPoint x: 639, endPoint y: 241, distance: 122.3
drag, startPoint x: 824, startPoint y: 285, endPoint x: 691, endPoint y: 272, distance: 133.6
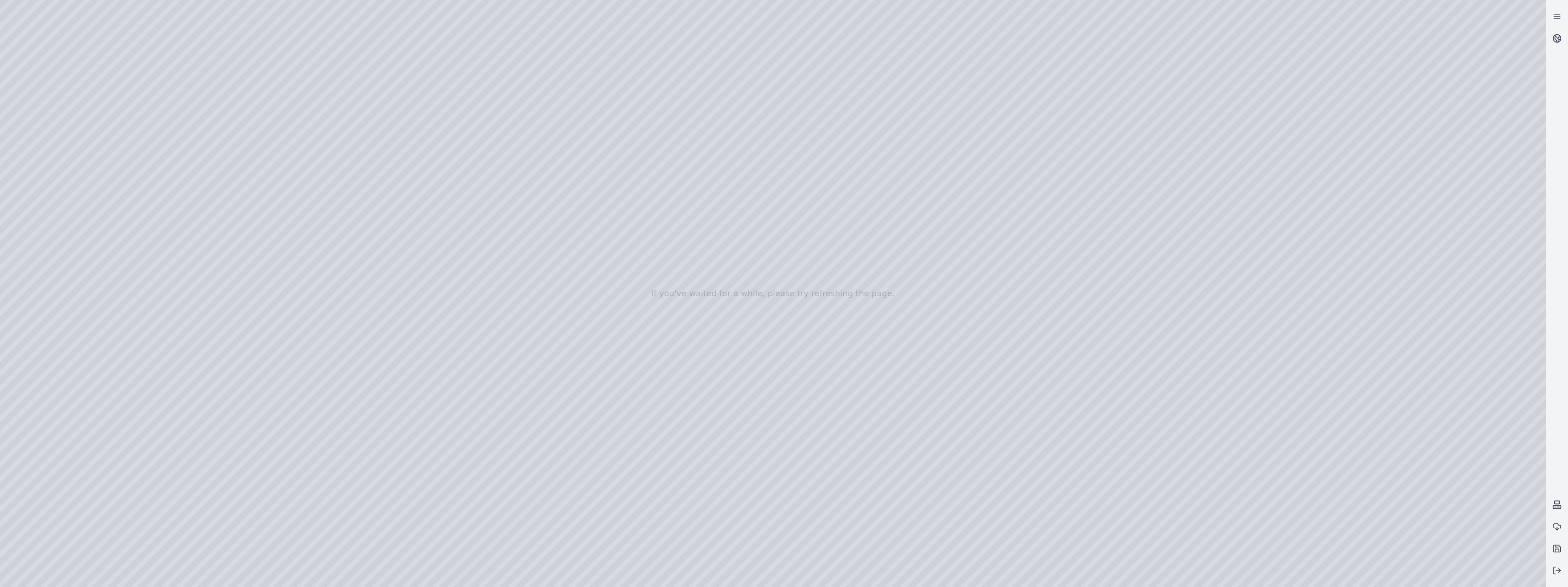
drag, startPoint x: 961, startPoint y: 335, endPoint x: 637, endPoint y: 231, distance: 340.3
drag, startPoint x: 611, startPoint y: 109, endPoint x: 606, endPoint y: 301, distance: 192.1
click at [606, 301] on div at bounding box center [773, 294] width 1546 height 587
drag, startPoint x: 675, startPoint y: 340, endPoint x: 996, endPoint y: 366, distance: 322.1
click at [996, 366] on div at bounding box center [773, 294] width 1546 height 587
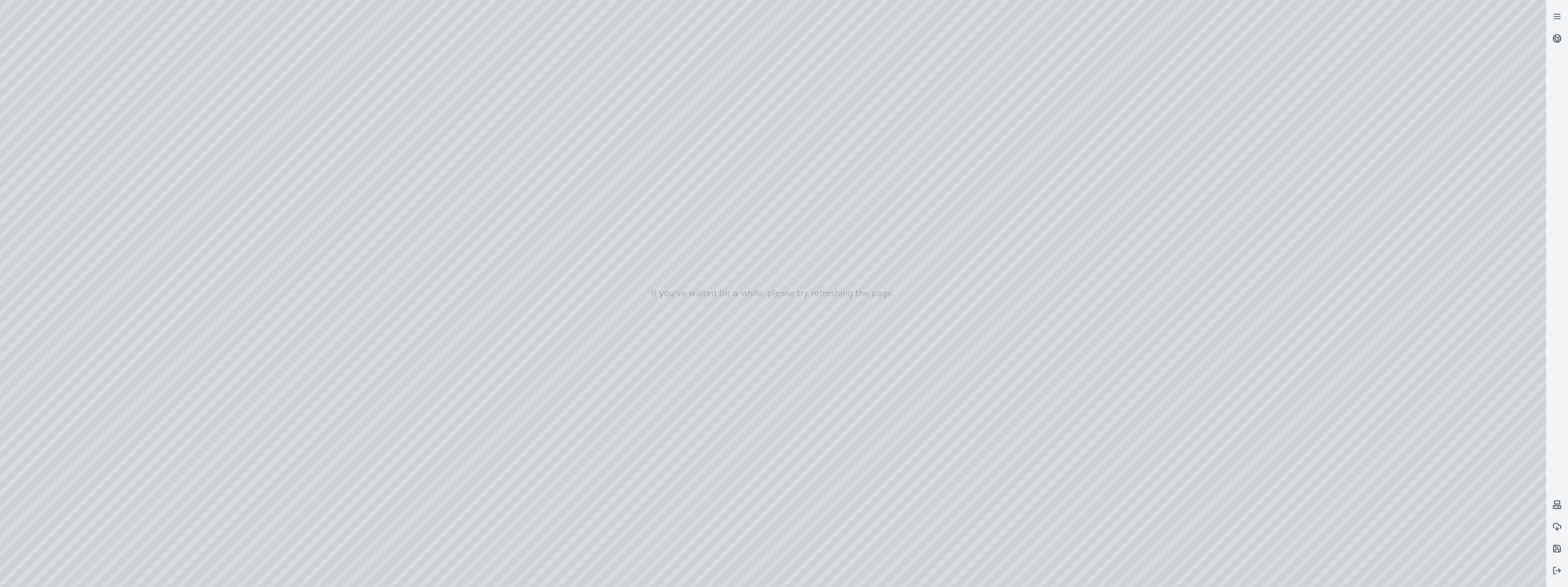
drag, startPoint x: 992, startPoint y: 360, endPoint x: 883, endPoint y: 275, distance: 138.2
click at [883, 275] on div at bounding box center [773, 294] width 1546 height 587
drag, startPoint x: 790, startPoint y: 292, endPoint x: 811, endPoint y: 301, distance: 22.8
drag, startPoint x: 730, startPoint y: 298, endPoint x: 1187, endPoint y: 463, distance: 485.9
drag, startPoint x: 651, startPoint y: 319, endPoint x: 1286, endPoint y: 244, distance: 639.4
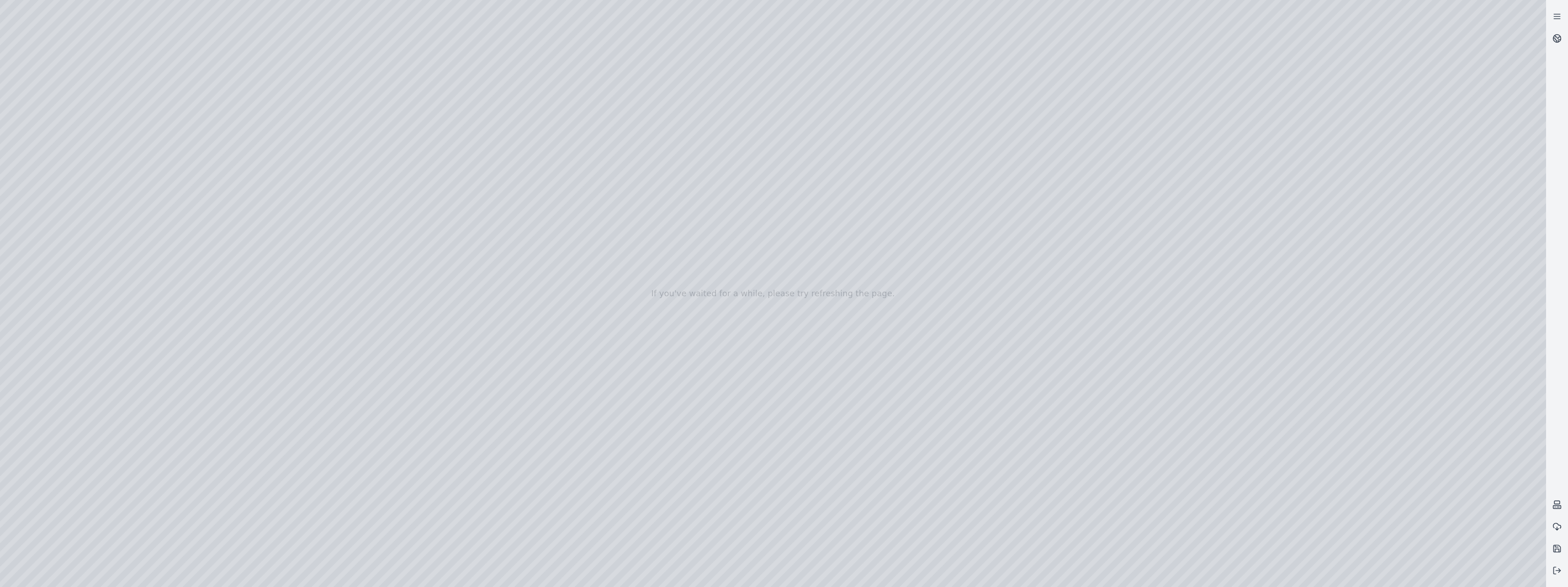
drag, startPoint x: 860, startPoint y: 252, endPoint x: 940, endPoint y: 219, distance: 86.5
drag, startPoint x: 1074, startPoint y: 170, endPoint x: 493, endPoint y: 440, distance: 640.7
click at [741, 236] on div at bounding box center [773, 294] width 1546 height 587
click at [1115, 402] on div at bounding box center [773, 294] width 1546 height 587
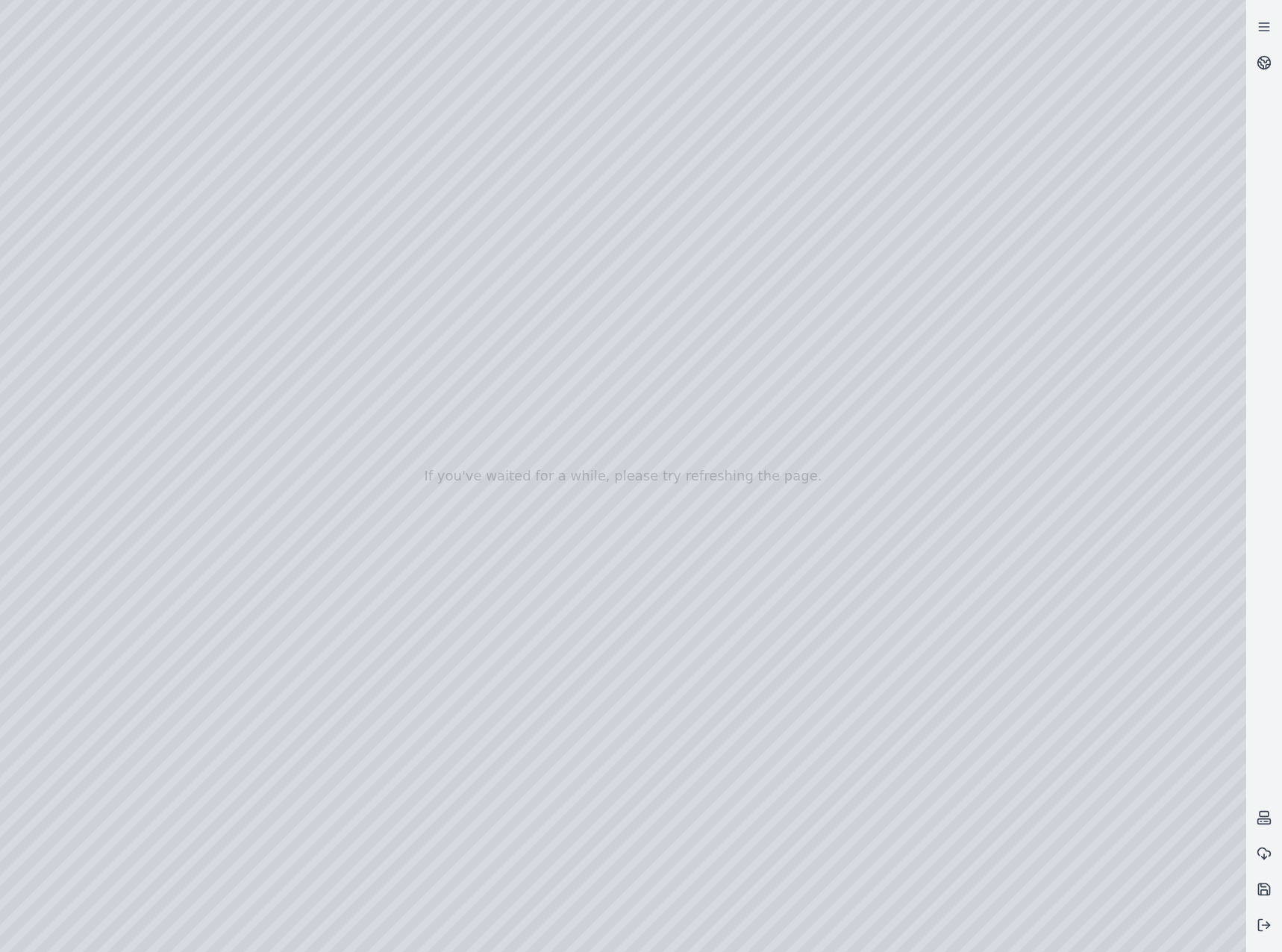
click at [1282, 934] on html "If you've waited for a while, please try refreshing the page." at bounding box center [641, 476] width 1282 height 952
click at [1275, 932] on button at bounding box center [1263, 925] width 36 height 36
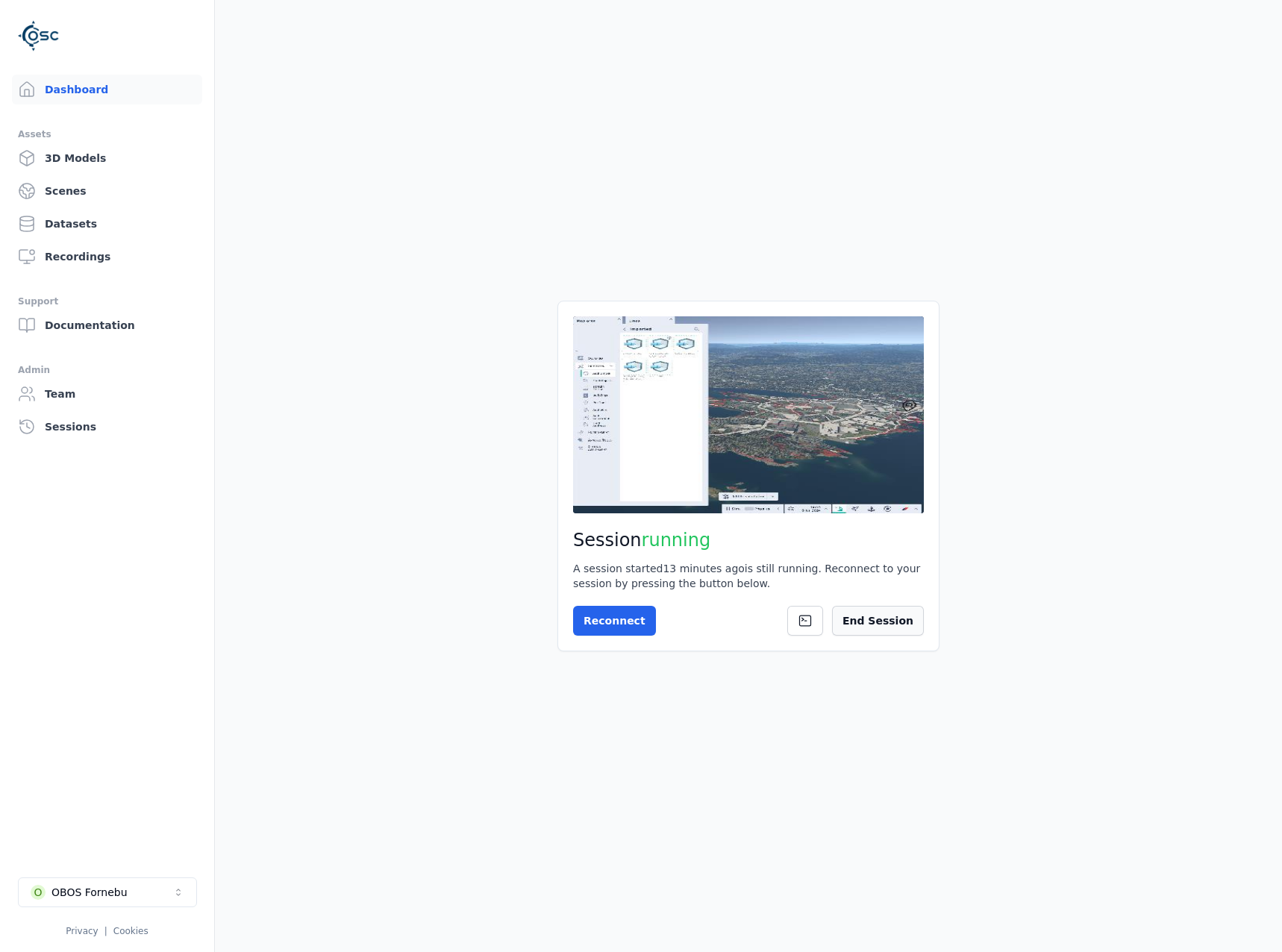
click at [901, 623] on button "End Session" at bounding box center [878, 620] width 91 height 30
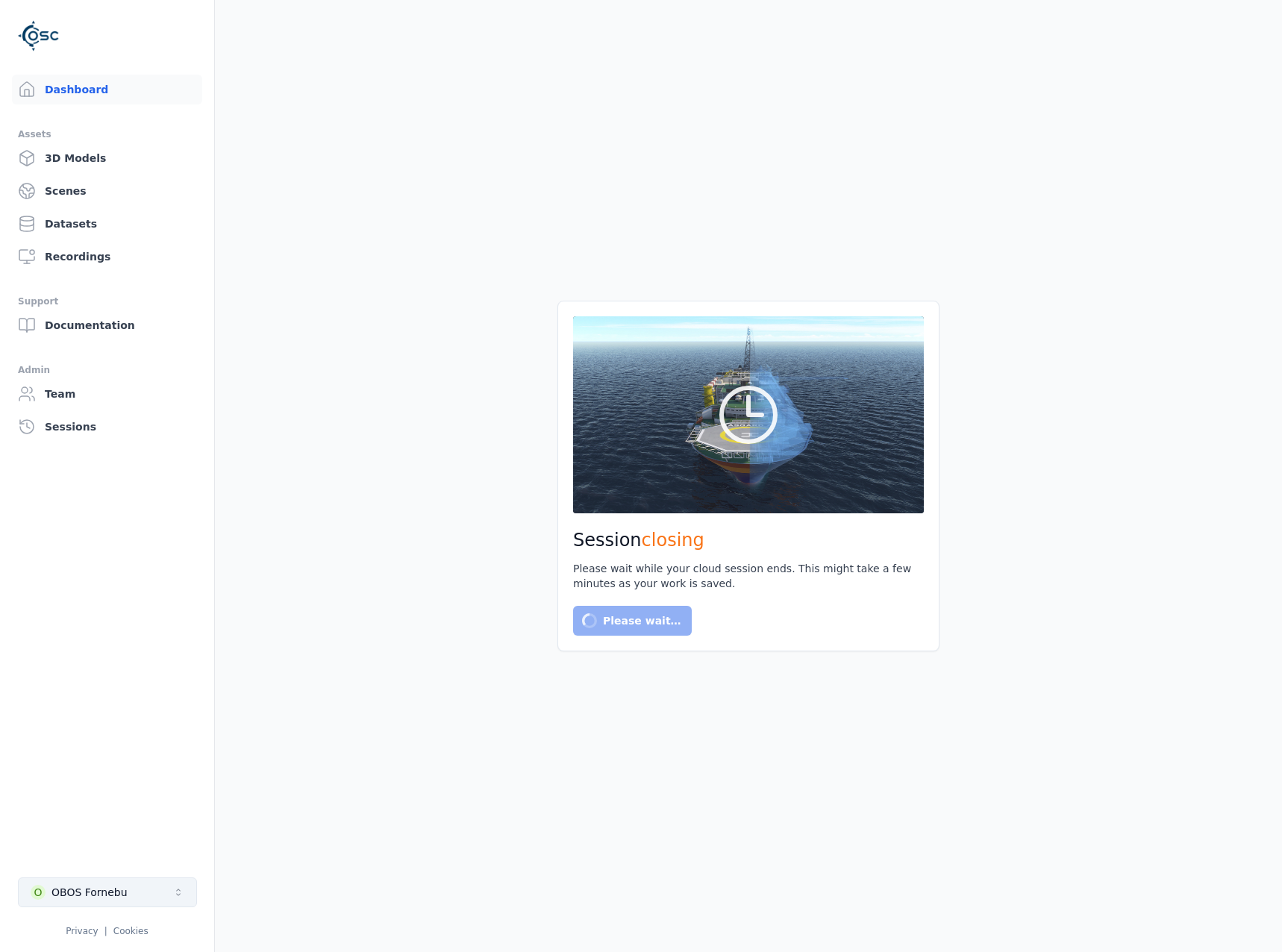
click at [148, 883] on button "O OBOS Fornebu" at bounding box center [107, 892] width 179 height 30
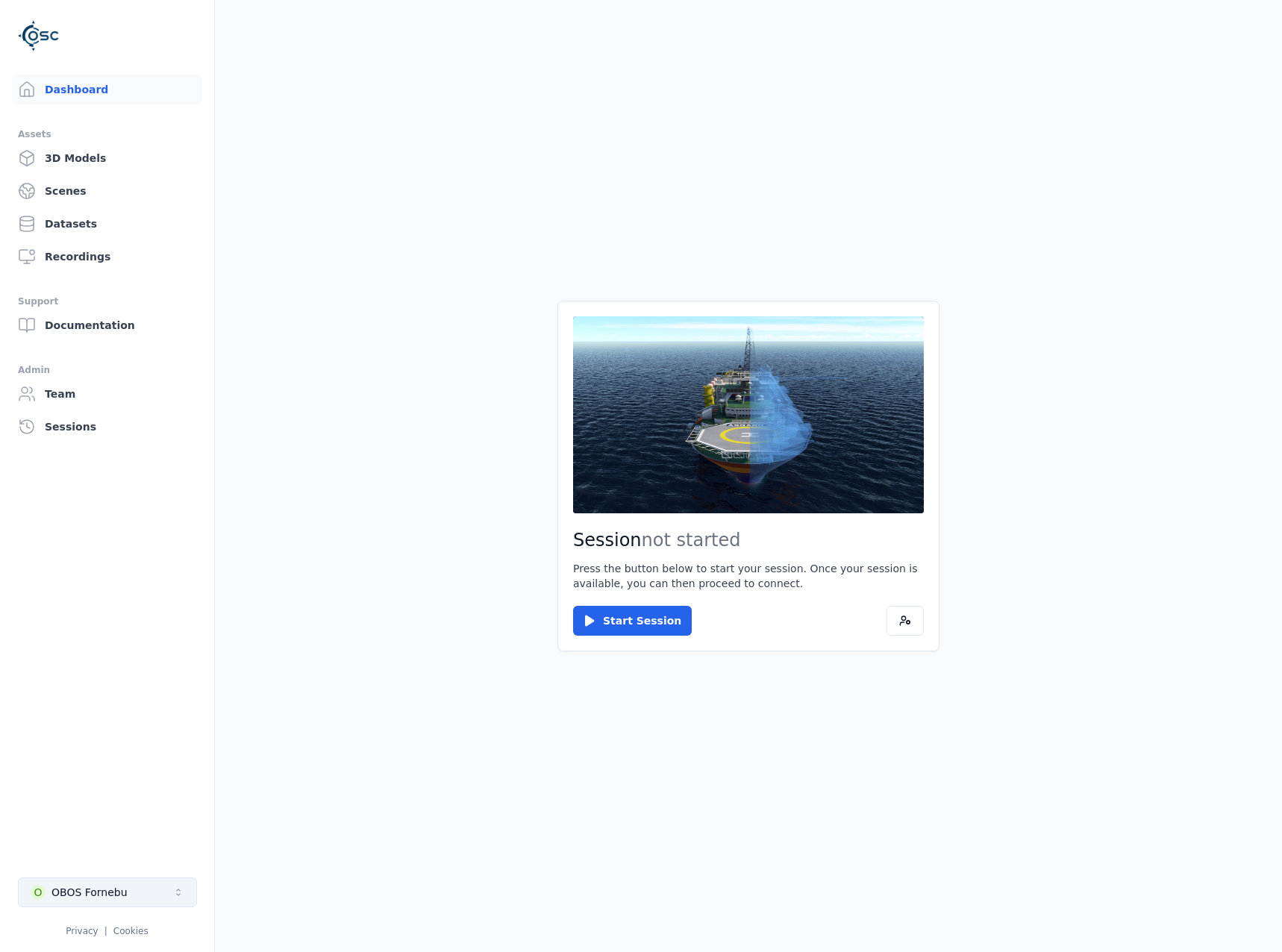
click at [132, 886] on button "O OBOS Fornebu" at bounding box center [107, 892] width 179 height 30
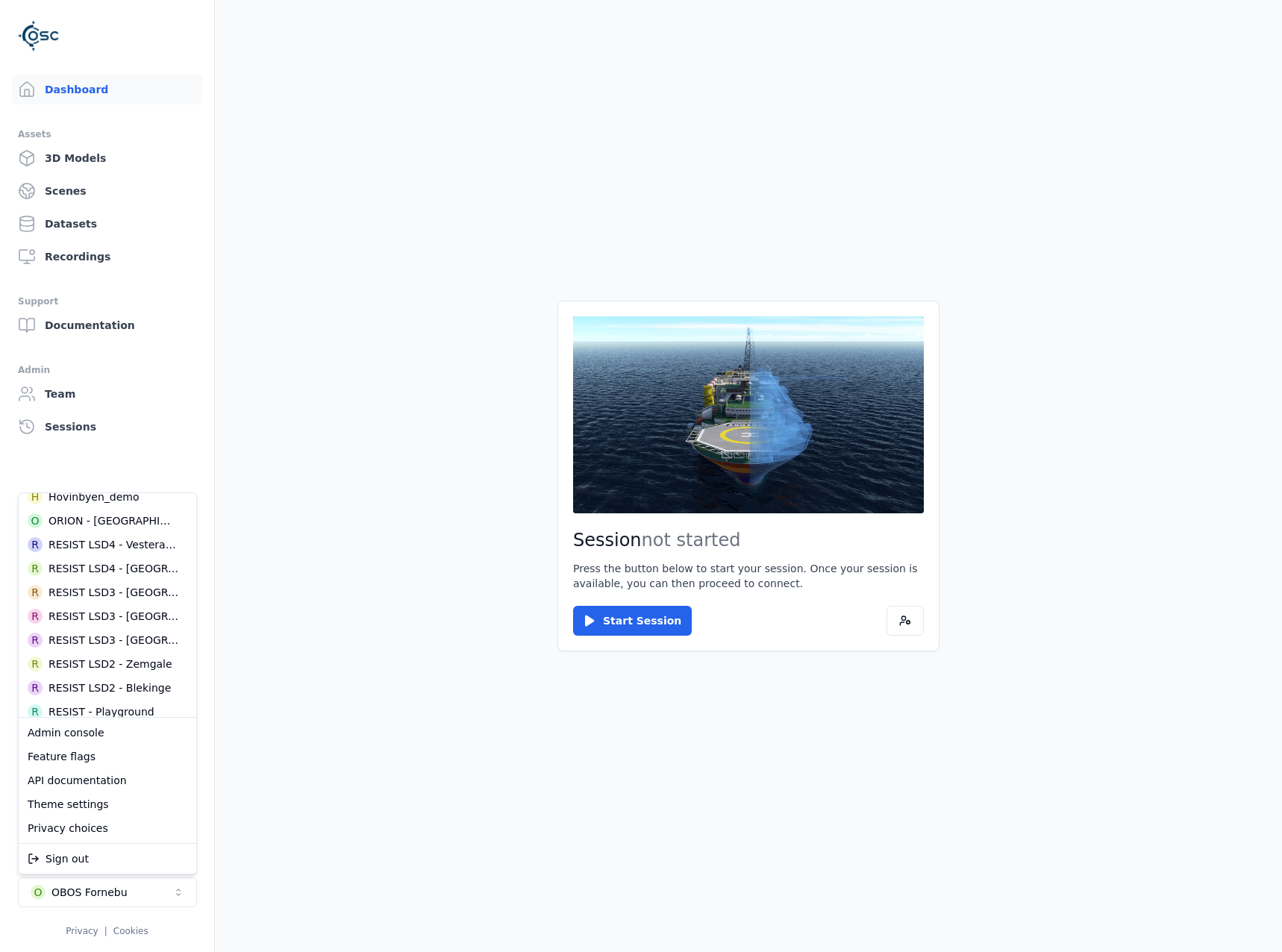
scroll to position [481, 0]
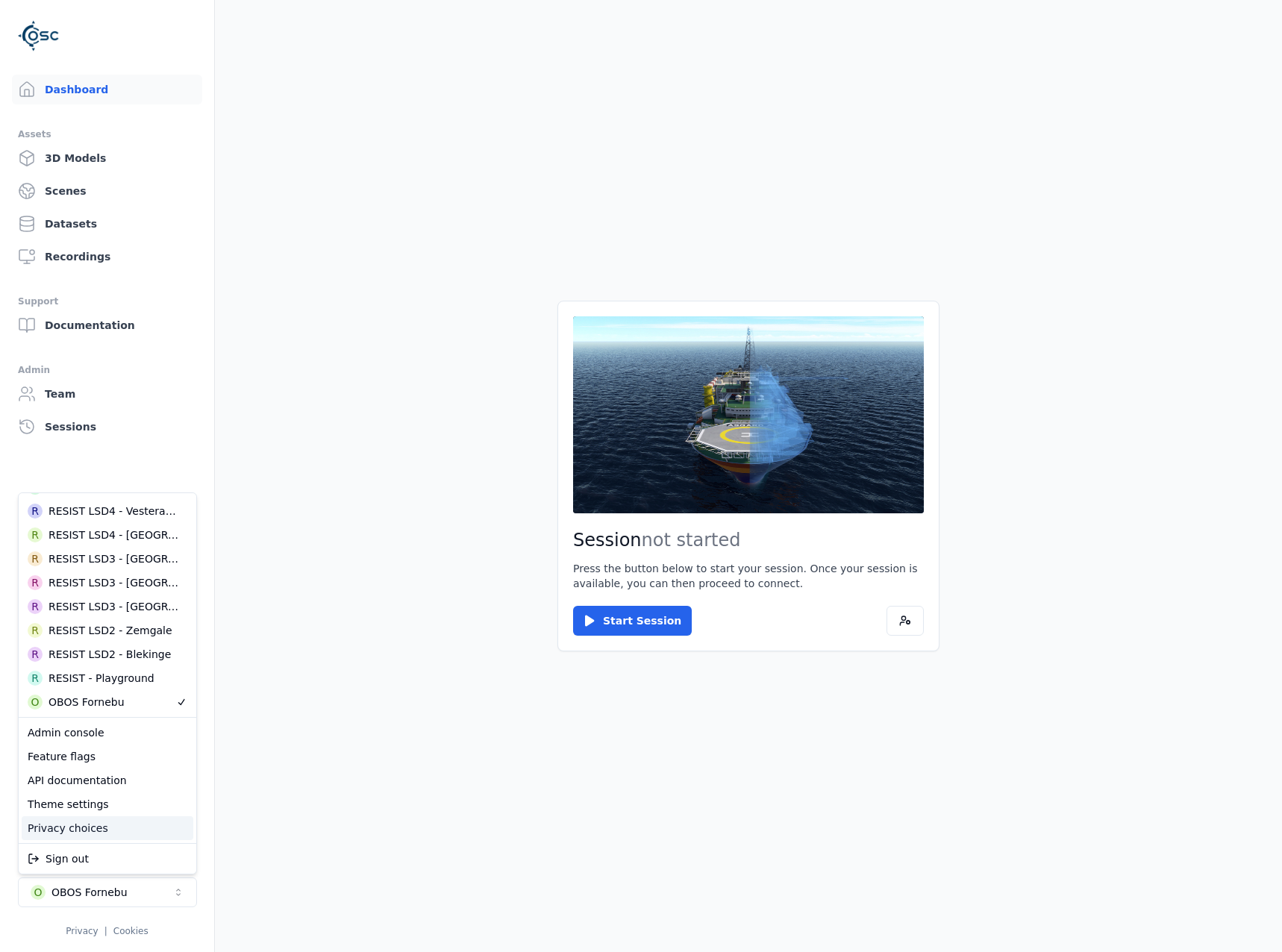
click at [269, 819] on html "Dashboard Assets 3D Models Scenes Datasets Recordings Support Documentation Adm…" at bounding box center [641, 476] width 1282 height 952
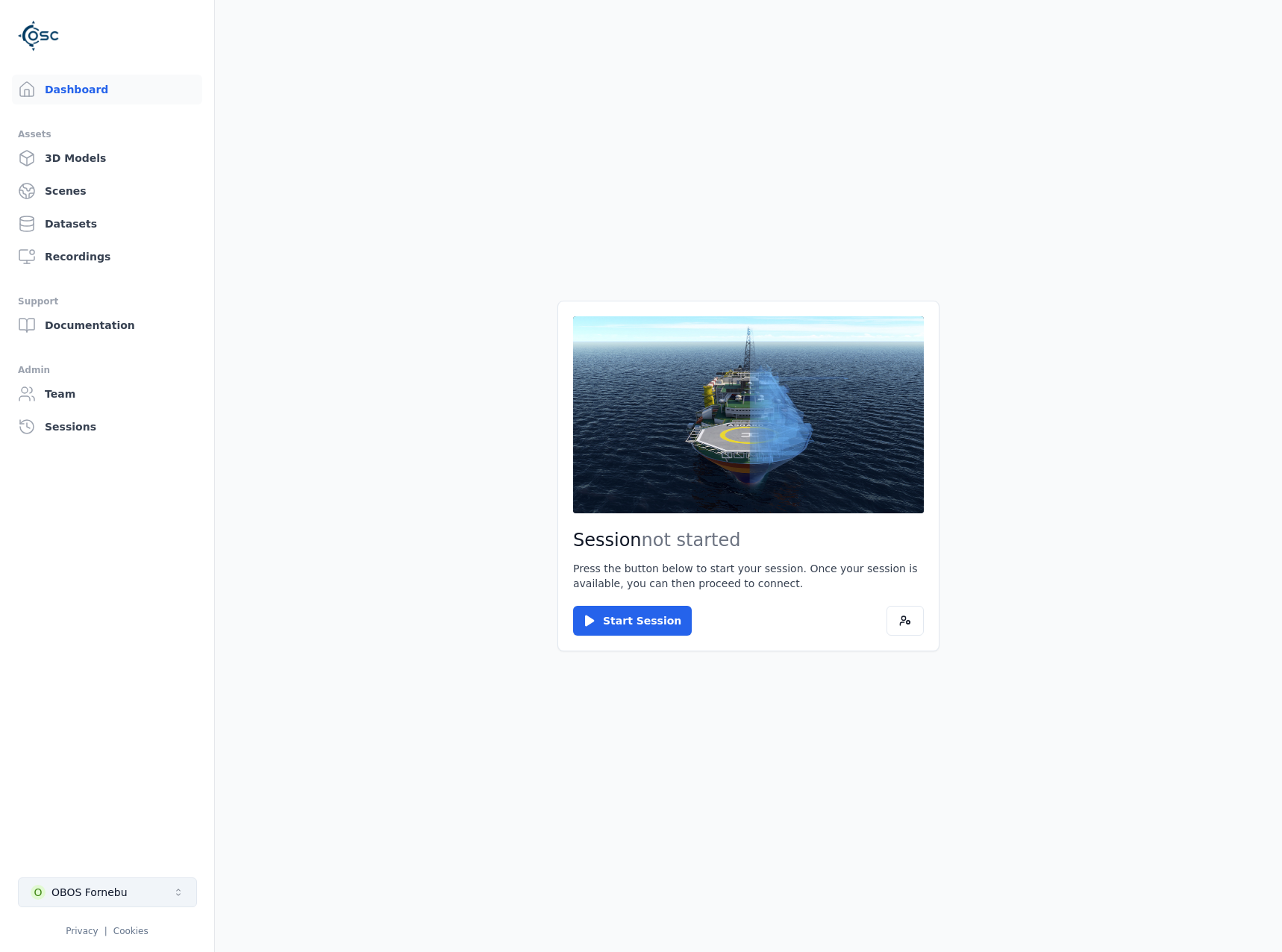
click at [58, 886] on div "OBOS Fornebu" at bounding box center [89, 891] width 77 height 15
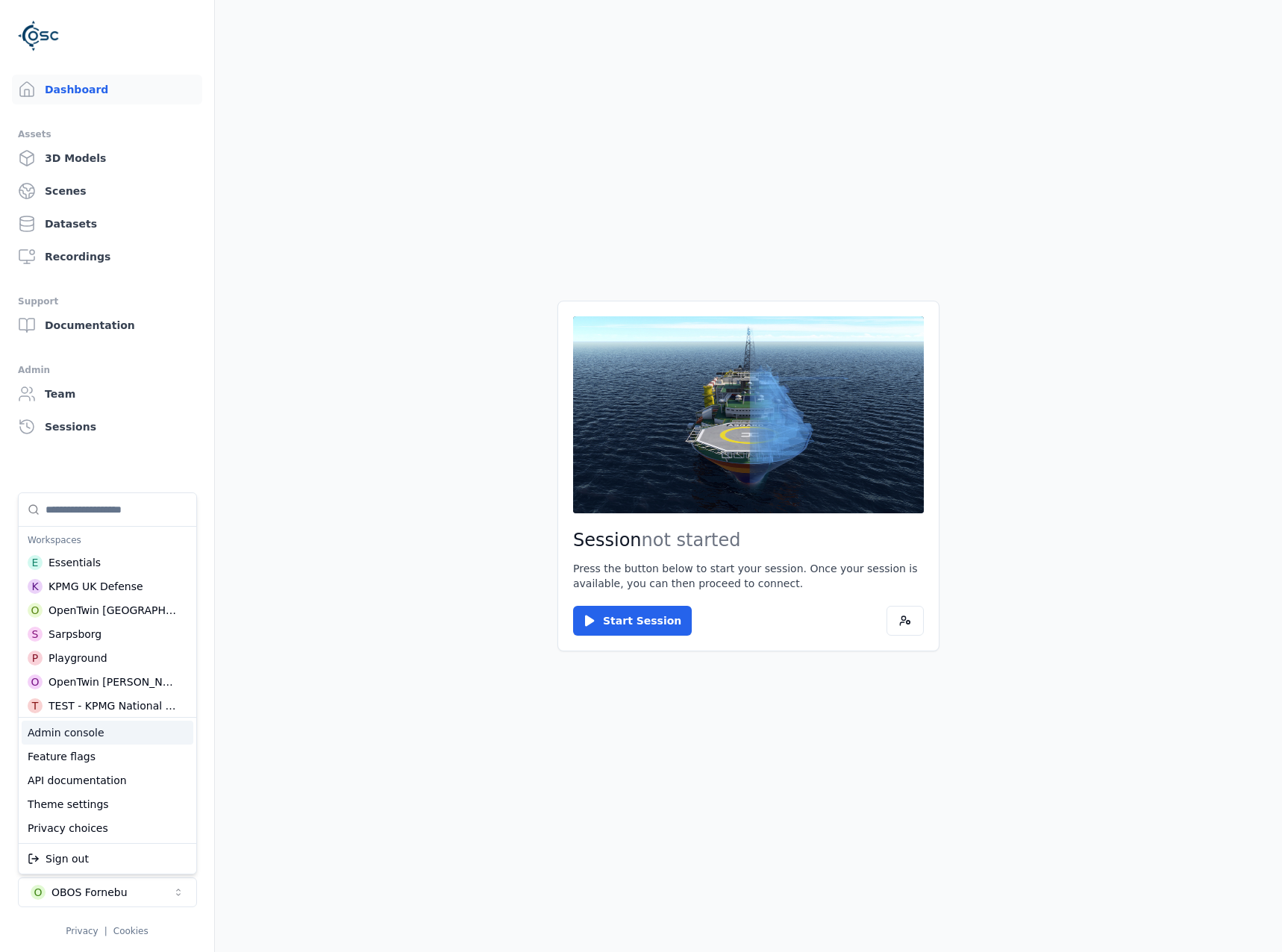
click at [79, 735] on div "Admin console" at bounding box center [107, 732] width 172 height 24
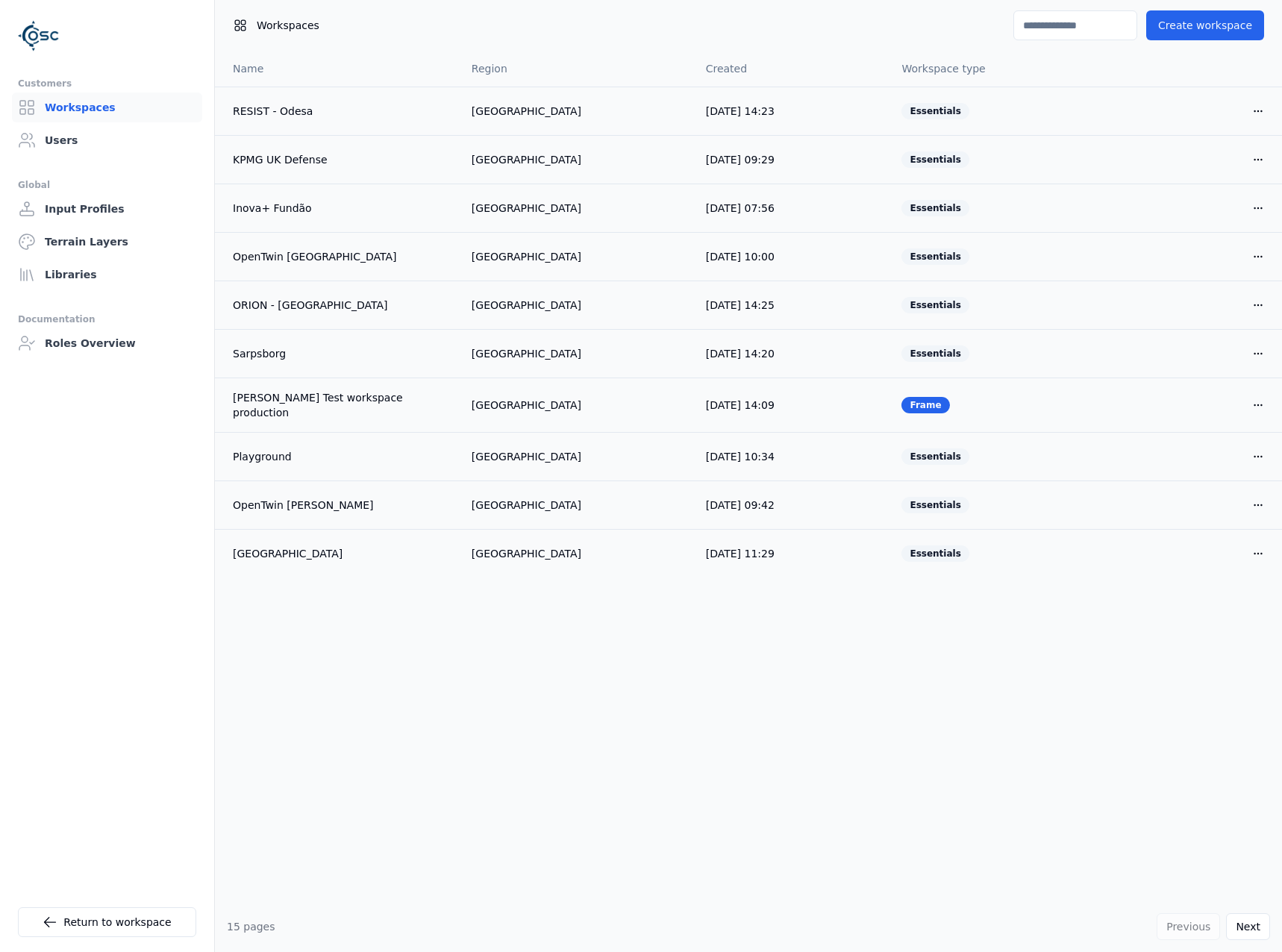
click at [1090, 33] on input at bounding box center [1074, 26] width 124 height 30
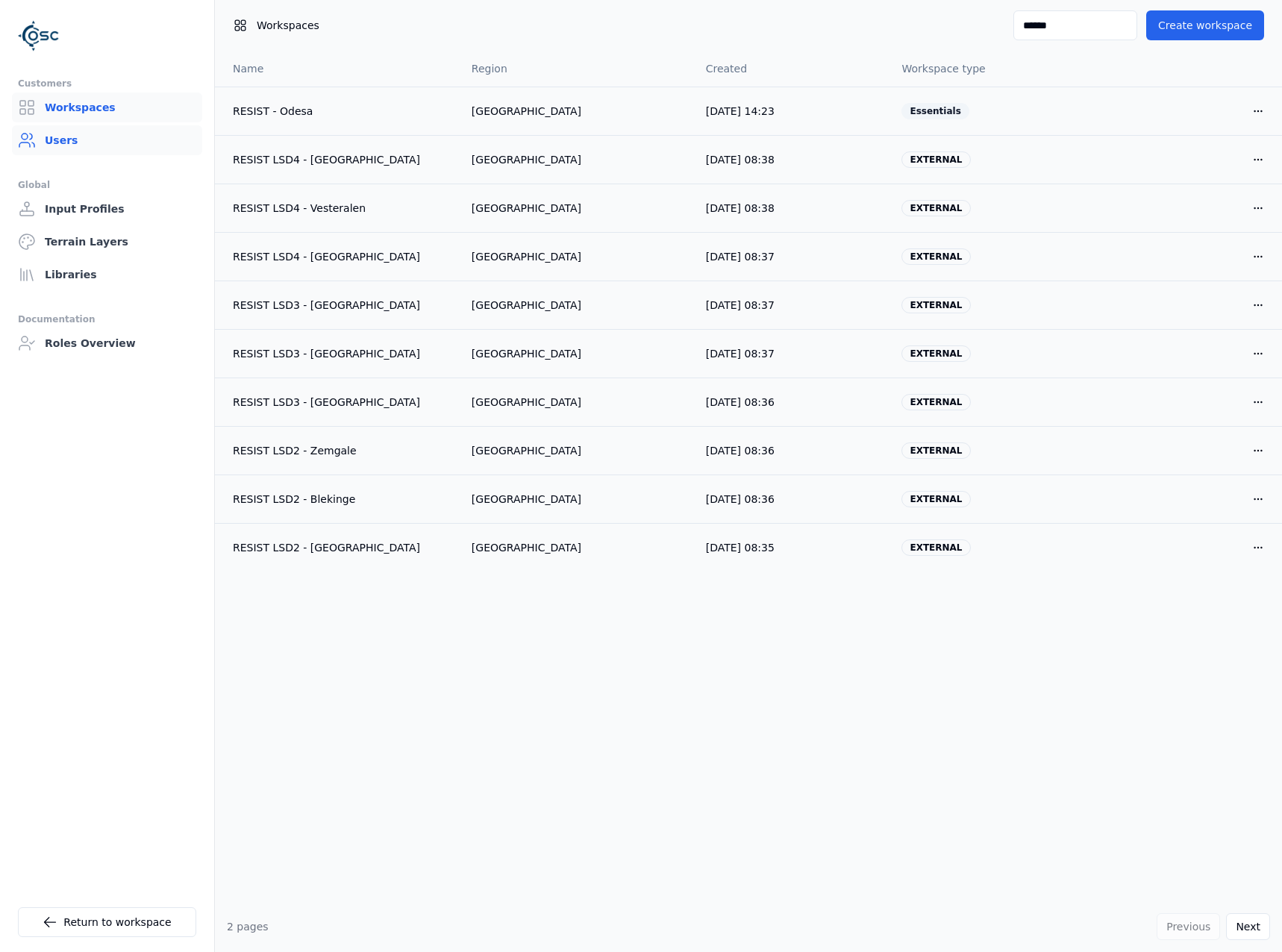
type input "******"
click at [124, 133] on link "Users" at bounding box center [106, 140] width 190 height 30
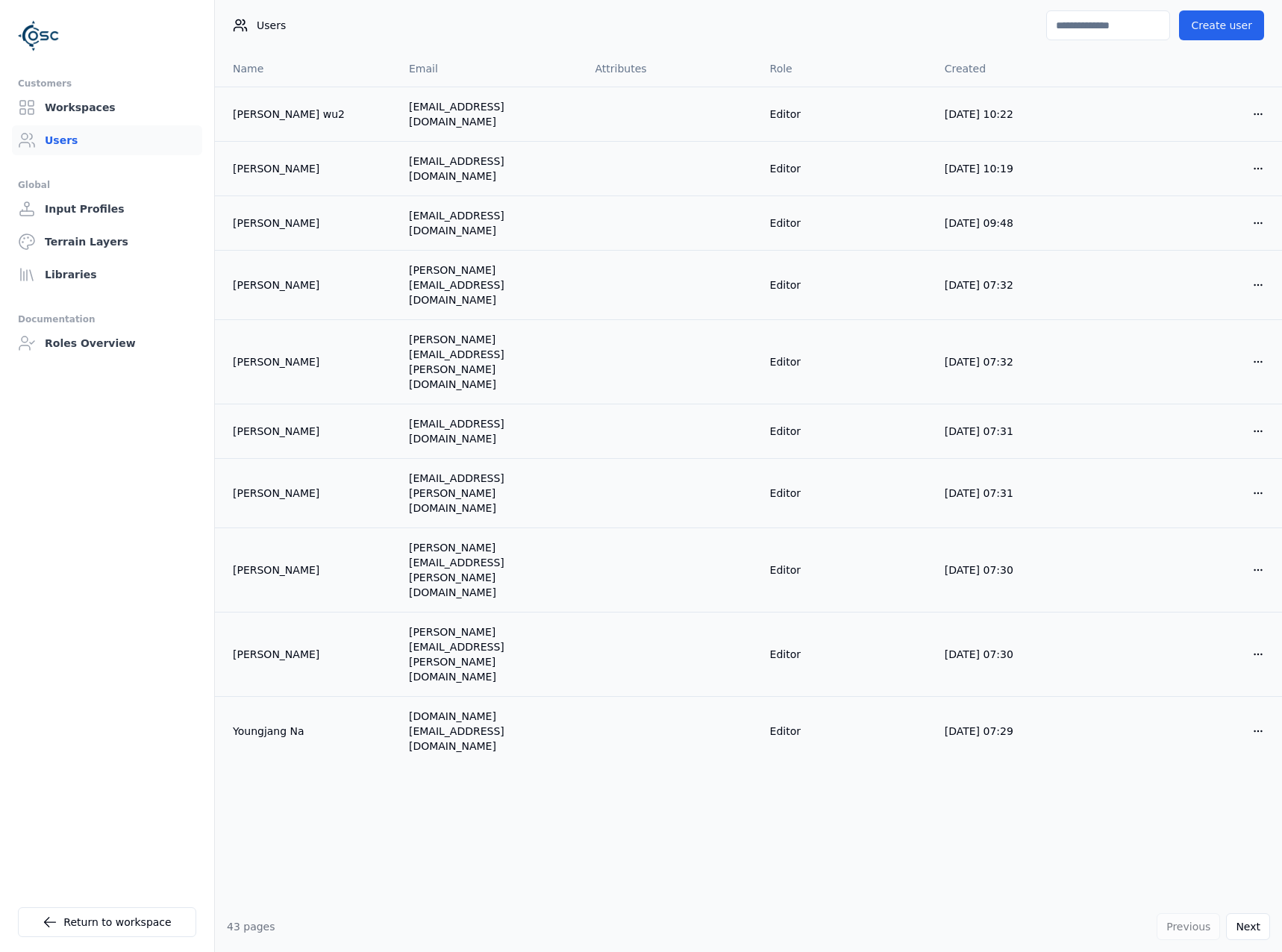
click at [1073, 34] on input at bounding box center [1107, 26] width 124 height 30
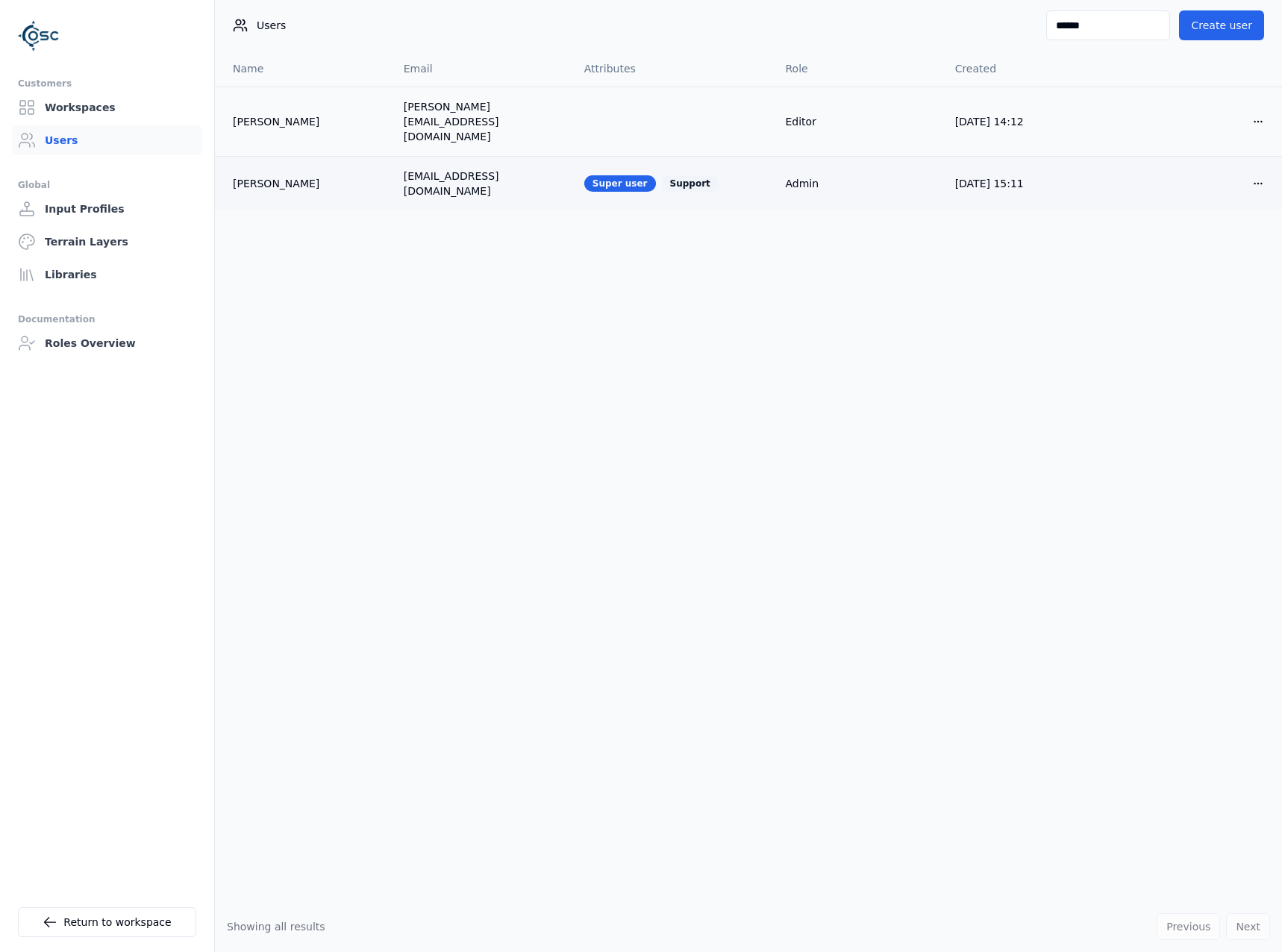
type input "******"
drag, startPoint x: 1278, startPoint y: 169, endPoint x: 1266, endPoint y: 166, distance: 12.4
click at [1276, 169] on td "Open menu" at bounding box center [1197, 183] width 169 height 55
click at [1259, 163] on html "Customers Workspaces Users Global Input Profiles Terrain Layers Libraries Docum…" at bounding box center [641, 476] width 1282 height 952
click at [1230, 196] on div "Edit" at bounding box center [1221, 190] width 88 height 24
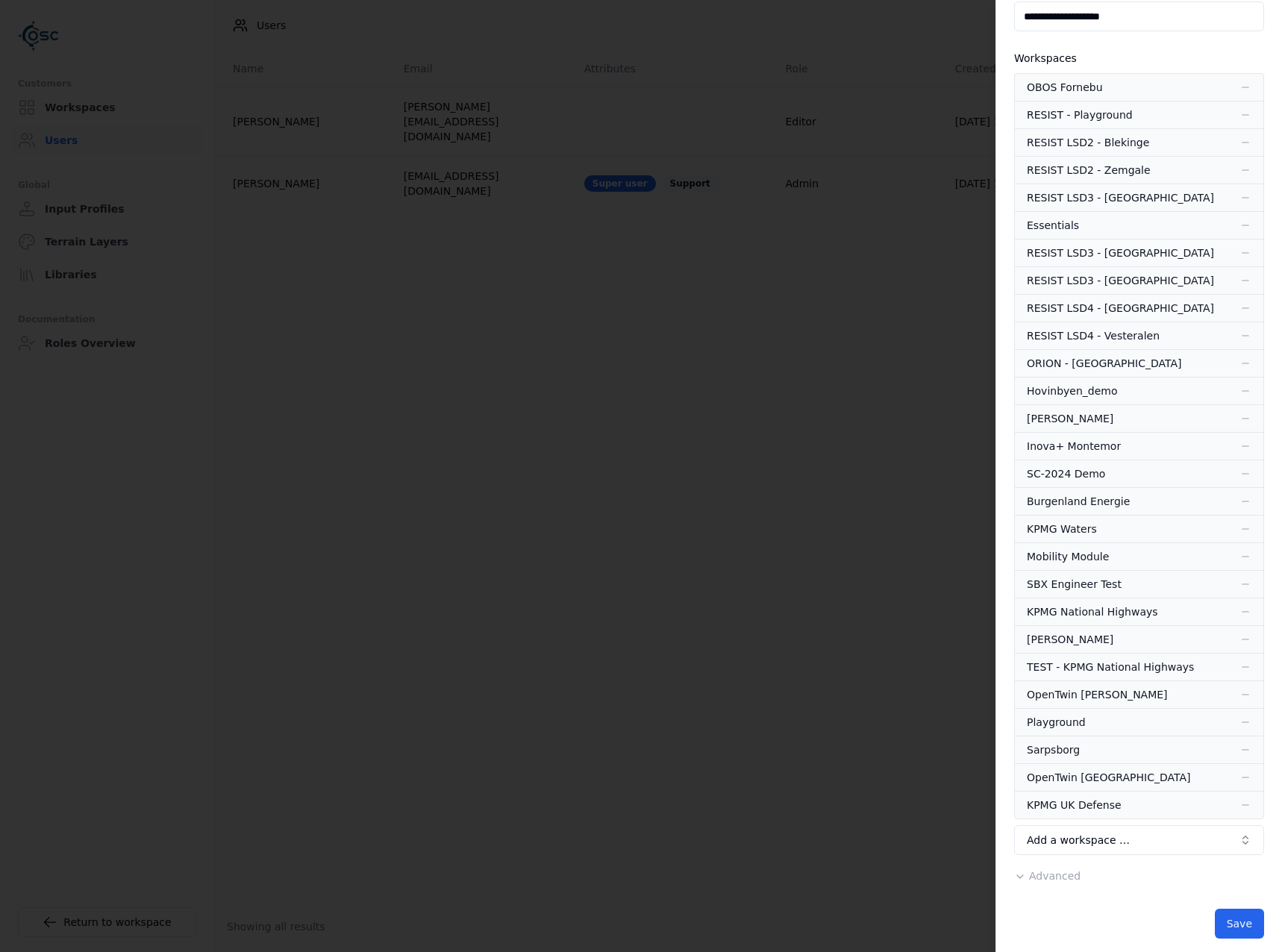
scroll to position [161, 0]
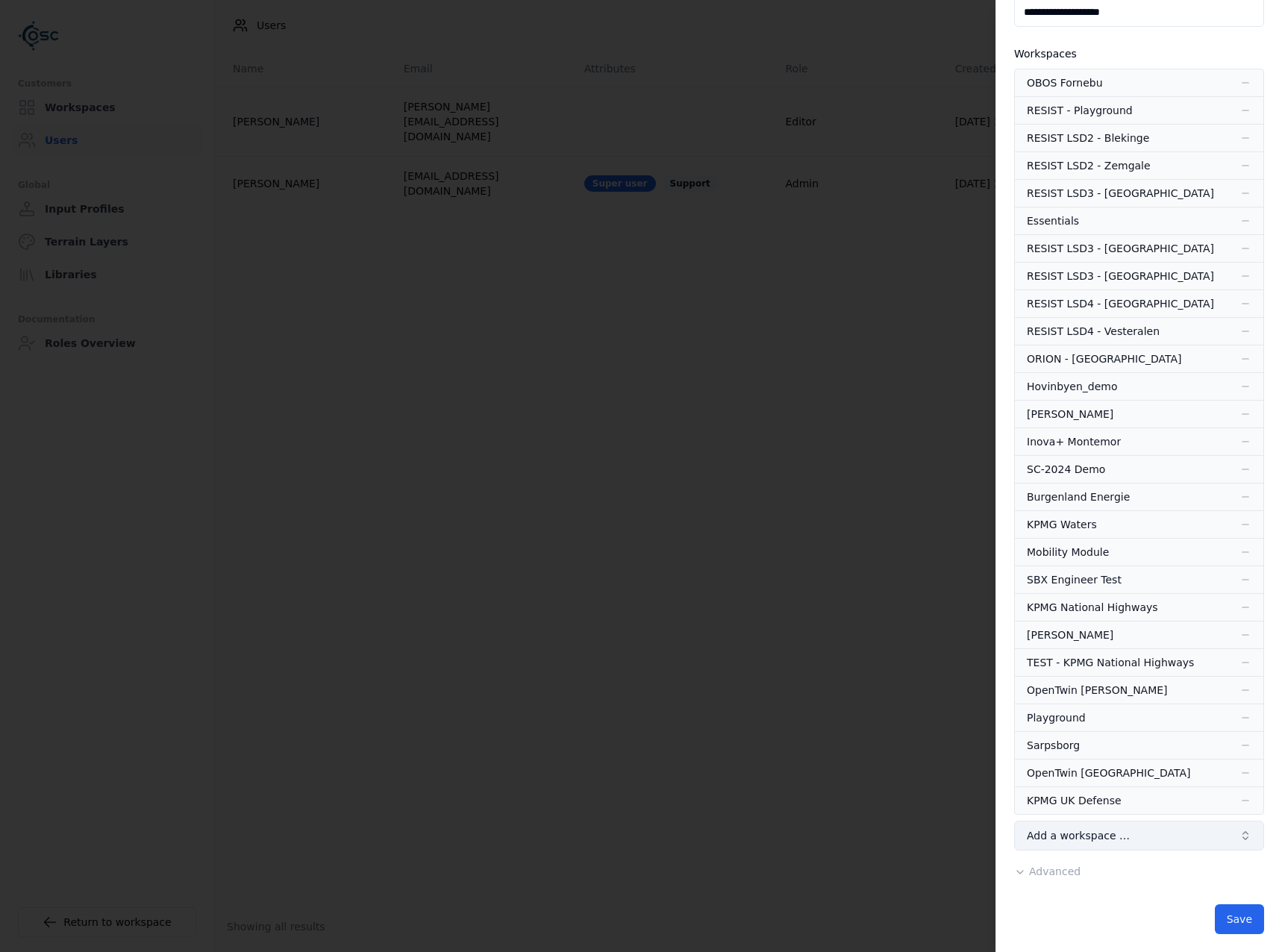
click at [1096, 840] on span "Add a workspace …" at bounding box center [1078, 835] width 103 height 15
type input "****"
click at [1113, 725] on div "RESIST - Odesa" at bounding box center [1139, 730] width 242 height 24
click at [1242, 938] on button "Save" at bounding box center [1239, 946] width 50 height 30
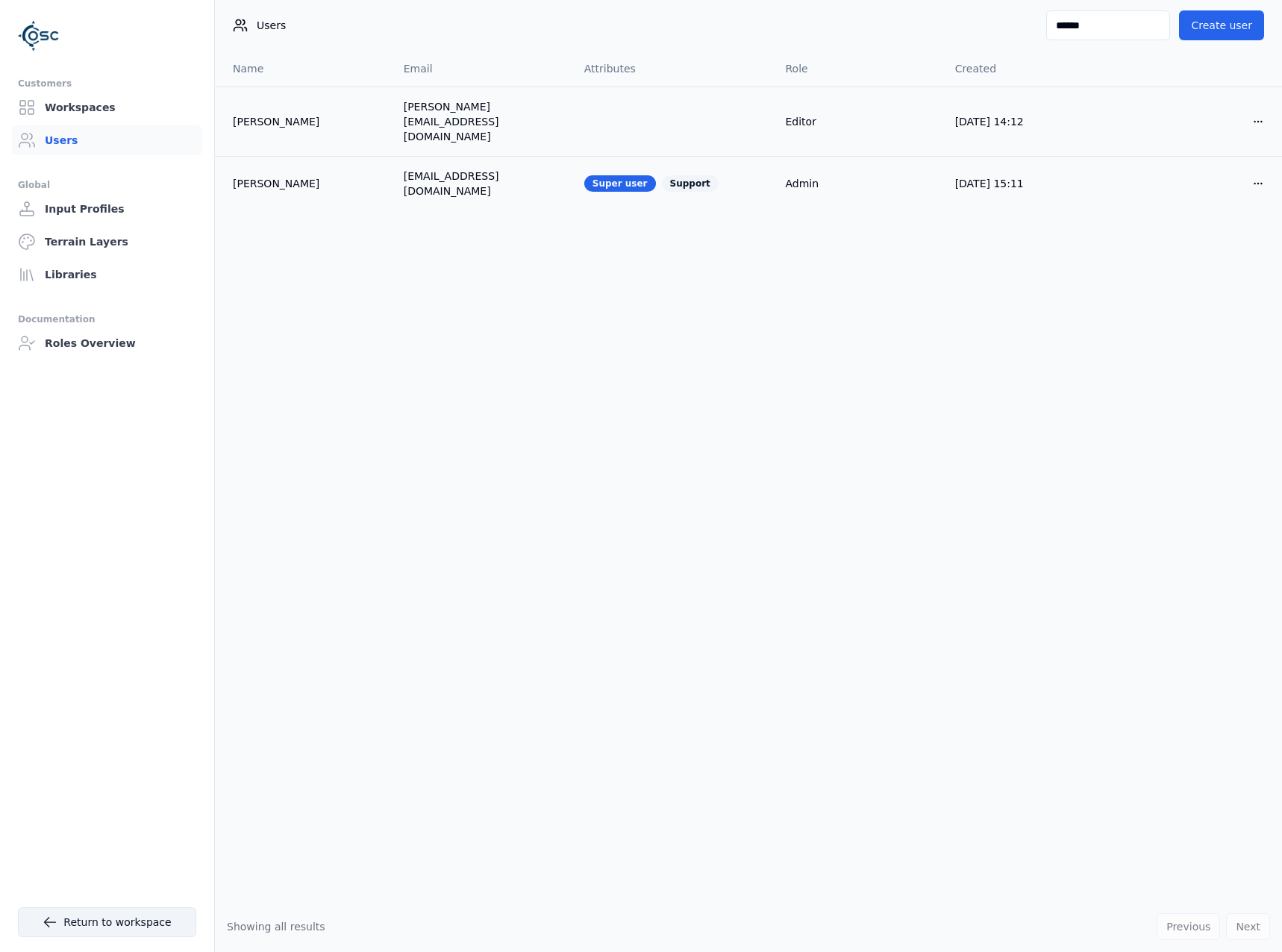
click at [110, 926] on link "Return to workspace" at bounding box center [106, 922] width 178 height 30
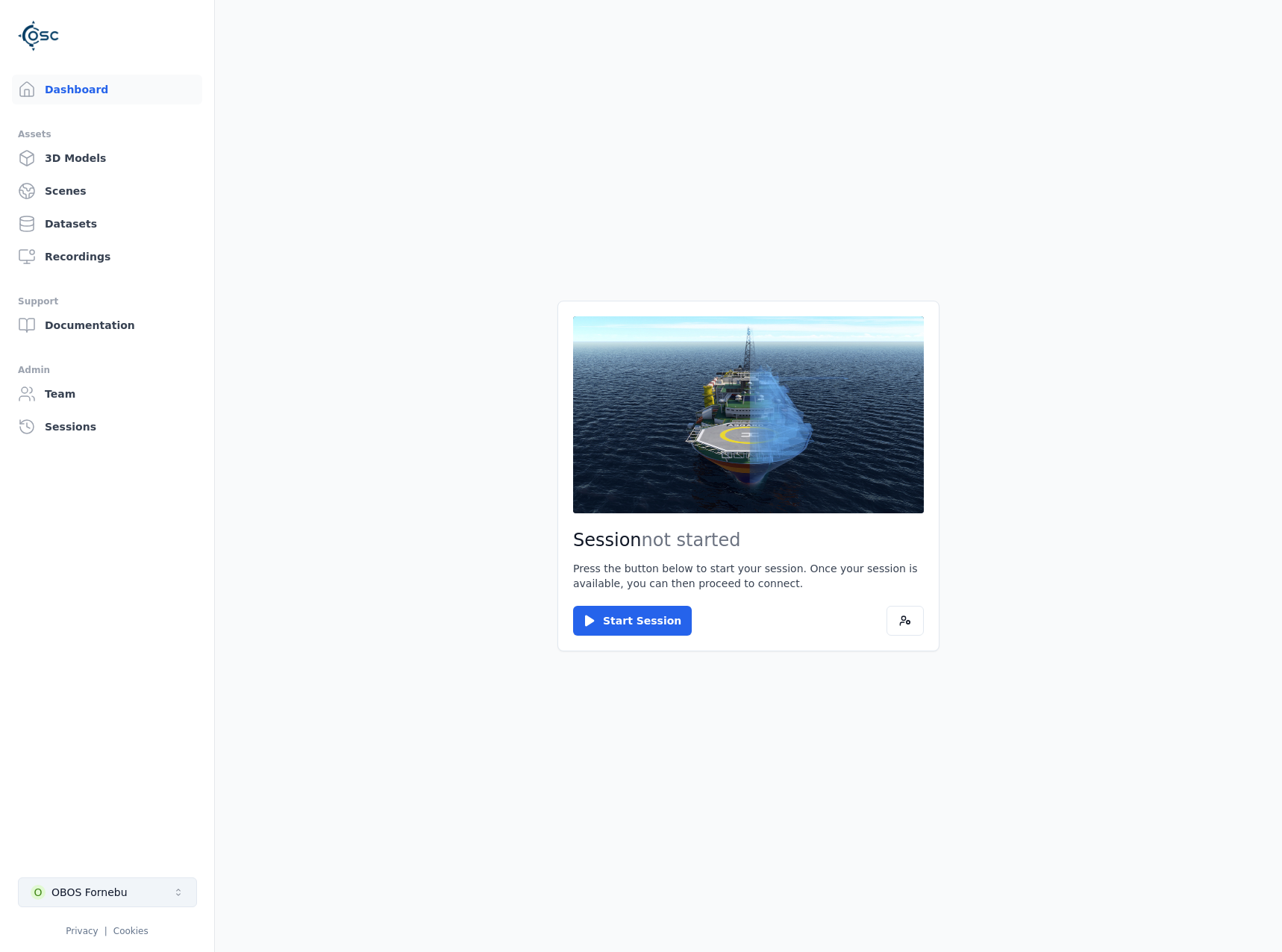
click at [74, 900] on button "O OBOS Fornebu" at bounding box center [107, 892] width 179 height 30
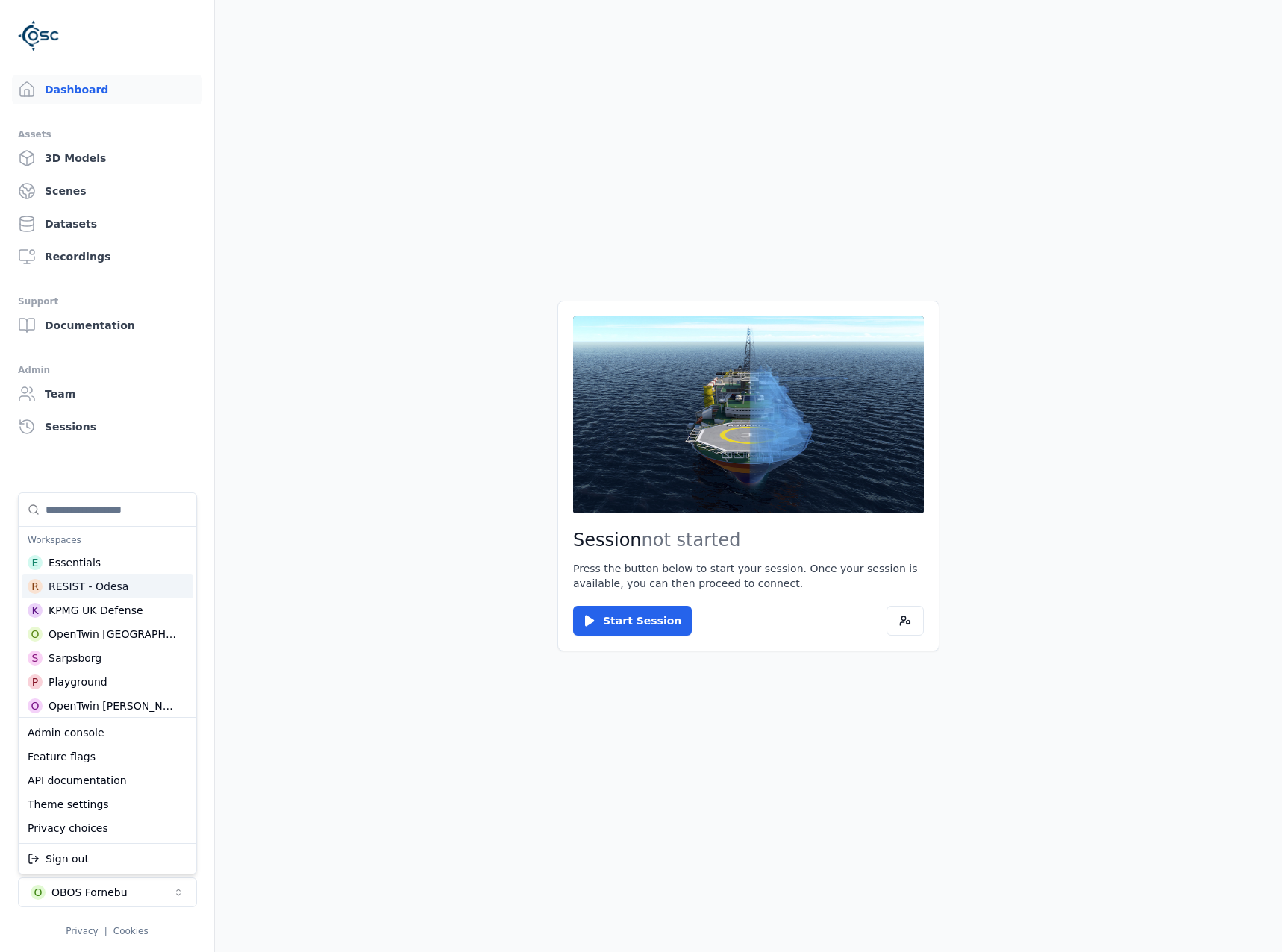
click at [120, 584] on div "R RESIST - Odesa" at bounding box center [107, 586] width 172 height 24
click at [387, 590] on html "Dashboard Assets 3D Models Scenes Datasets Recordings Support Documentation Adm…" at bounding box center [641, 476] width 1282 height 952
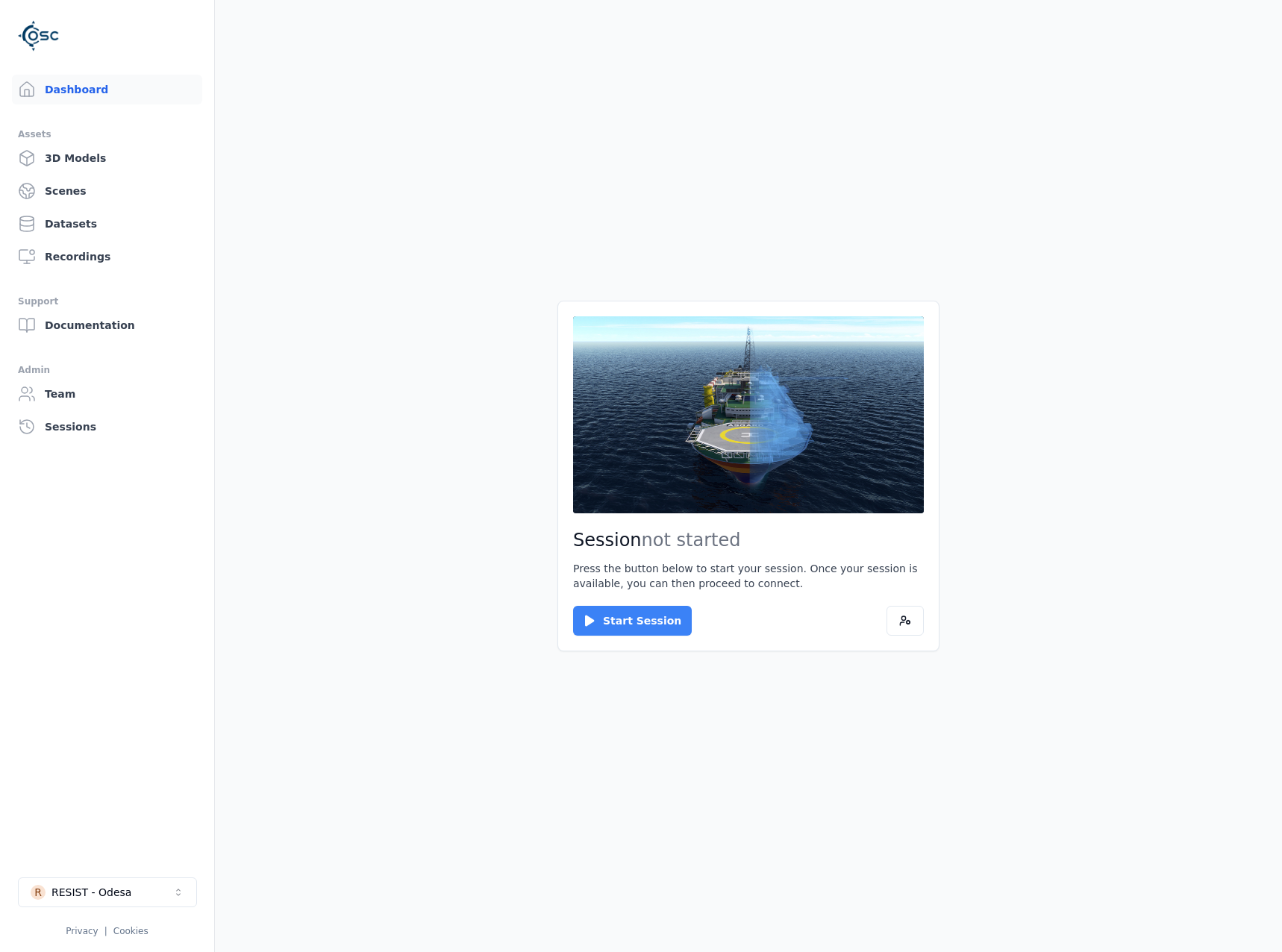
click at [576, 613] on button "Start Session" at bounding box center [631, 620] width 118 height 30
click at [599, 618] on button "Connect" at bounding box center [606, 620] width 69 height 30
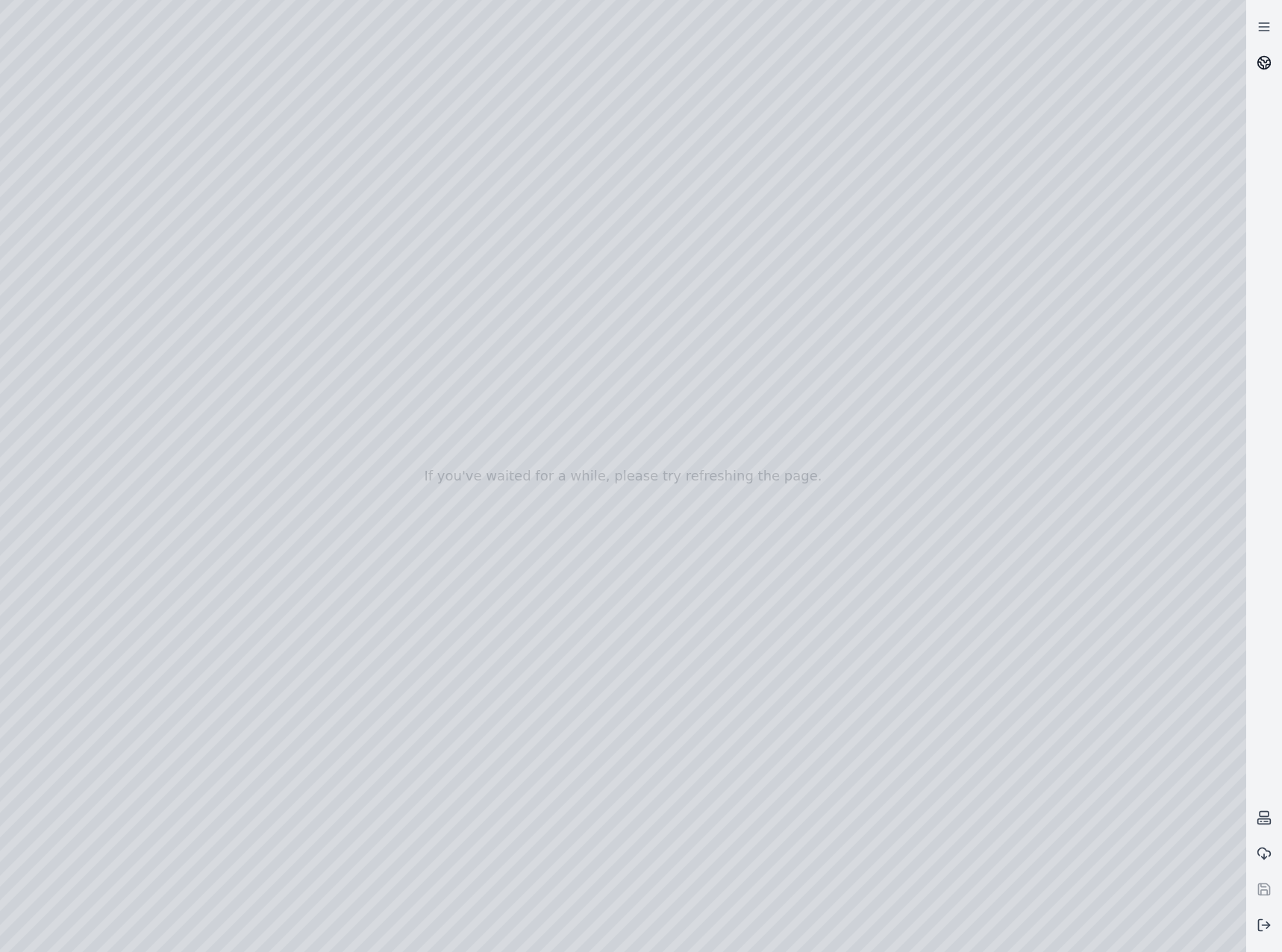
click at [1271, 65] on link at bounding box center [1263, 63] width 36 height 36
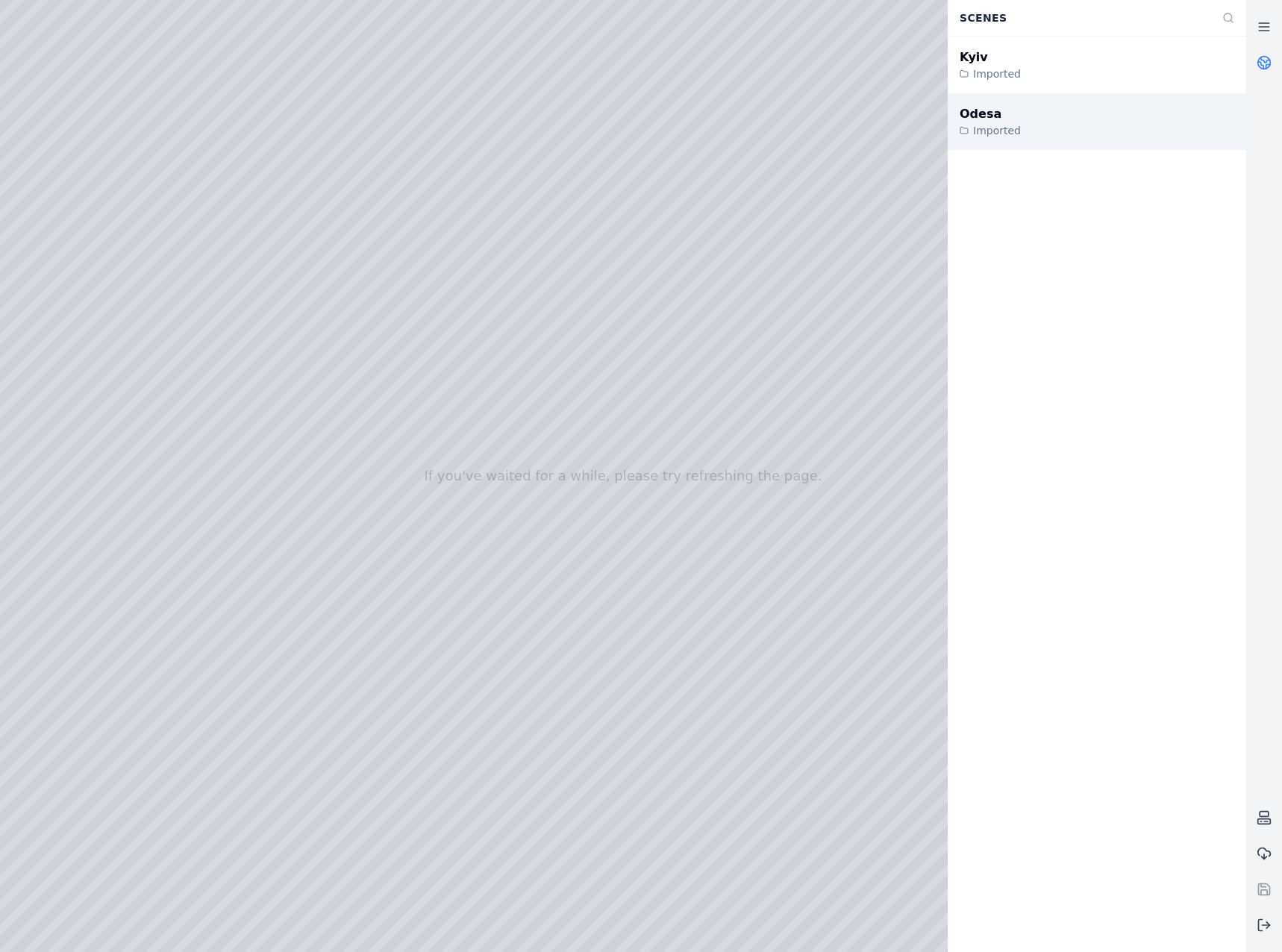
click at [1059, 117] on div "Odesa Imported" at bounding box center [1096, 121] width 298 height 57
